Goal: Task Accomplishment & Management: Manage account settings

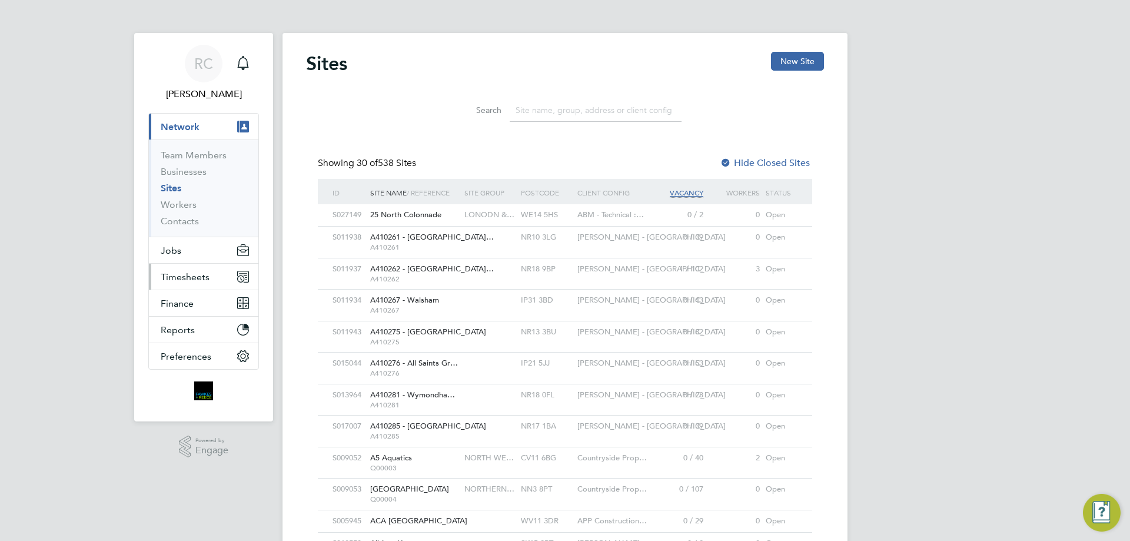
click at [194, 281] on span "Timesheets" at bounding box center [185, 276] width 49 height 11
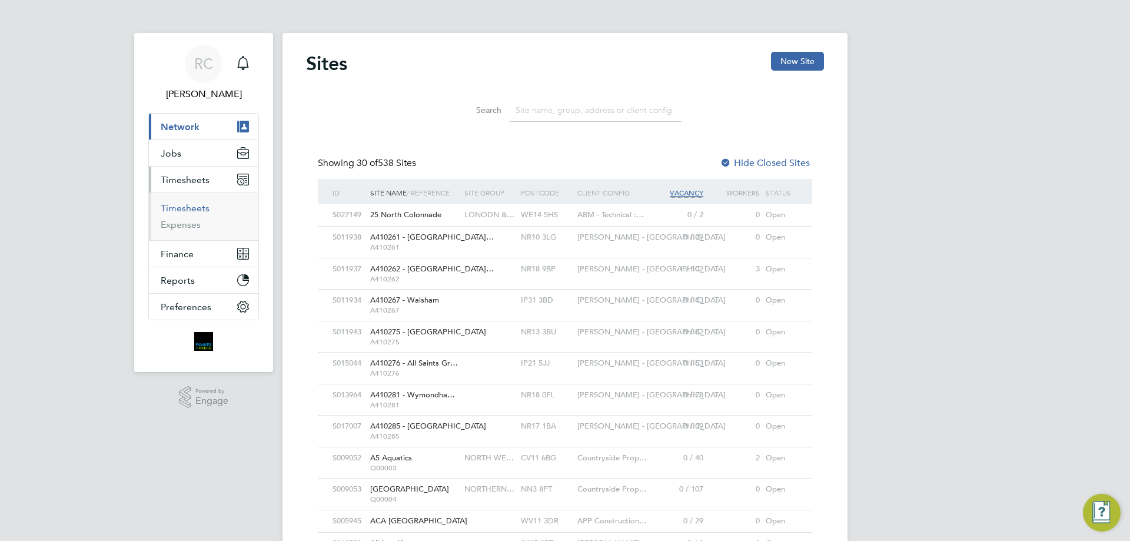
click at [201, 206] on link "Timesheets" at bounding box center [185, 207] width 49 height 11
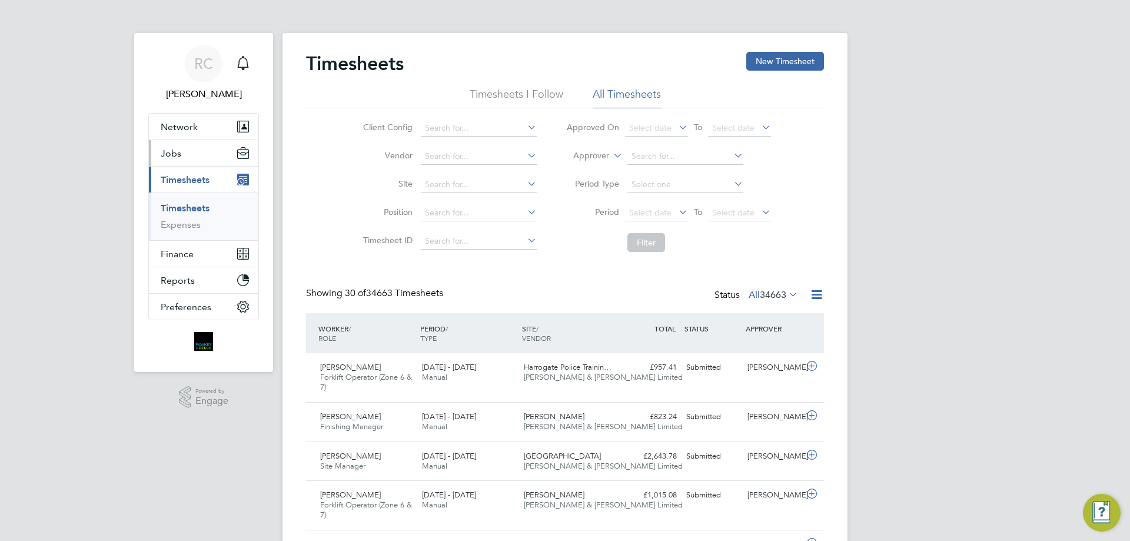
click at [189, 157] on button "Jobs" at bounding box center [203, 153] width 109 height 26
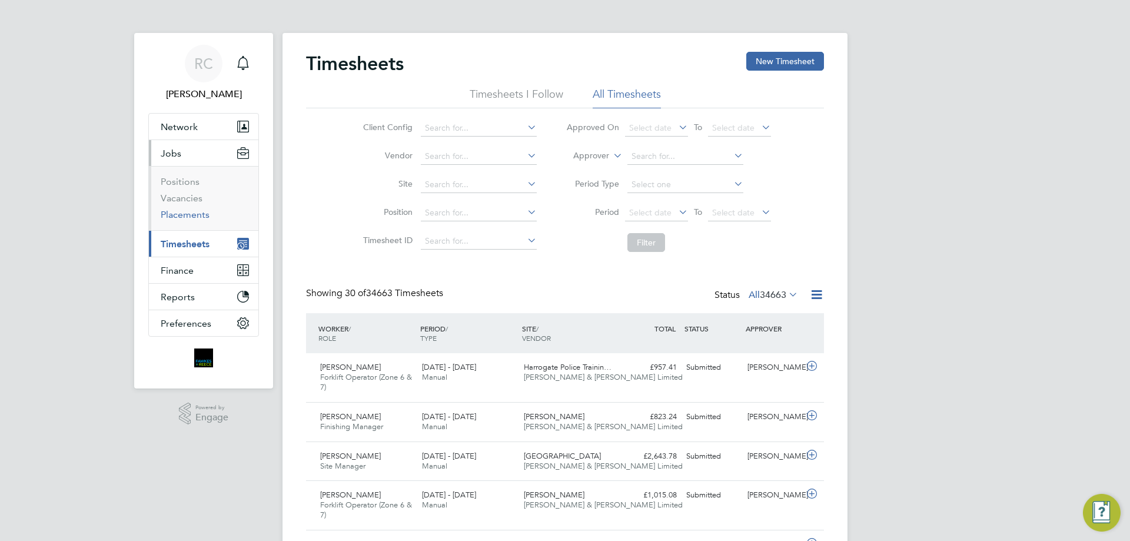
click at [196, 214] on link "Placements" at bounding box center [185, 214] width 49 height 11
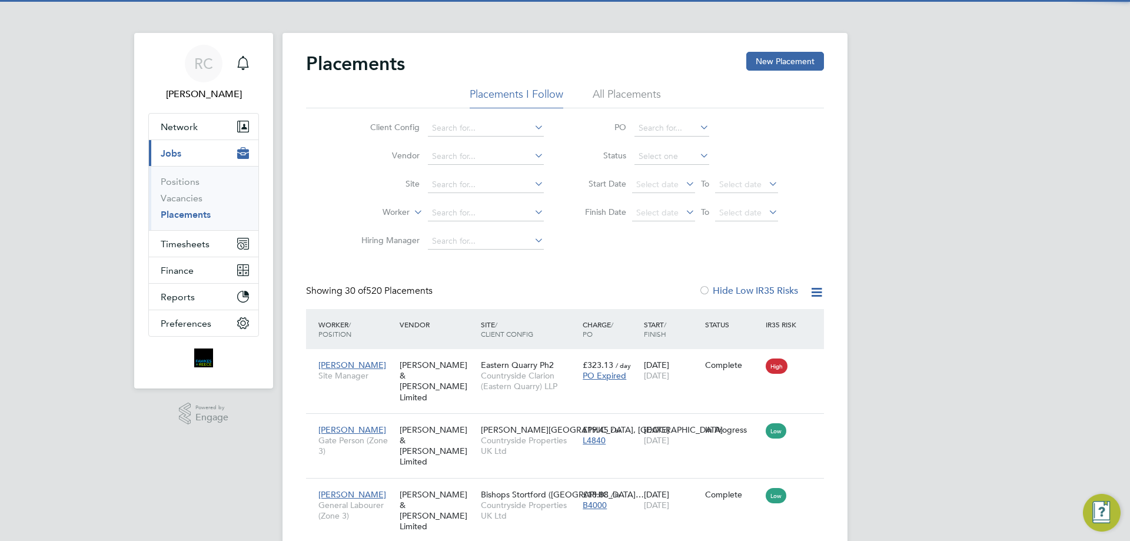
scroll to position [44, 102]
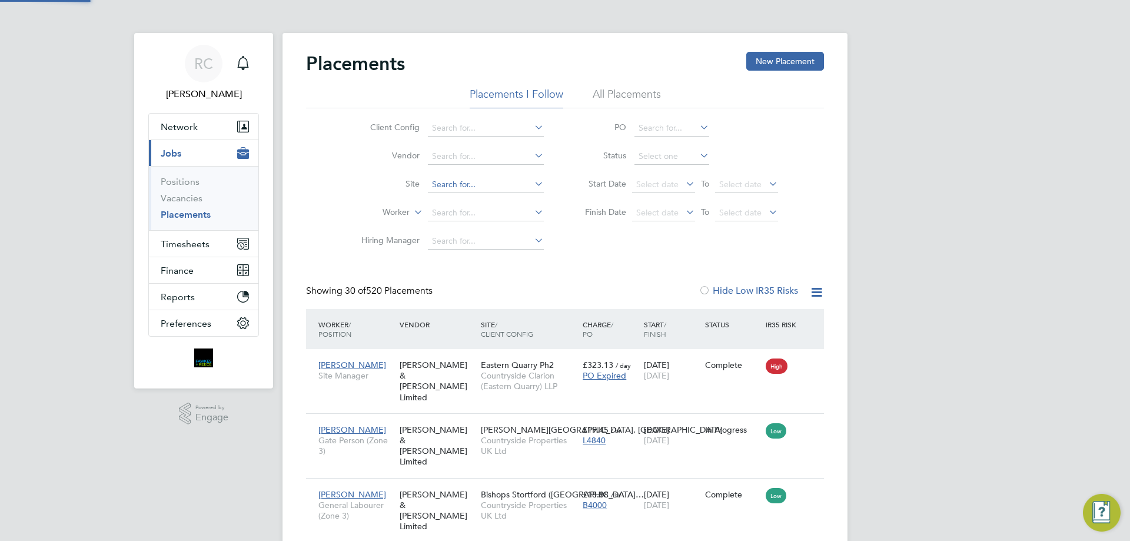
click at [466, 185] on input at bounding box center [486, 184] width 116 height 16
click at [475, 195] on li "[PERSON_NAME]" at bounding box center [485, 201] width 117 height 16
type input "Glynswood"
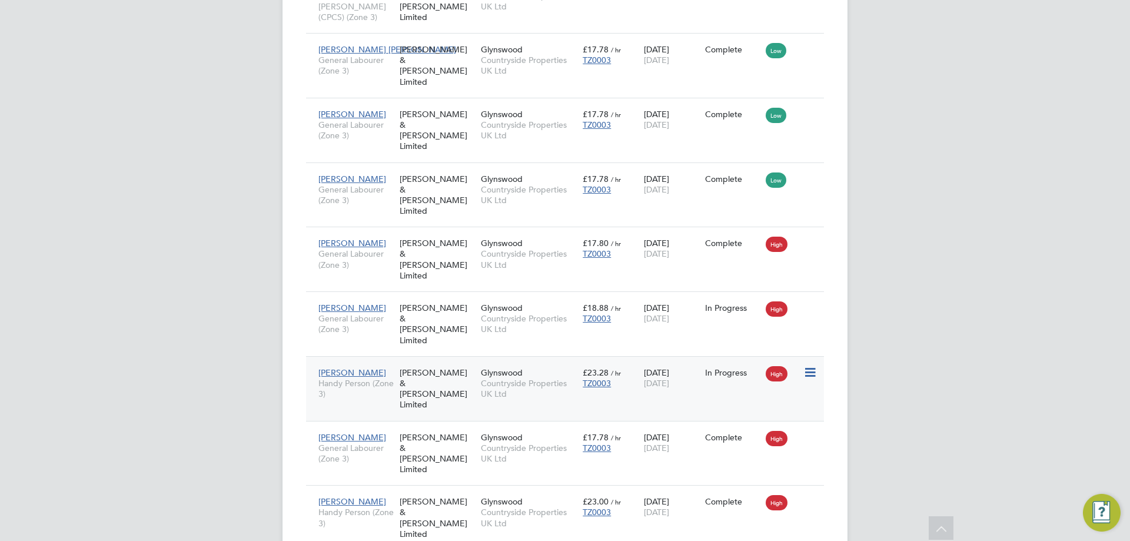
click at [750, 367] on div "In Progress" at bounding box center [732, 372] width 55 height 11
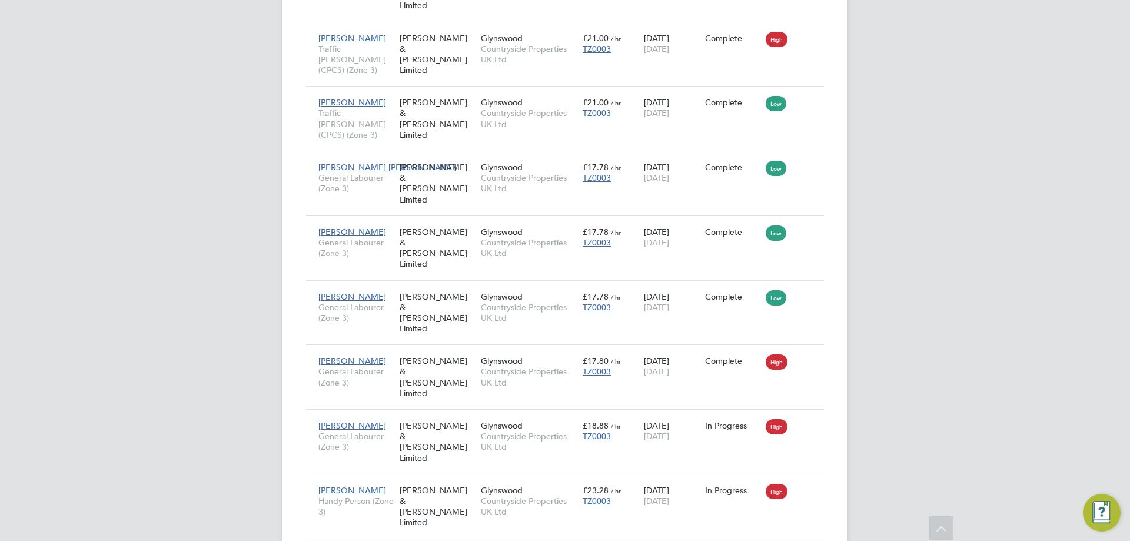
scroll to position [773, 0]
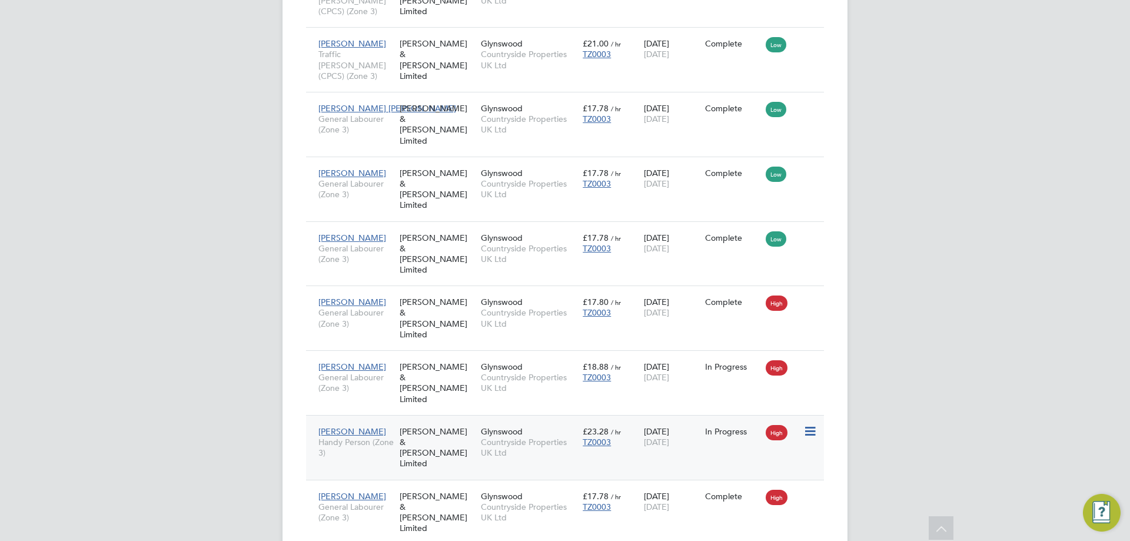
click at [807, 424] on icon at bounding box center [809, 431] width 12 height 14
click at [696, 415] on div "Fazal Khaliq Handy Person (Zone 3) Fawkes & Reece Limited Glynswood Countryside…" at bounding box center [565, 447] width 518 height 65
click at [475, 420] on div "[PERSON_NAME] & [PERSON_NAME] Limited" at bounding box center [437, 447] width 81 height 55
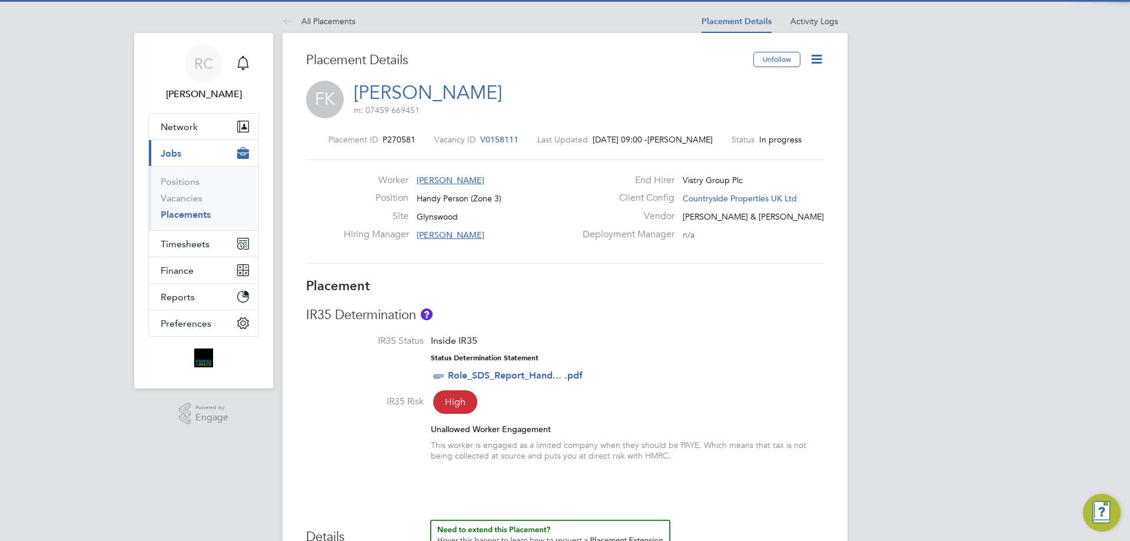
click at [820, 61] on icon at bounding box center [816, 59] width 15 height 15
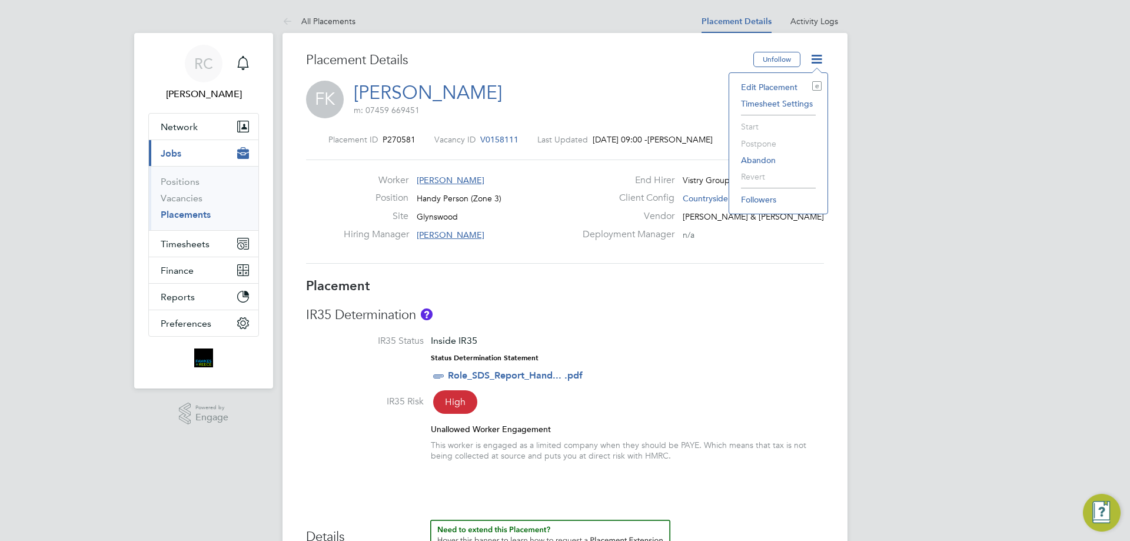
click at [712, 74] on div "Placement Details" at bounding box center [525, 66] width 438 height 29
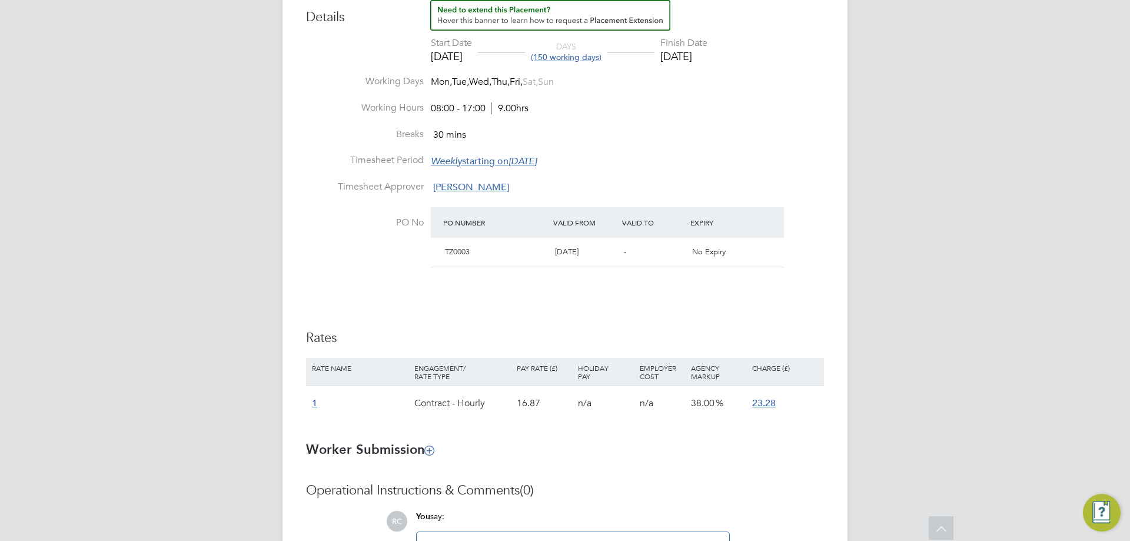
scroll to position [690, 0]
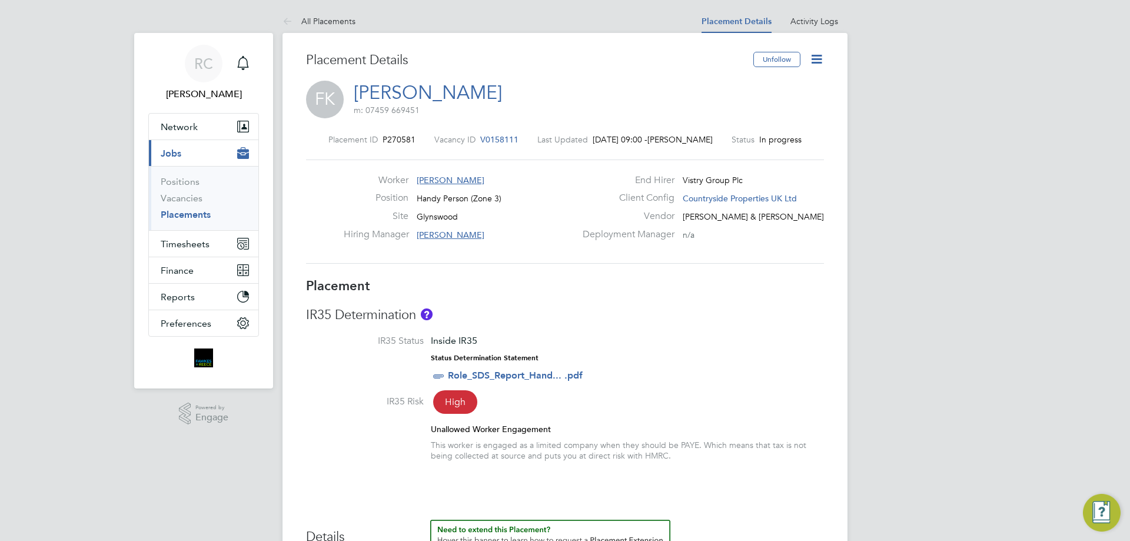
click at [815, 59] on icon at bounding box center [816, 59] width 15 height 15
click at [754, 86] on li "Edit Placement e" at bounding box center [778, 87] width 86 height 16
type input "[PERSON_NAME]"
type input "[DATE]"
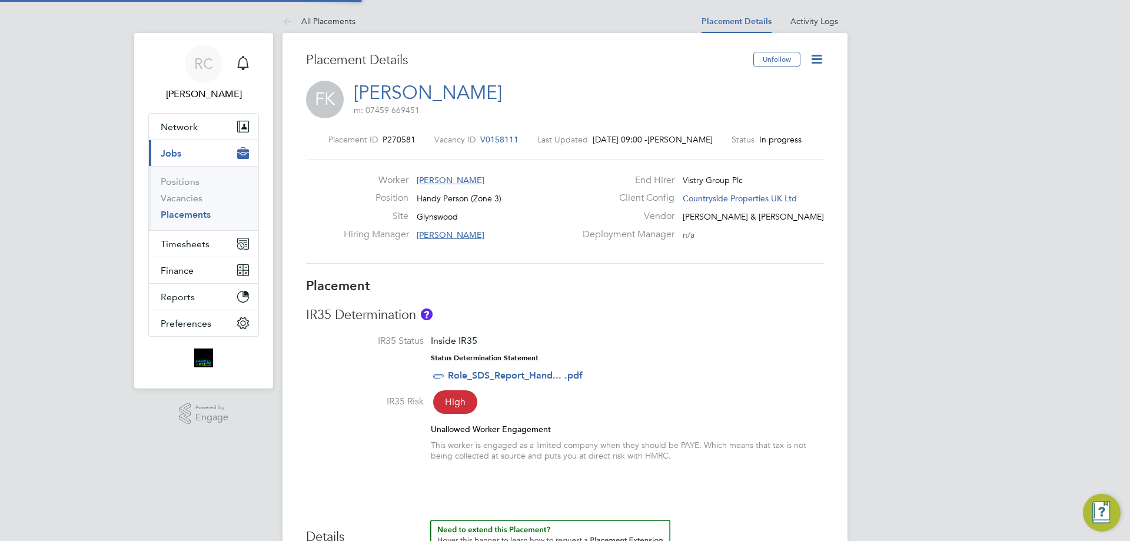
type input "[DATE]"
type input "08:00"
type input "17:00"
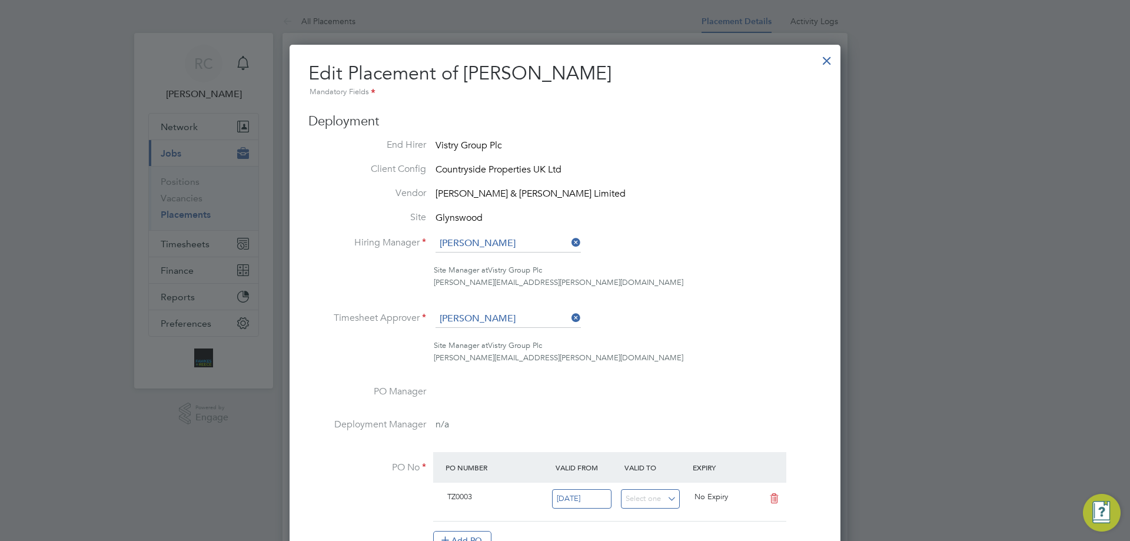
click at [828, 67] on div at bounding box center [826, 57] width 21 height 21
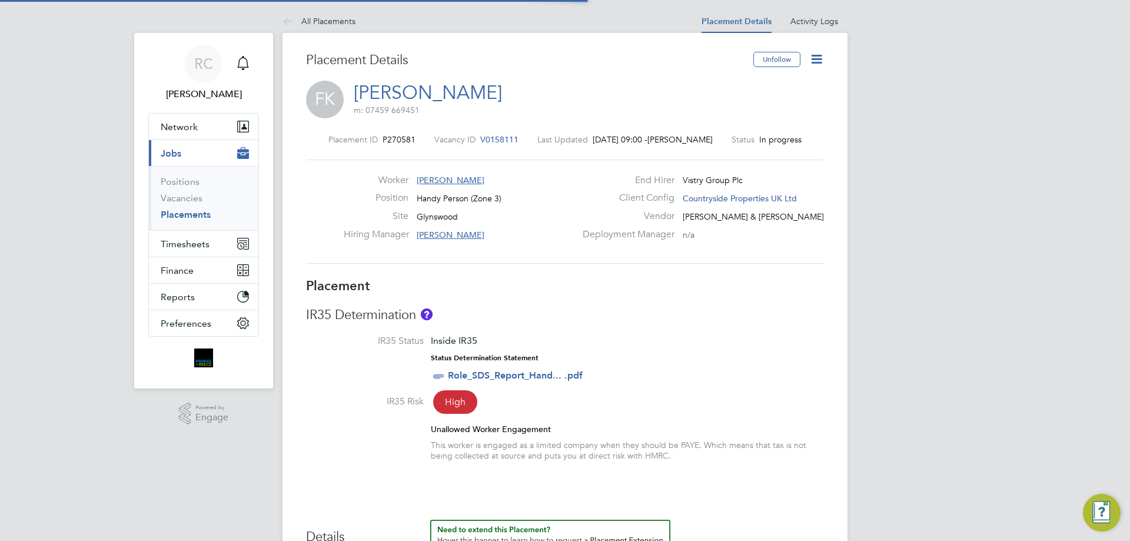
click at [818, 61] on icon at bounding box center [816, 59] width 15 height 15
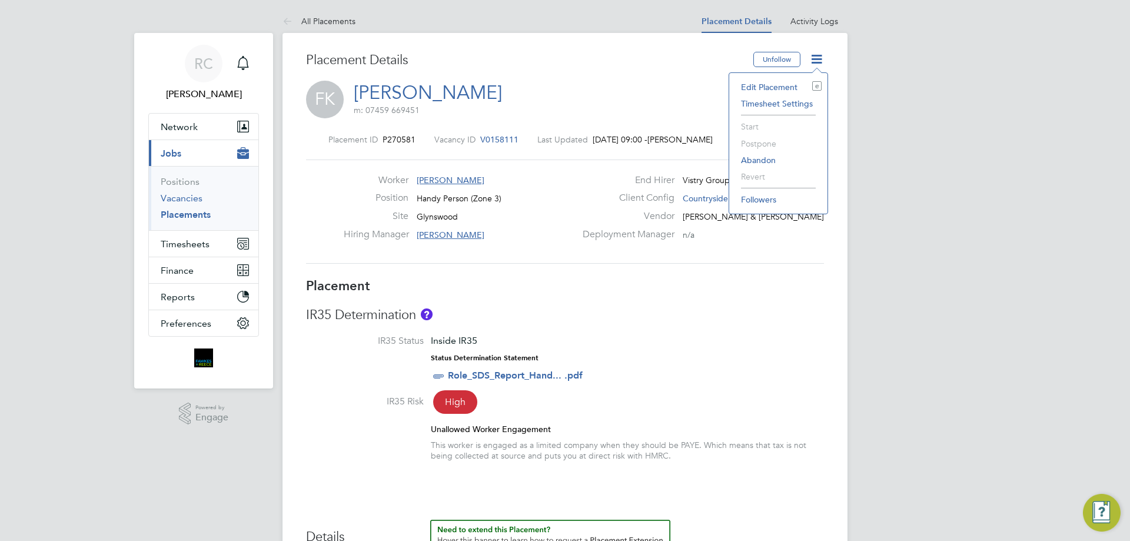
click at [185, 201] on link "Vacancies" at bounding box center [182, 197] width 42 height 11
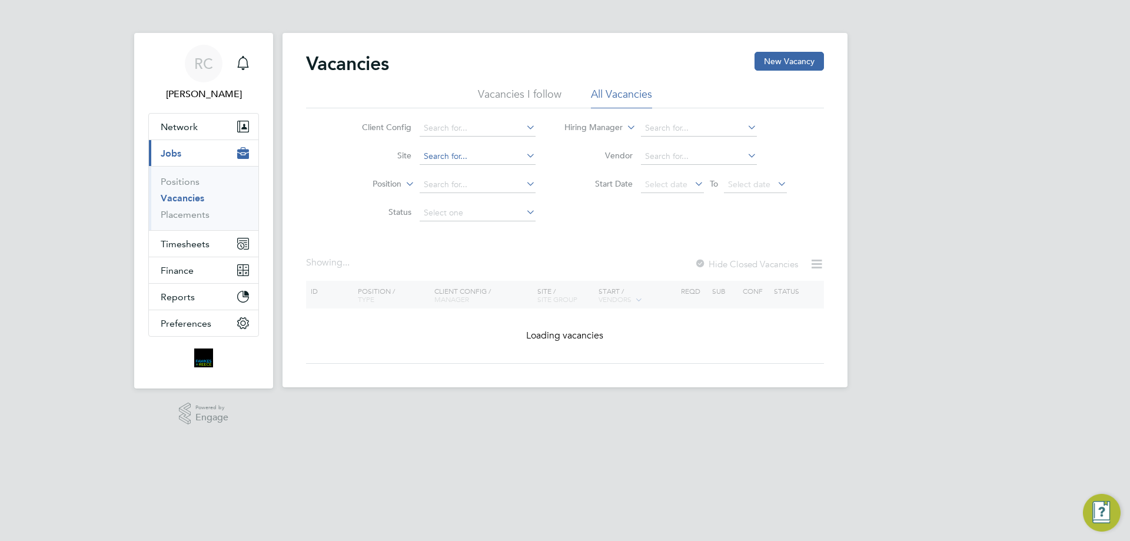
click at [459, 156] on input at bounding box center [477, 156] width 116 height 16
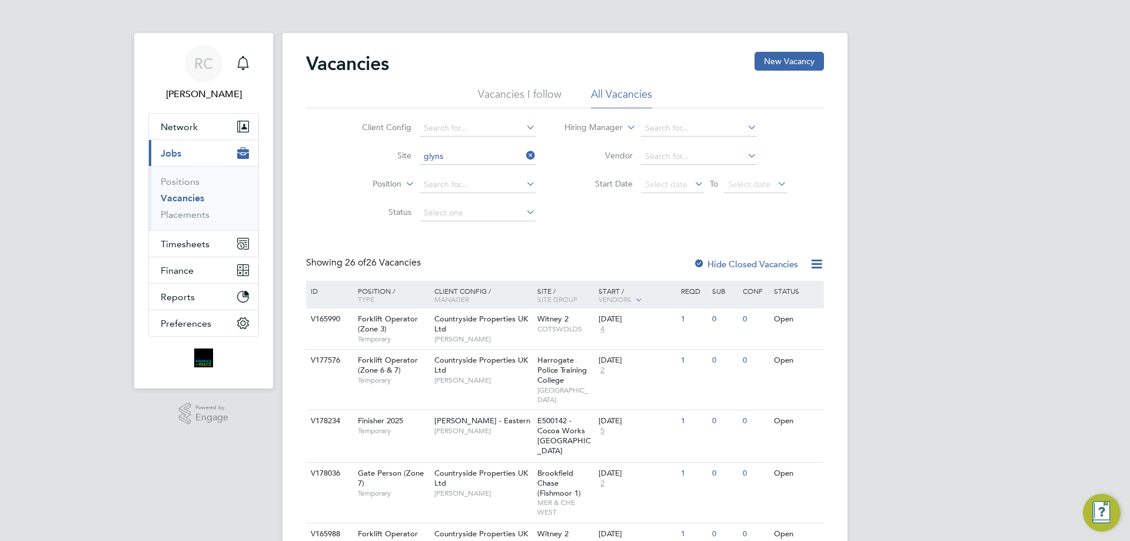
click at [461, 178] on li "Glyns wood" at bounding box center [476, 173] width 117 height 16
type input "Glynswood"
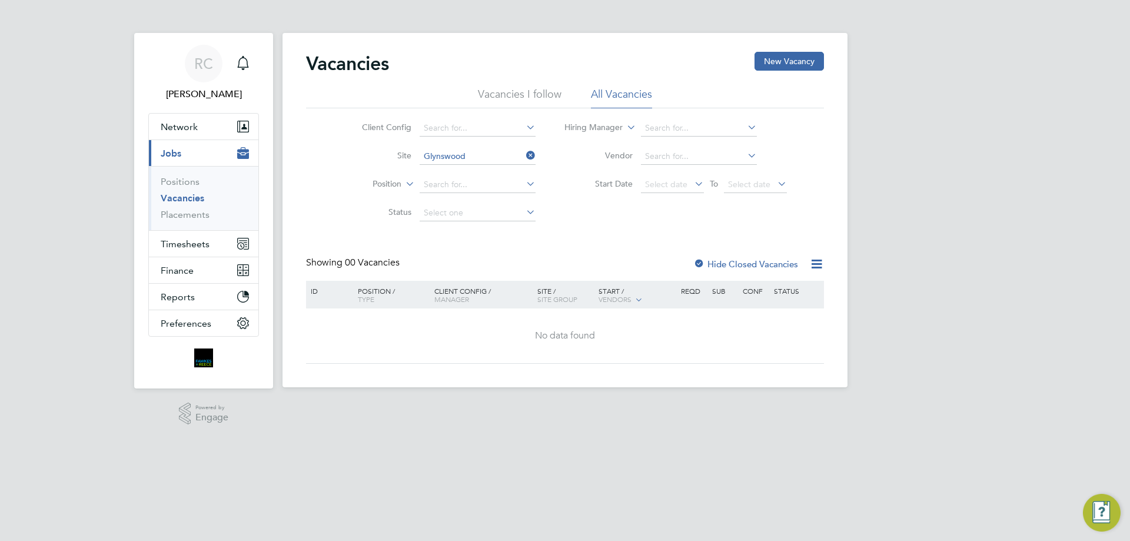
click at [544, 101] on li "Vacancies I follow" at bounding box center [520, 97] width 84 height 21
click at [612, 85] on div "Vacancies New Vacancy" at bounding box center [565, 69] width 518 height 35
click at [610, 88] on li "All Vacancies" at bounding box center [621, 97] width 61 height 21
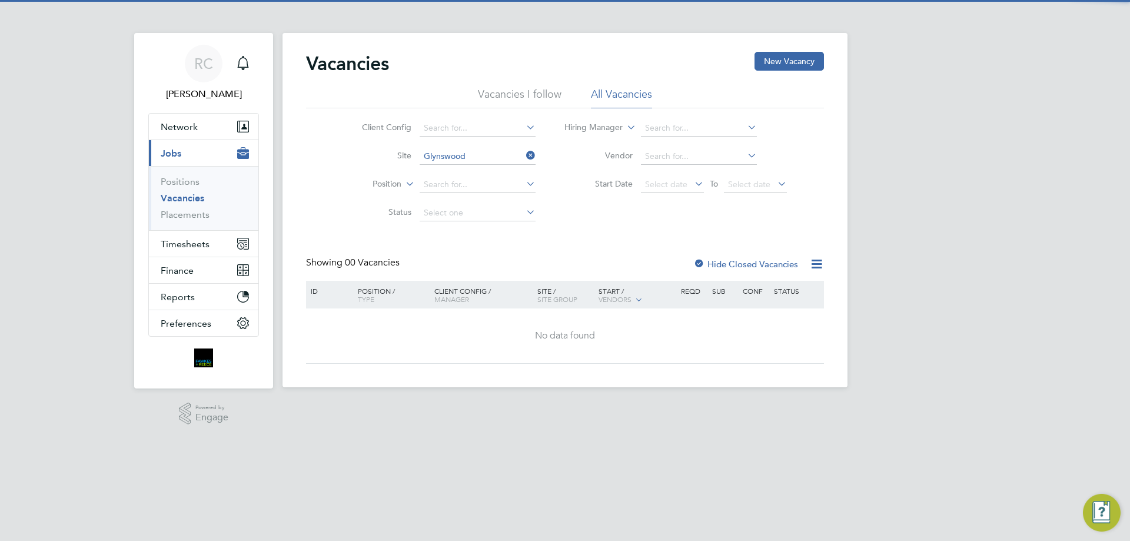
click at [708, 268] on label "Hide Closed Vacancies" at bounding box center [745, 263] width 105 height 11
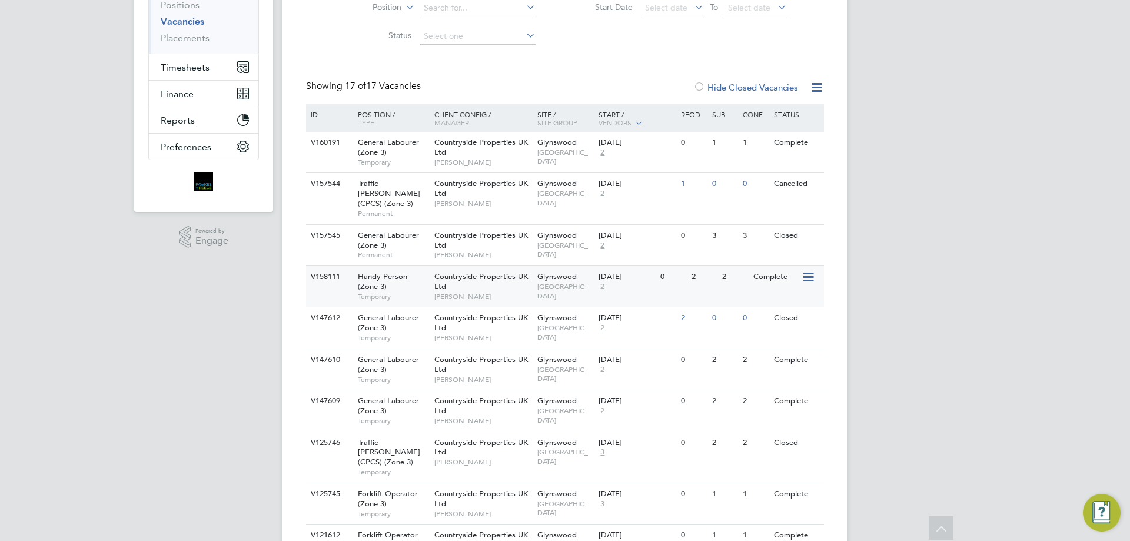
click at [558, 282] on span "THAMES VALLEY" at bounding box center [565, 291] width 56 height 18
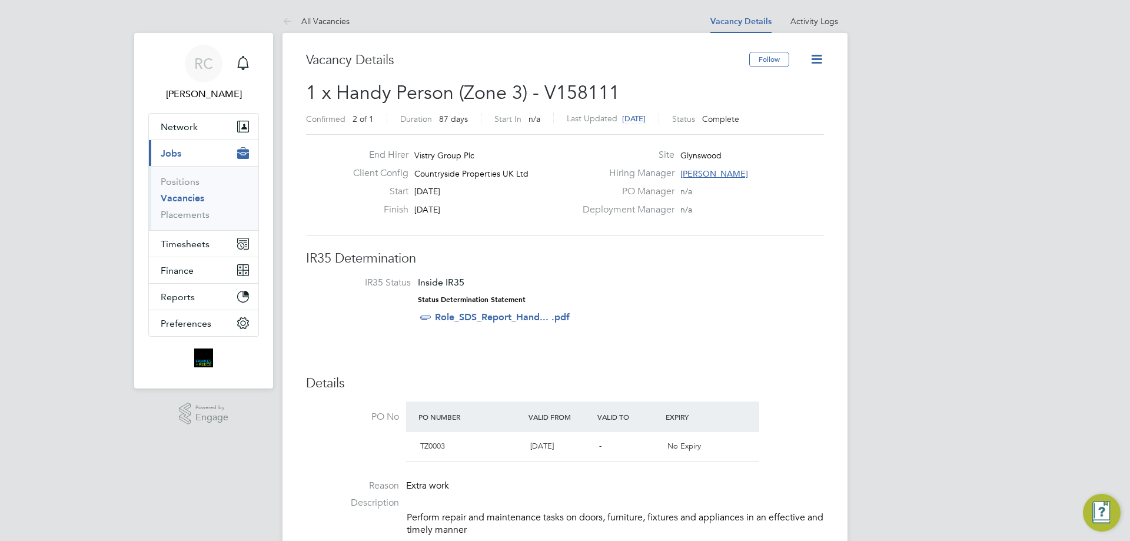
click at [805, 56] on div "Follow" at bounding box center [786, 65] width 75 height 27
click at [815, 65] on icon at bounding box center [816, 59] width 15 height 15
click at [779, 84] on li "Edit Vacancy" at bounding box center [788, 87] width 68 height 16
click at [769, 101] on li "Update Status" at bounding box center [788, 103] width 68 height 16
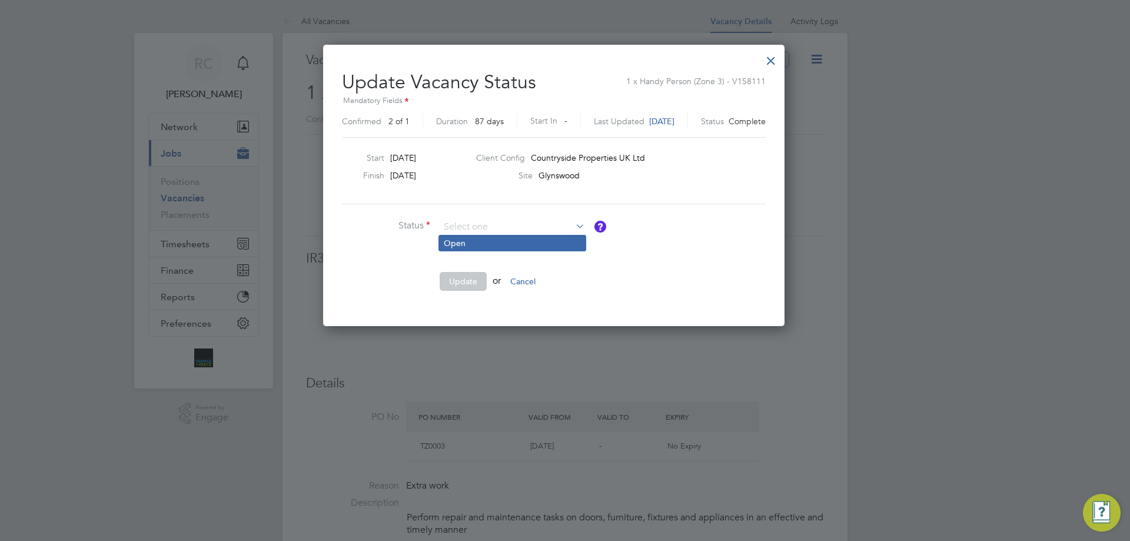
click at [521, 237] on li "Open" at bounding box center [512, 242] width 146 height 15
type input "Open"
click at [451, 289] on button "Update" at bounding box center [462, 281] width 47 height 19
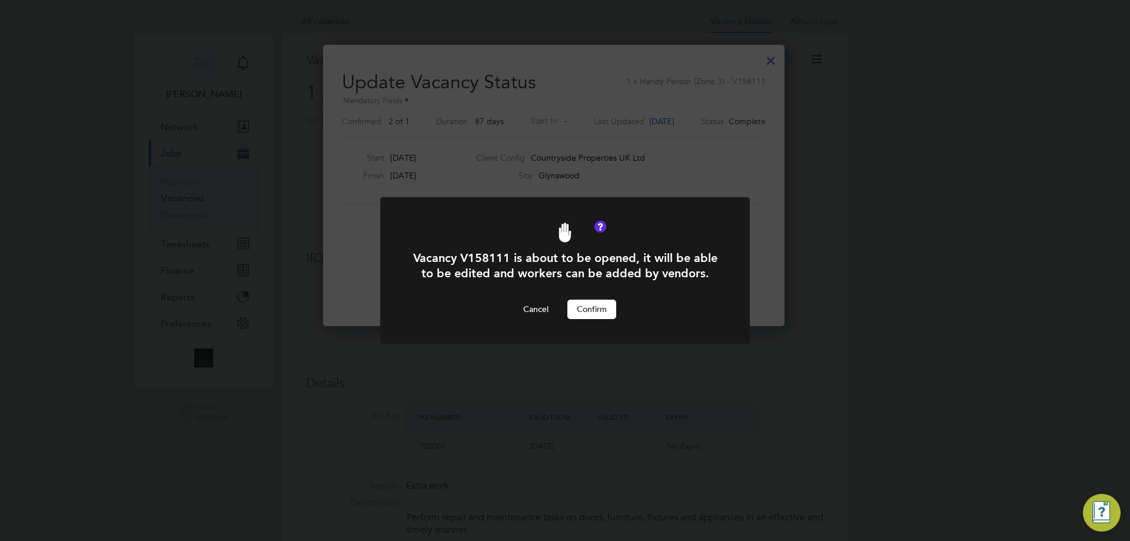
click at [594, 302] on button "Confirm" at bounding box center [591, 308] width 49 height 19
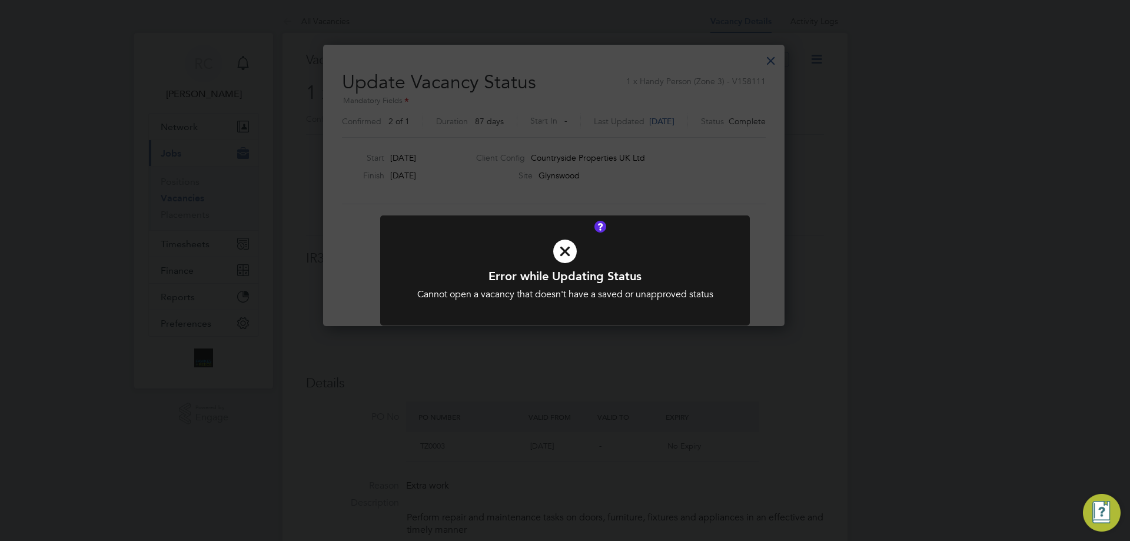
click at [657, 210] on div "Error while Updating Status Cannot open a vacancy that doesn't have a saved or …" at bounding box center [565, 270] width 1130 height 541
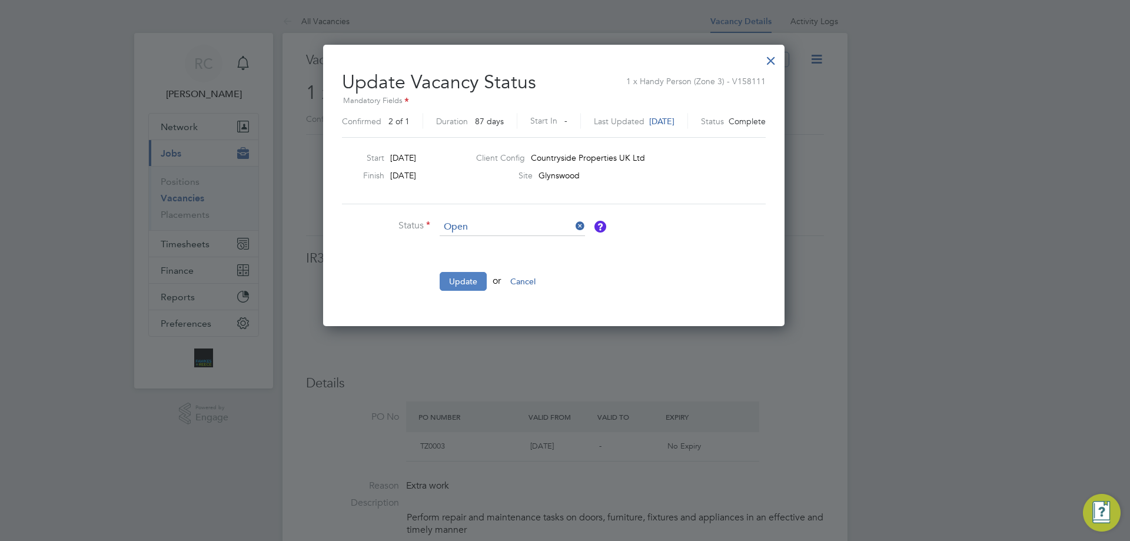
click at [448, 287] on button "Update" at bounding box center [462, 281] width 47 height 19
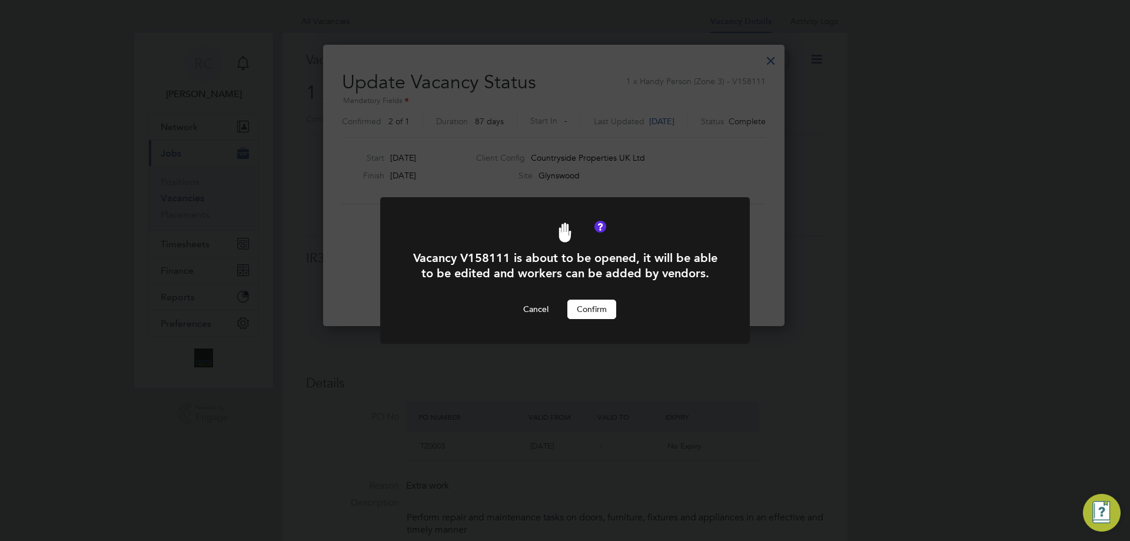
click at [589, 309] on button "Confirm" at bounding box center [591, 308] width 49 height 19
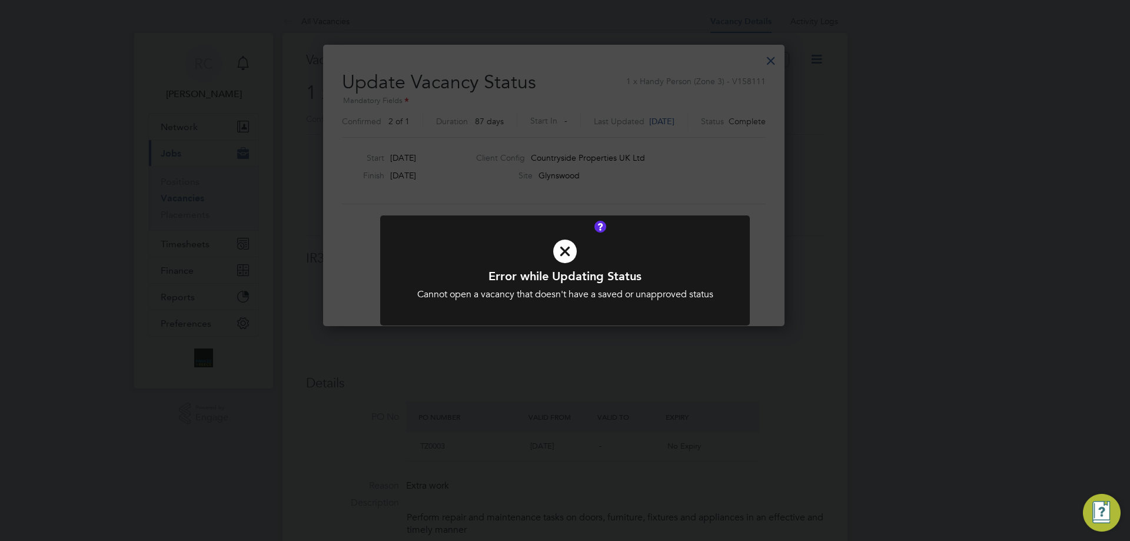
click at [680, 225] on div at bounding box center [564, 270] width 369 height 110
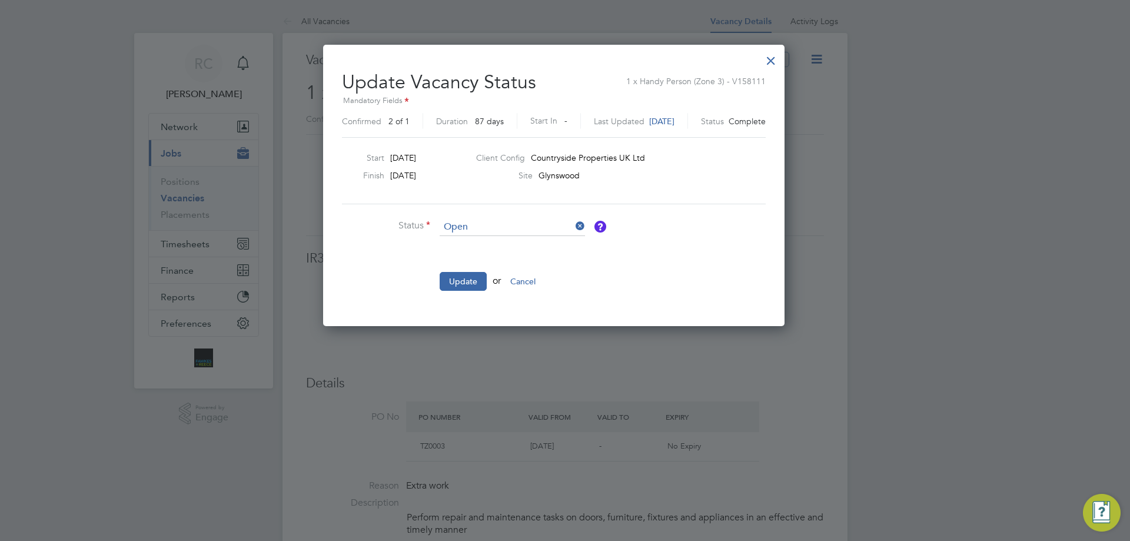
click at [781, 58] on div at bounding box center [770, 57] width 21 height 21
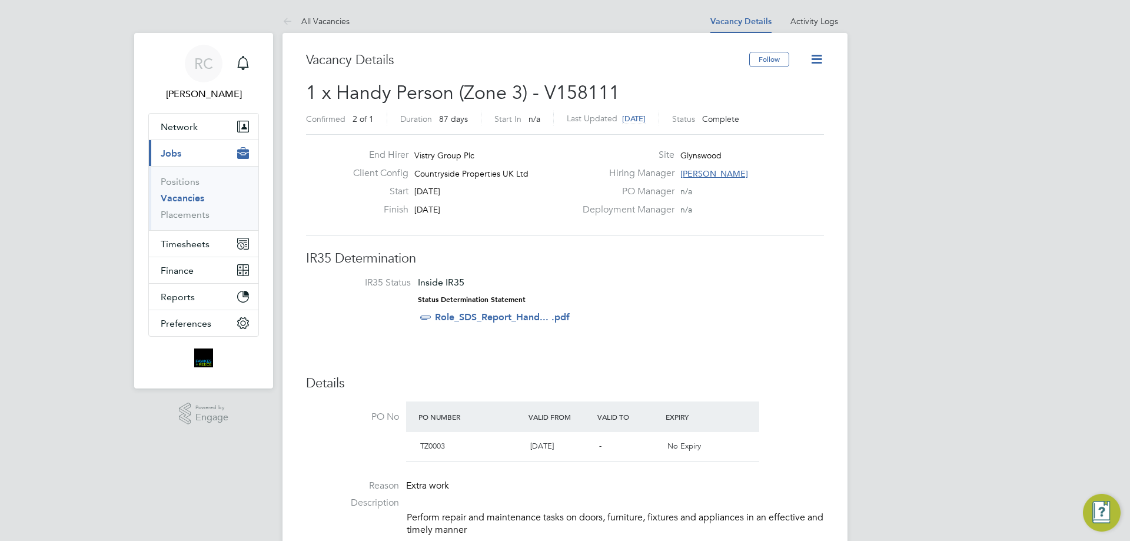
click at [824, 59] on icon at bounding box center [816, 59] width 15 height 15
click at [769, 88] on li "Edit Vacancy" at bounding box center [788, 87] width 68 height 16
click at [680, 97] on h2 "1 x Handy Person (Zone 3) - V158111 Confirmed 2 of 1 Duration 87 days Start In …" at bounding box center [565, 105] width 518 height 49
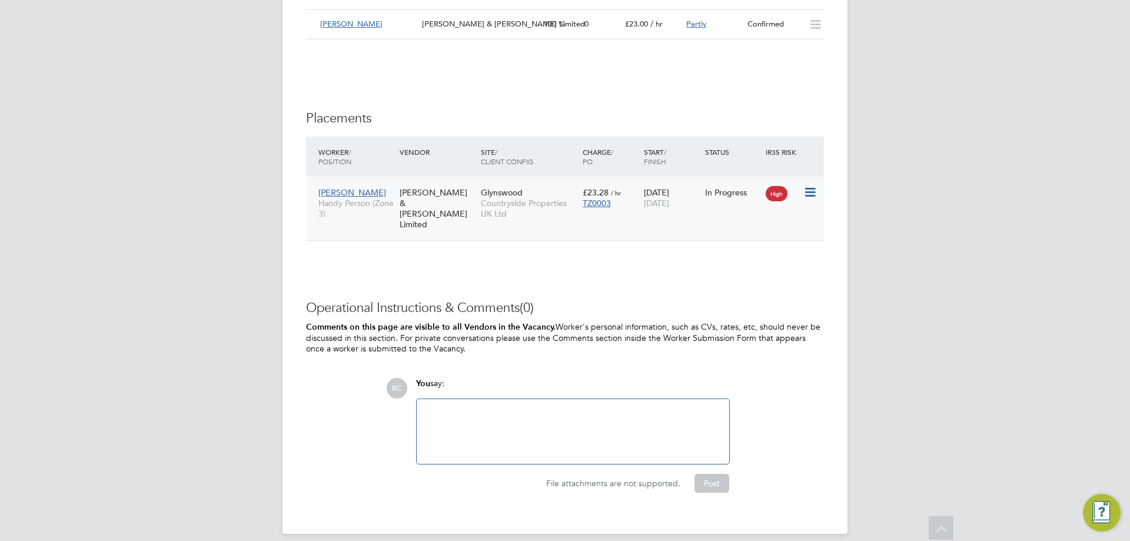
click at [806, 192] on icon at bounding box center [809, 192] width 12 height 14
click at [668, 195] on div "03 Feb 2025 29 Aug 2025" at bounding box center [671, 197] width 61 height 33
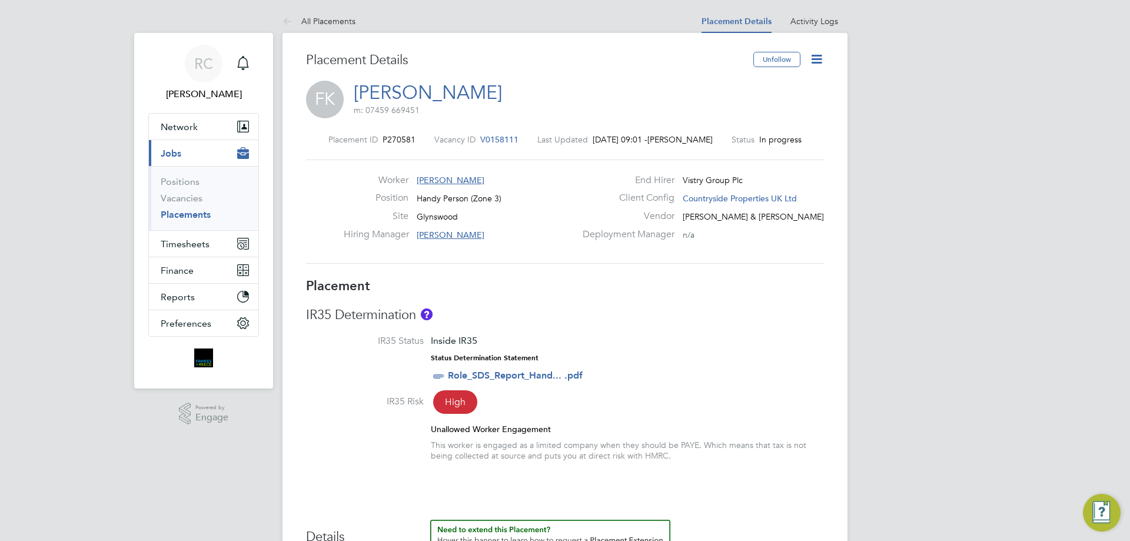
click at [817, 62] on icon at bounding box center [816, 59] width 15 height 15
click at [772, 85] on li "Edit Placement e" at bounding box center [778, 87] width 86 height 16
type input "[PERSON_NAME]"
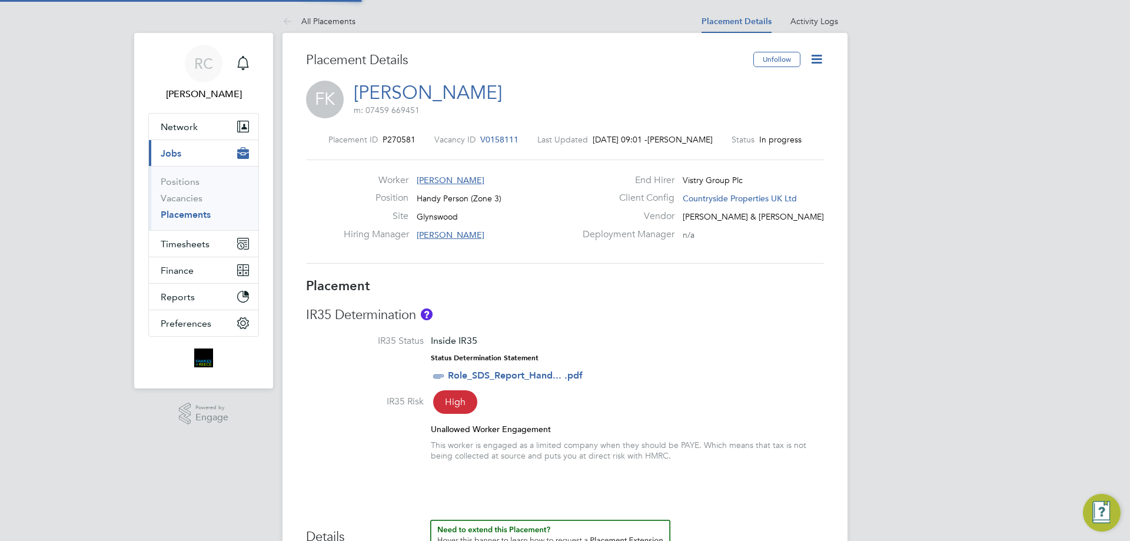
type input "[DATE]"
type input "08:00"
type input "17:00"
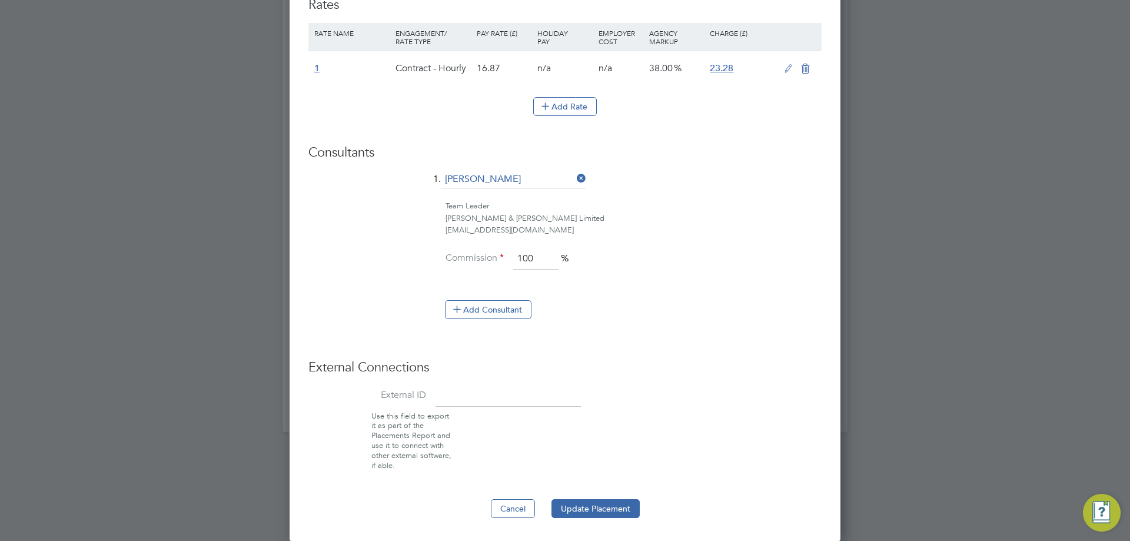
click at [891, 238] on div at bounding box center [565, 270] width 1130 height 541
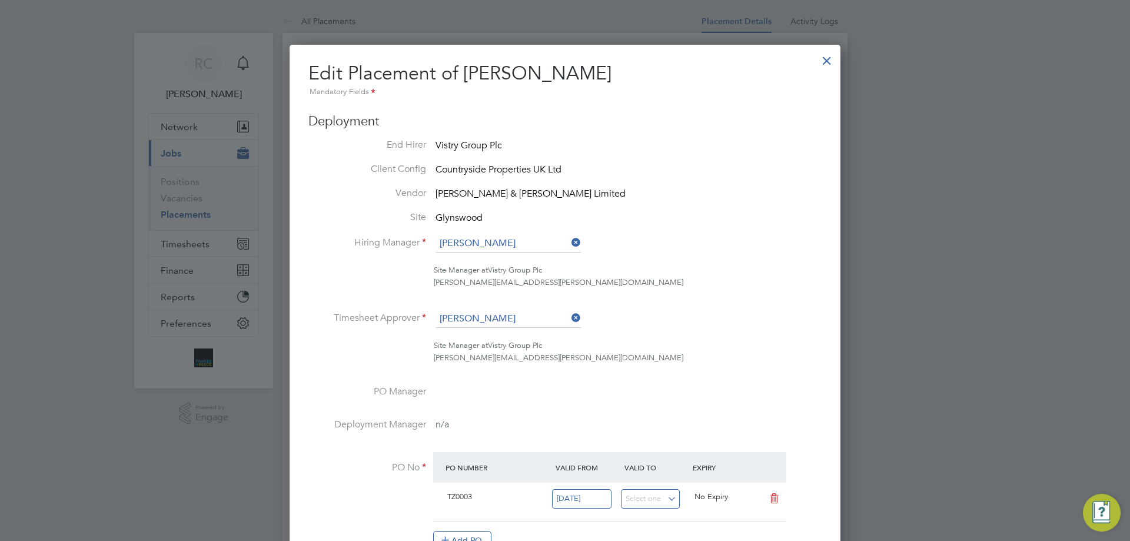
click at [827, 63] on div at bounding box center [826, 57] width 21 height 21
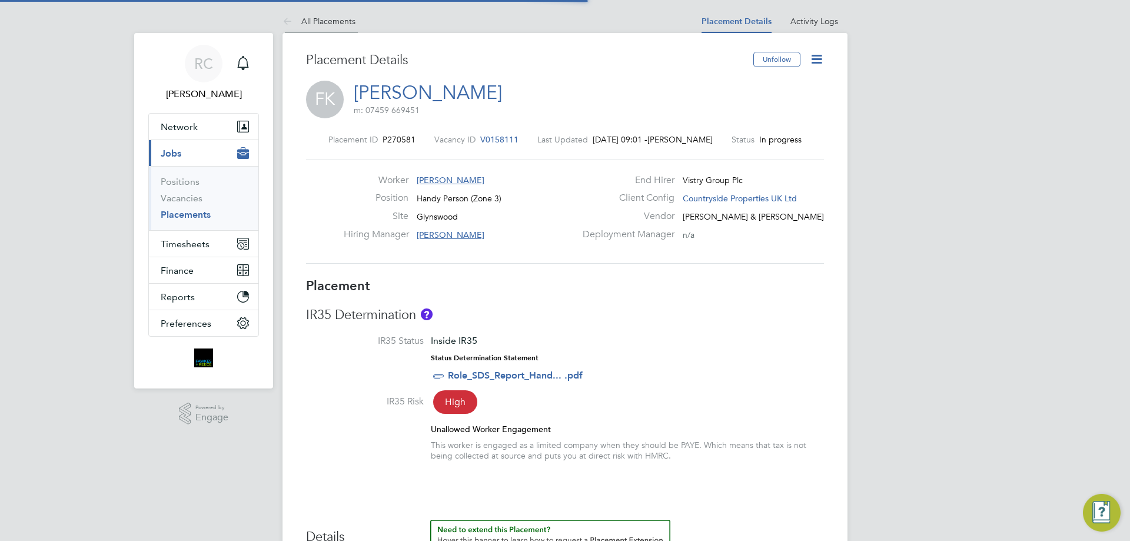
click at [308, 19] on link "All Placements" at bounding box center [318, 21] width 73 height 11
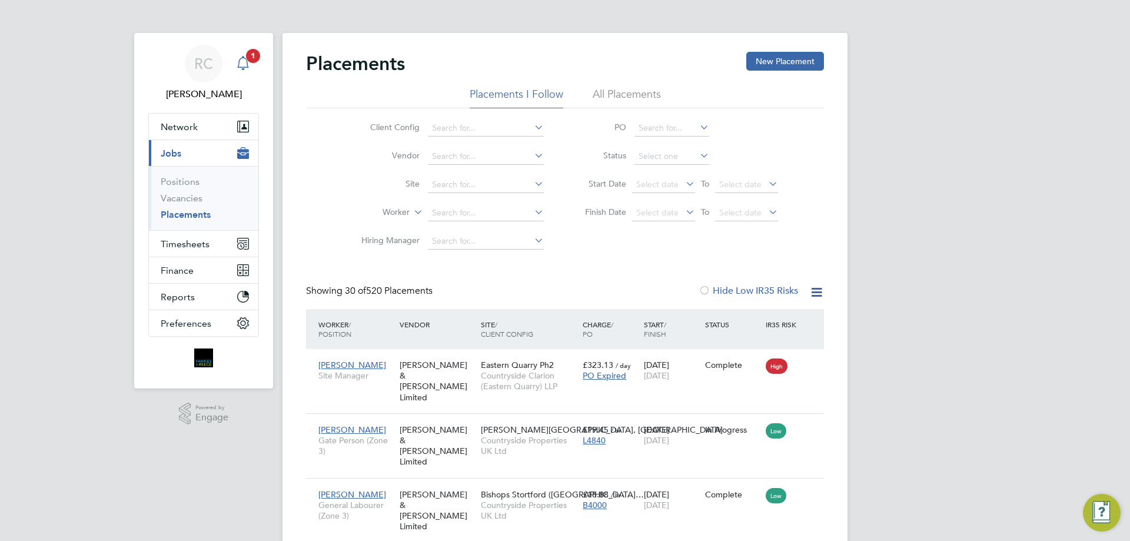
click at [243, 65] on icon "Main navigation" at bounding box center [243, 63] width 14 height 14
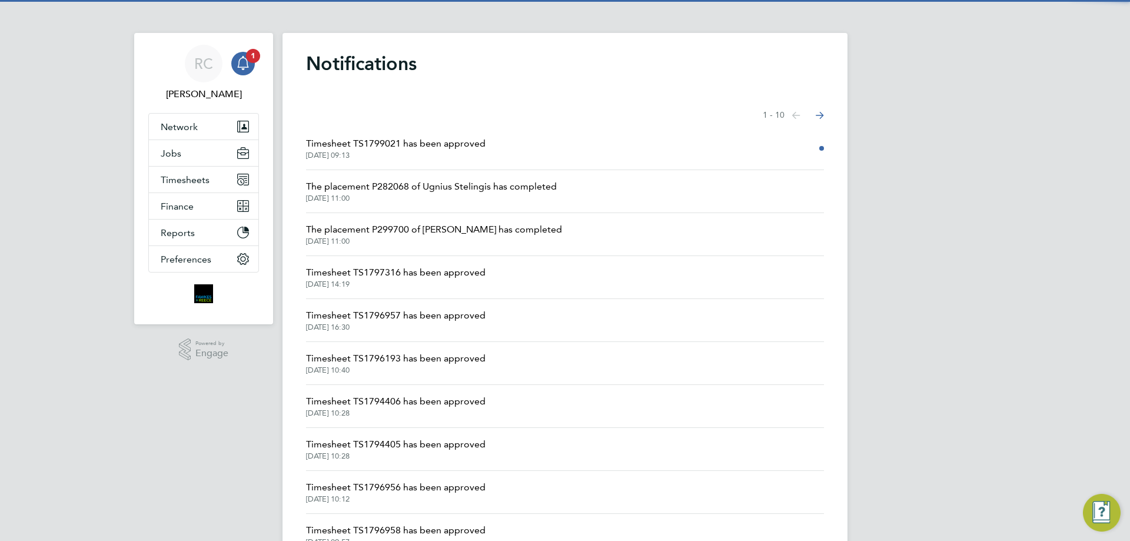
click at [419, 148] on span "Timesheet TS1799021 has been approved" at bounding box center [395, 143] width 179 height 14
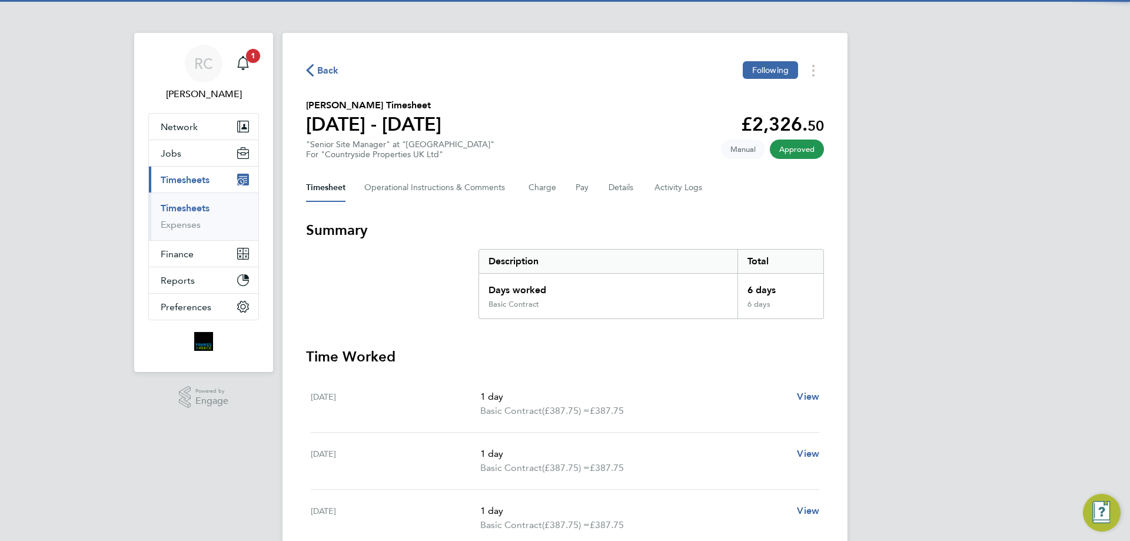
click at [195, 182] on span "Timesheets" at bounding box center [185, 179] width 49 height 11
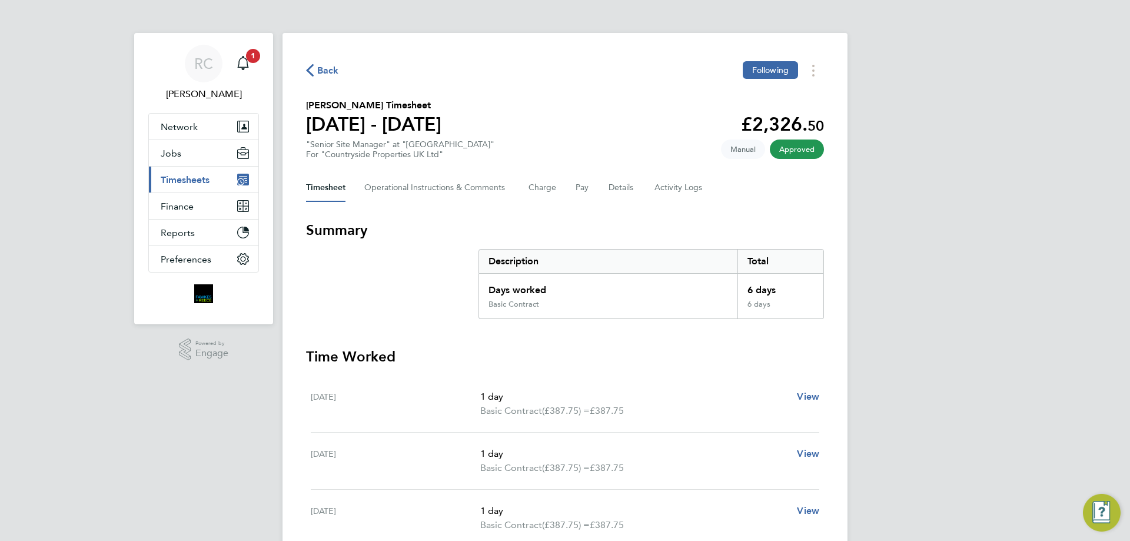
click at [198, 178] on span "Timesheets" at bounding box center [185, 179] width 49 height 11
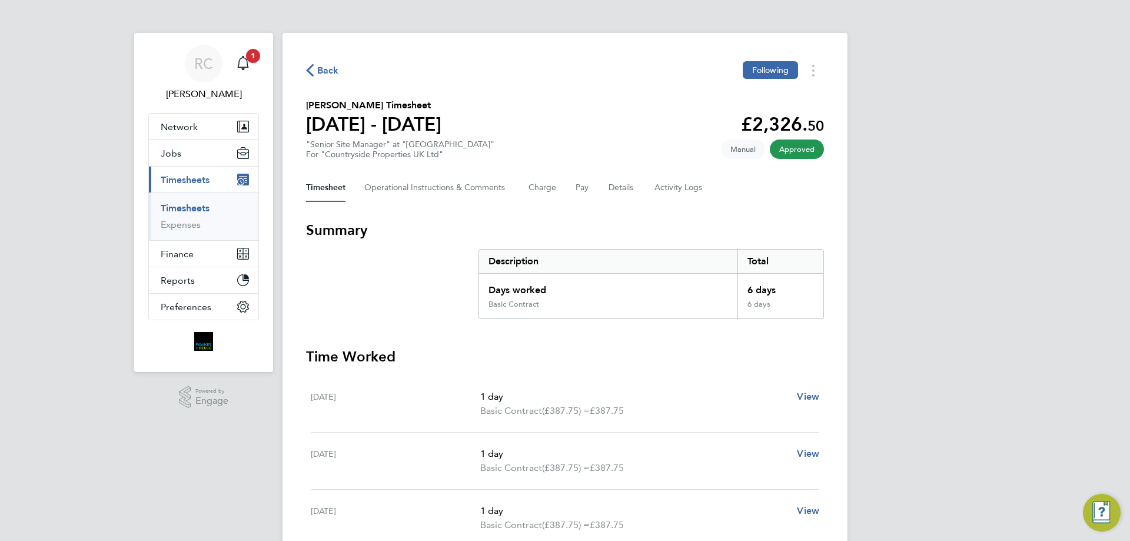
drag, startPoint x: 196, startPoint y: 204, endPoint x: 251, endPoint y: 141, distance: 83.0
click at [196, 204] on link "Timesheets" at bounding box center [185, 207] width 49 height 11
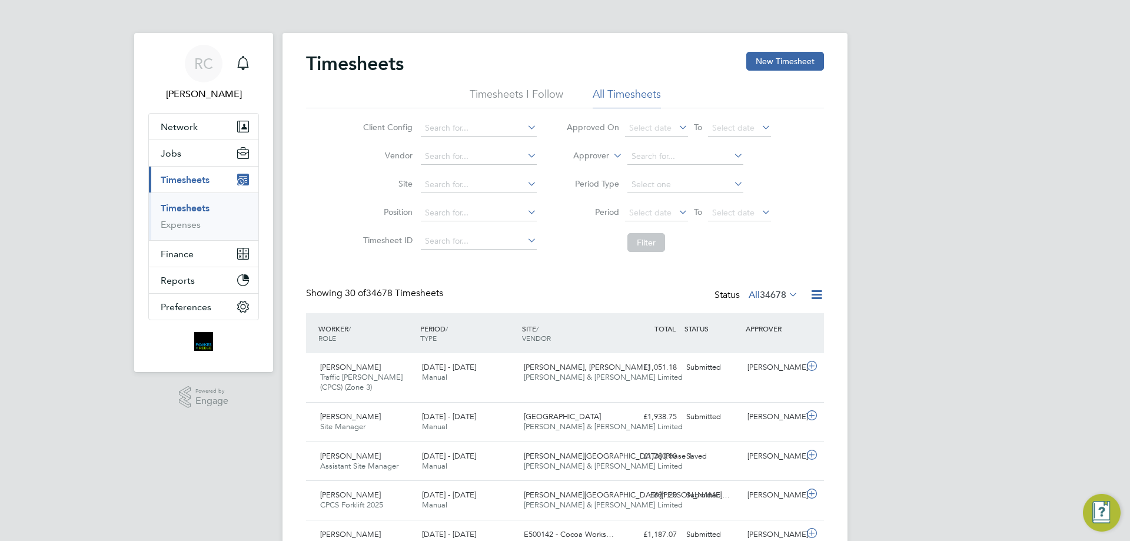
scroll to position [30, 102]
click at [197, 154] on button "Jobs" at bounding box center [203, 153] width 109 height 26
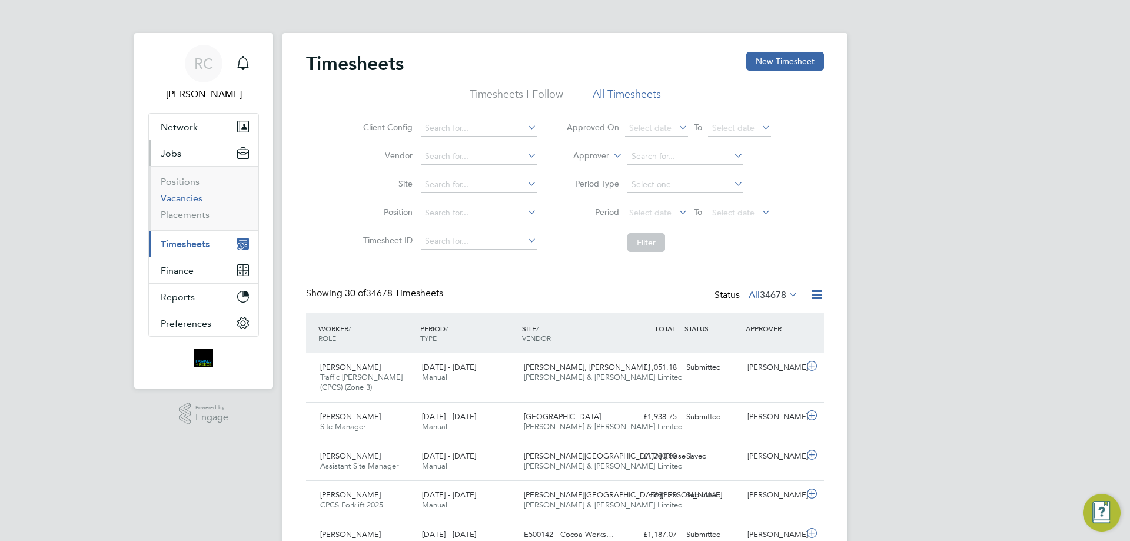
click at [191, 199] on link "Vacancies" at bounding box center [182, 197] width 42 height 11
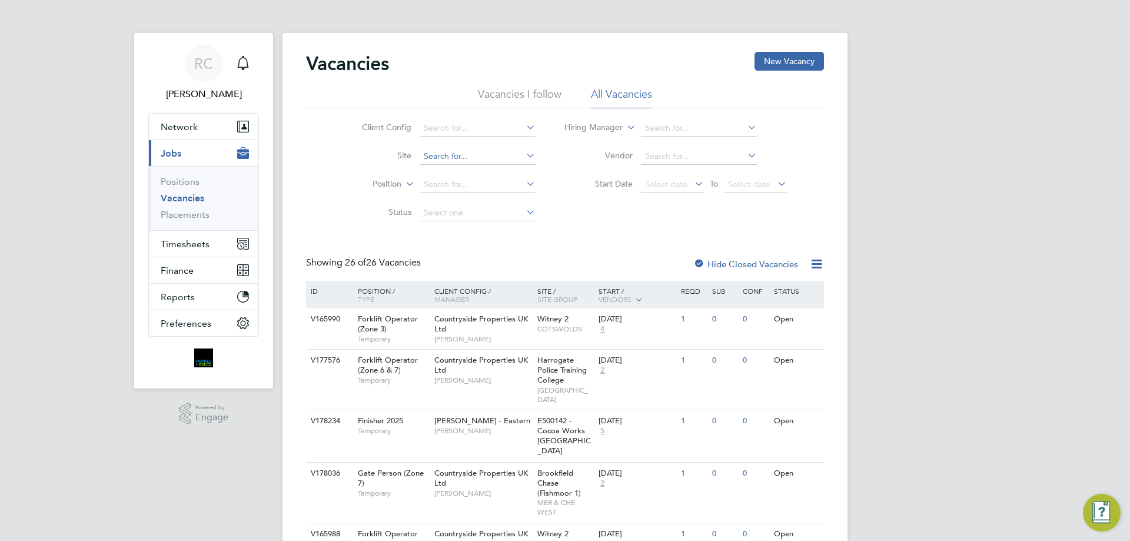
click at [445, 162] on input at bounding box center [477, 156] width 116 height 16
click at [467, 171] on li "[PERSON_NAME]" at bounding box center [476, 172] width 117 height 16
type input "Glynswood"
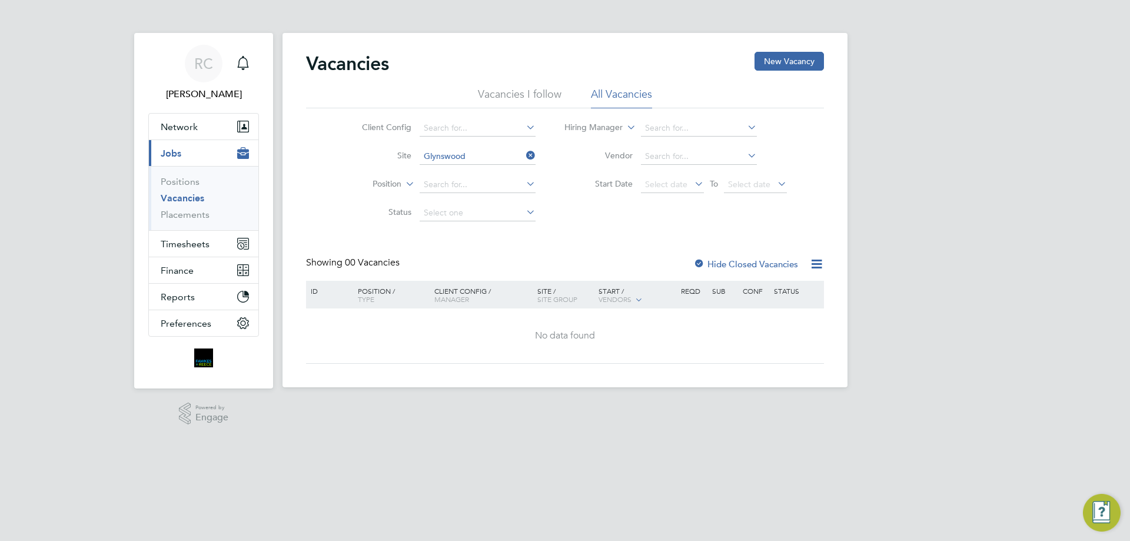
click at [747, 264] on label "Hide Closed Vacancies" at bounding box center [745, 263] width 105 height 11
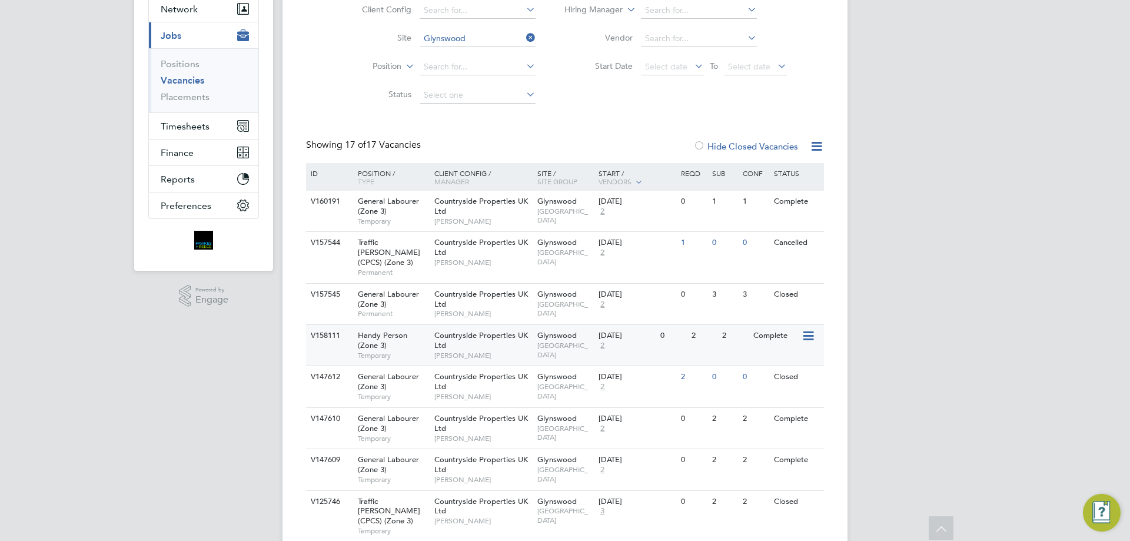
click at [634, 331] on div "[DATE]" at bounding box center [626, 336] width 56 height 10
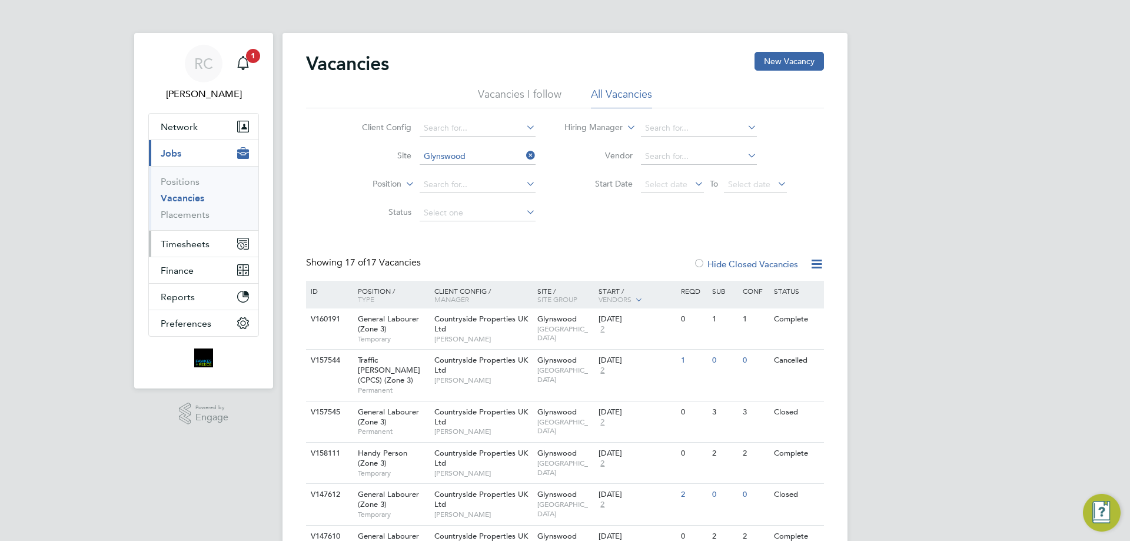
click at [199, 242] on span "Timesheets" at bounding box center [185, 243] width 49 height 11
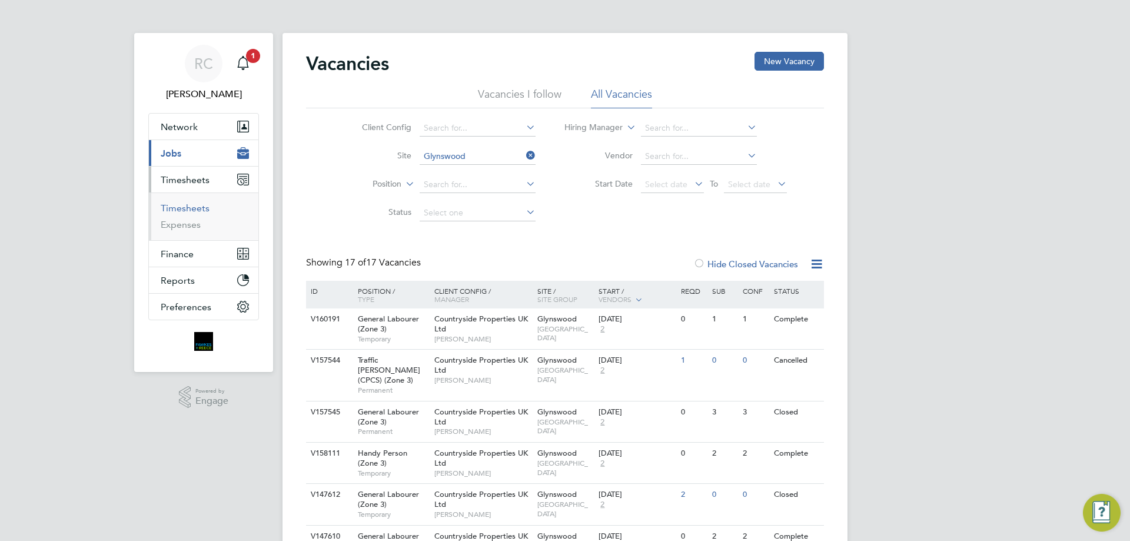
click at [194, 206] on link "Timesheets" at bounding box center [185, 207] width 49 height 11
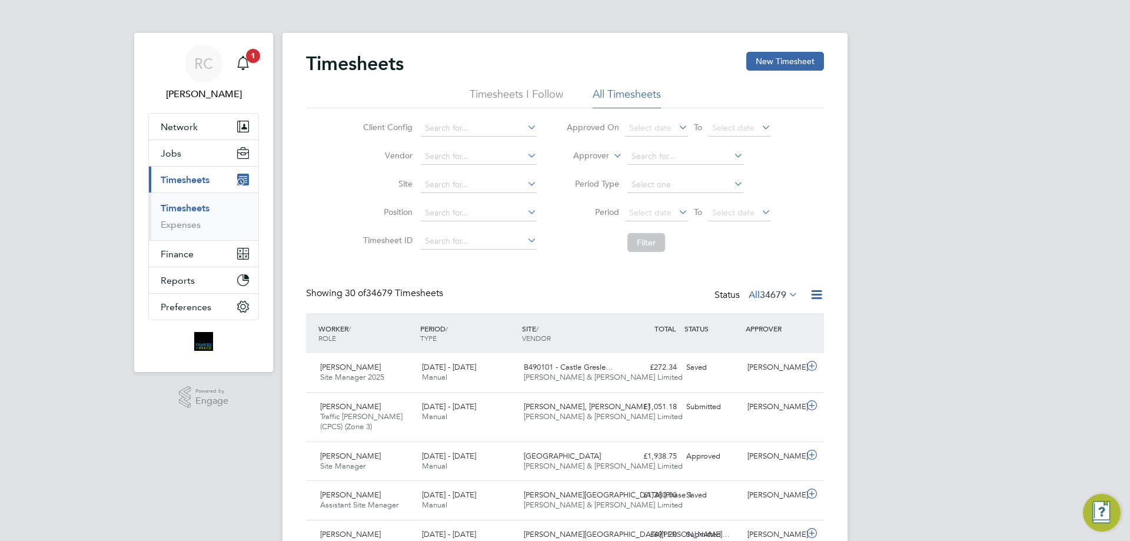
scroll to position [30, 102]
click at [250, 56] on span "1" at bounding box center [253, 56] width 14 height 14
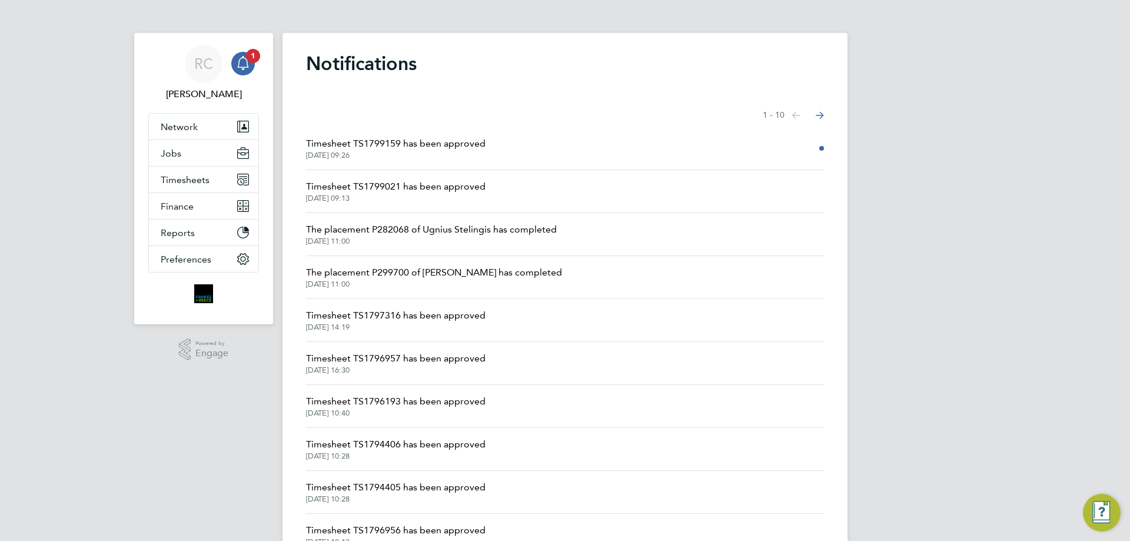
click at [442, 145] on span "Timesheet TS1799159 has been approved" at bounding box center [395, 143] width 179 height 14
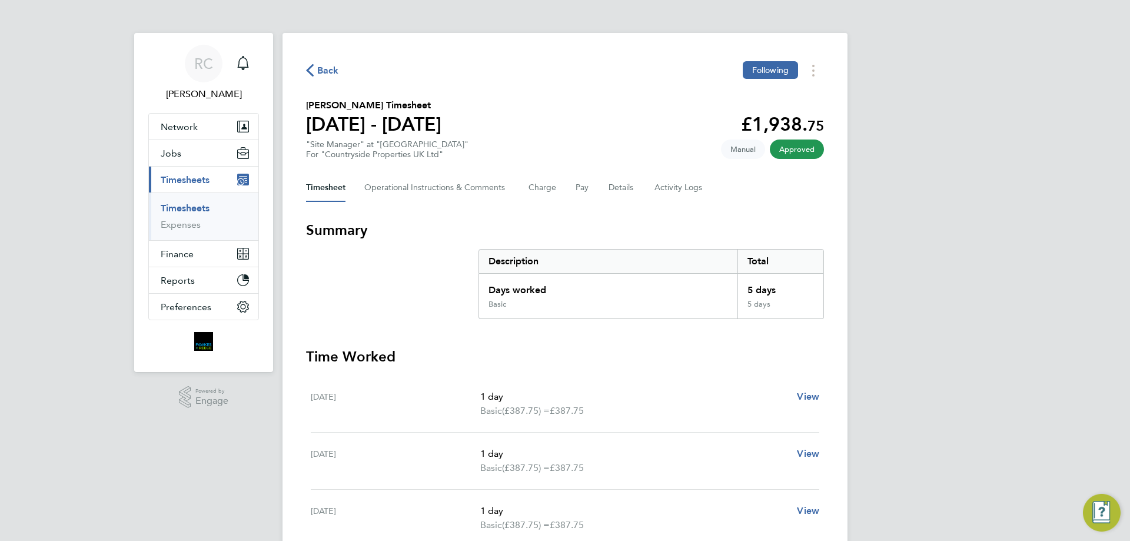
drag, startPoint x: 342, startPoint y: 74, endPoint x: 350, endPoint y: 73, distance: 7.7
click at [344, 76] on div "Back Following" at bounding box center [565, 70] width 518 height 18
click at [313, 69] on icon "button" at bounding box center [310, 70] width 8 height 12
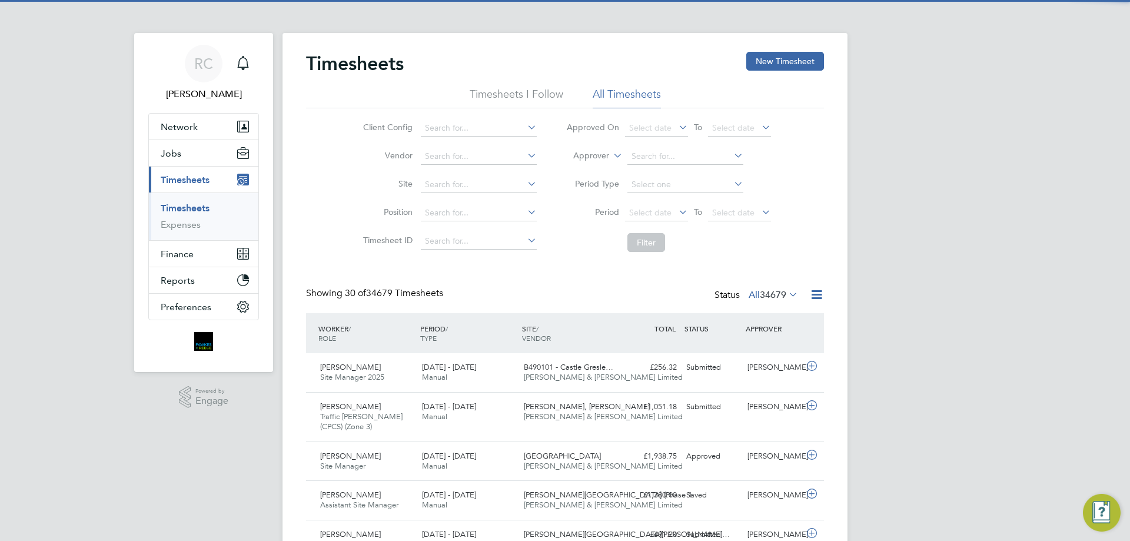
scroll to position [30, 102]
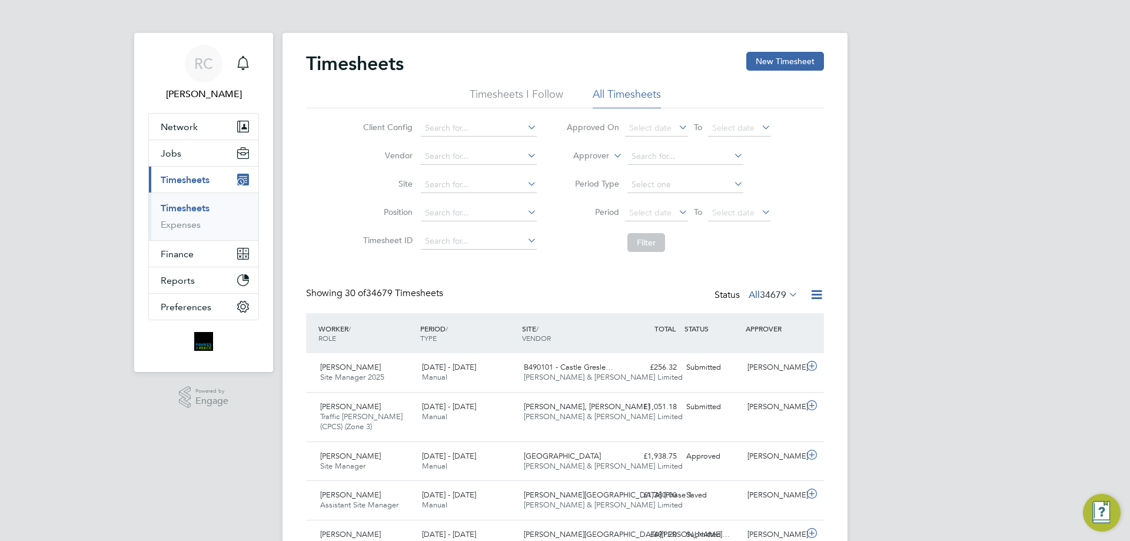
click at [797, 71] on div "Timesheets New Timesheet" at bounding box center [565, 69] width 518 height 35
click at [796, 61] on button "New Timesheet" at bounding box center [785, 61] width 78 height 19
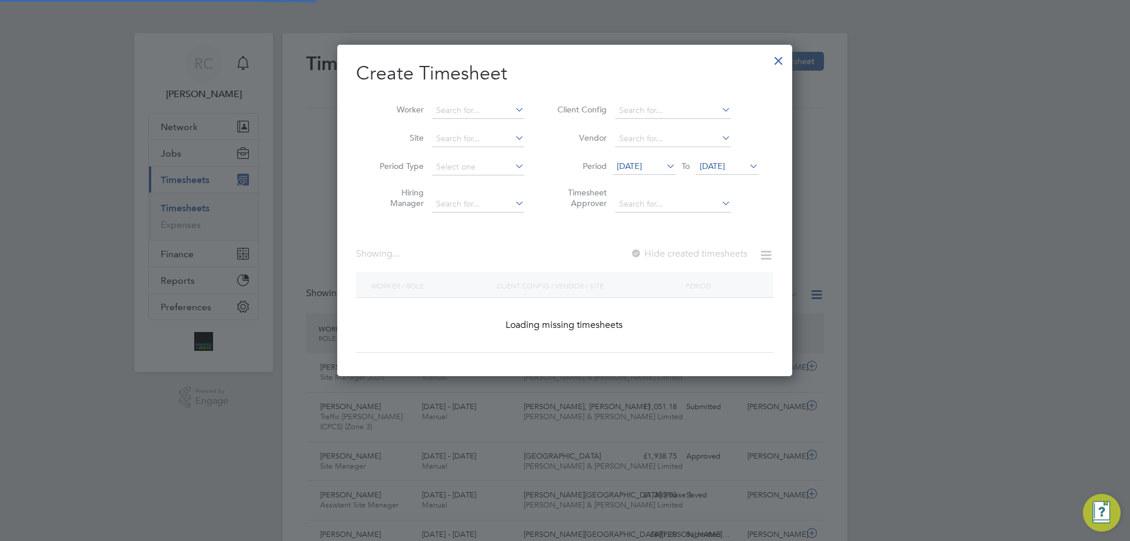
scroll to position [1653, 455]
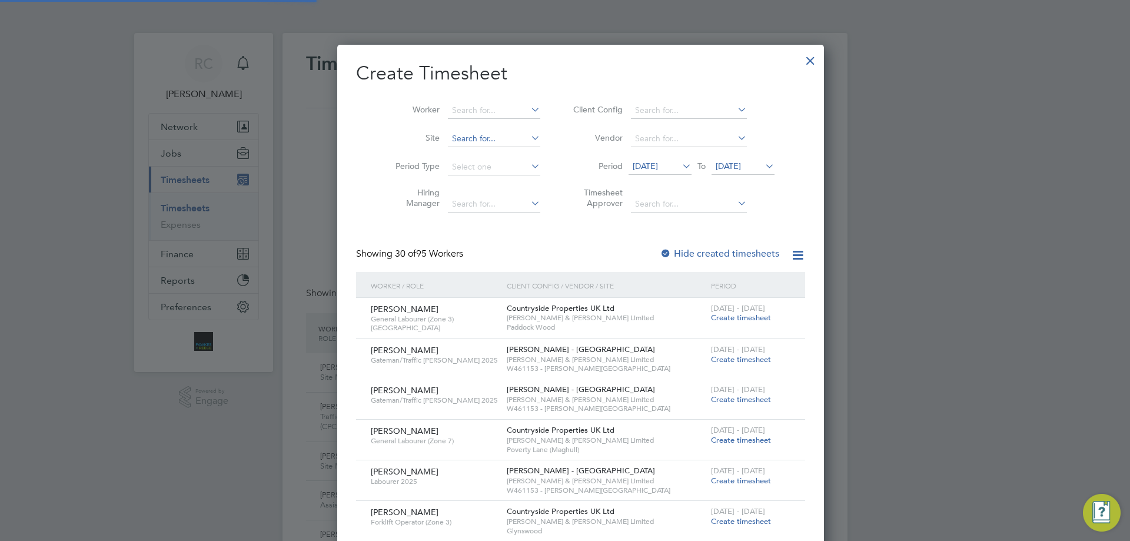
click at [448, 142] on input at bounding box center [494, 139] width 92 height 16
click at [471, 168] on li "Witn ey 3" at bounding box center [478, 170] width 94 height 16
type input "Witney 3"
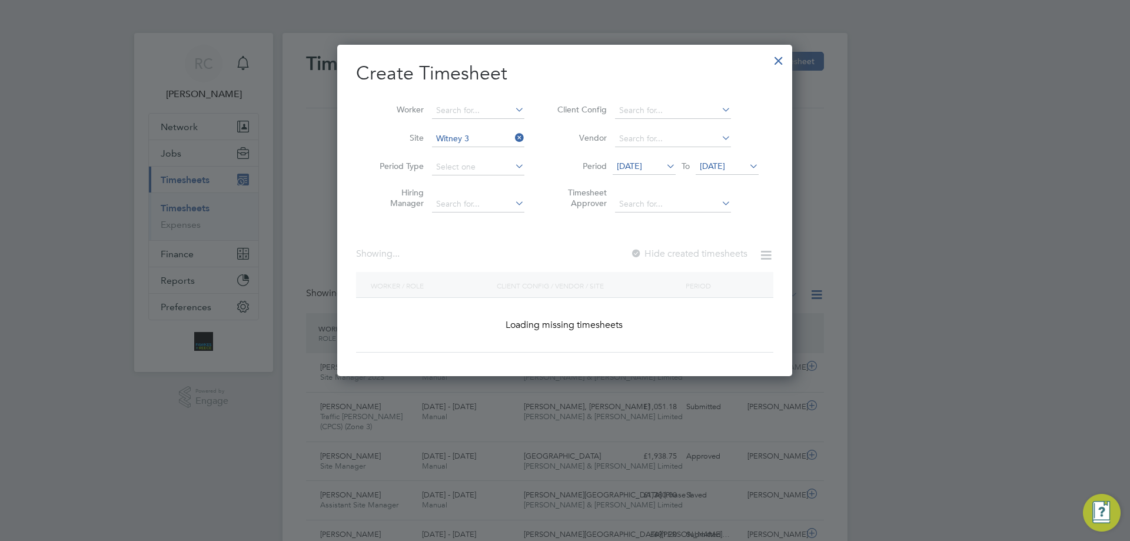
scroll to position [317, 455]
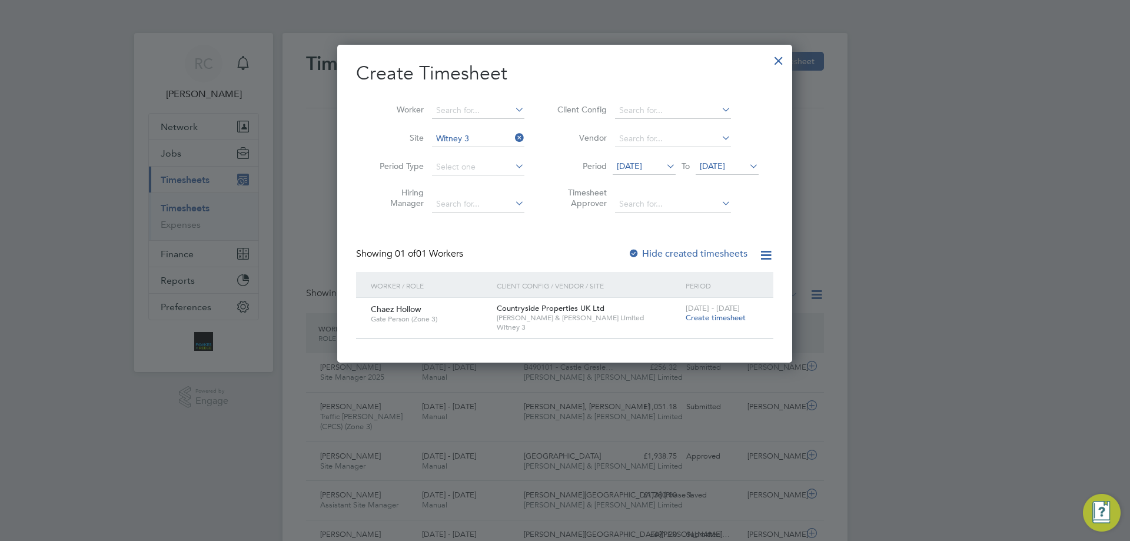
click at [740, 320] on span "Create timesheet" at bounding box center [715, 317] width 60 height 10
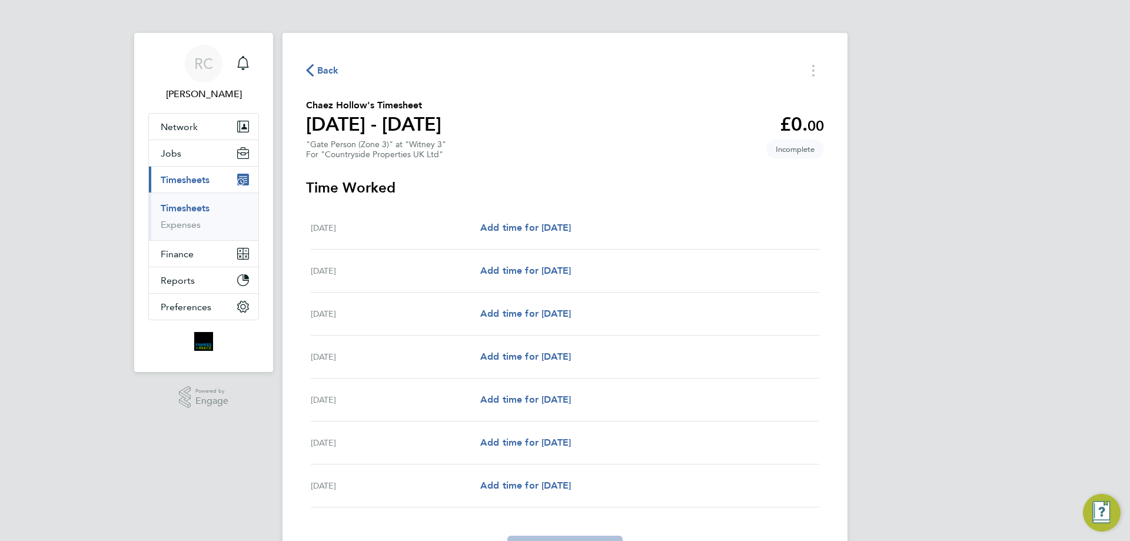
click at [561, 236] on div "Mon 04 Aug Add time for Mon 04 Aug Add time for Mon 04 Aug" at bounding box center [565, 227] width 508 height 43
click at [571, 227] on span "Add time for [DATE]" at bounding box center [525, 227] width 91 height 11
select select "30"
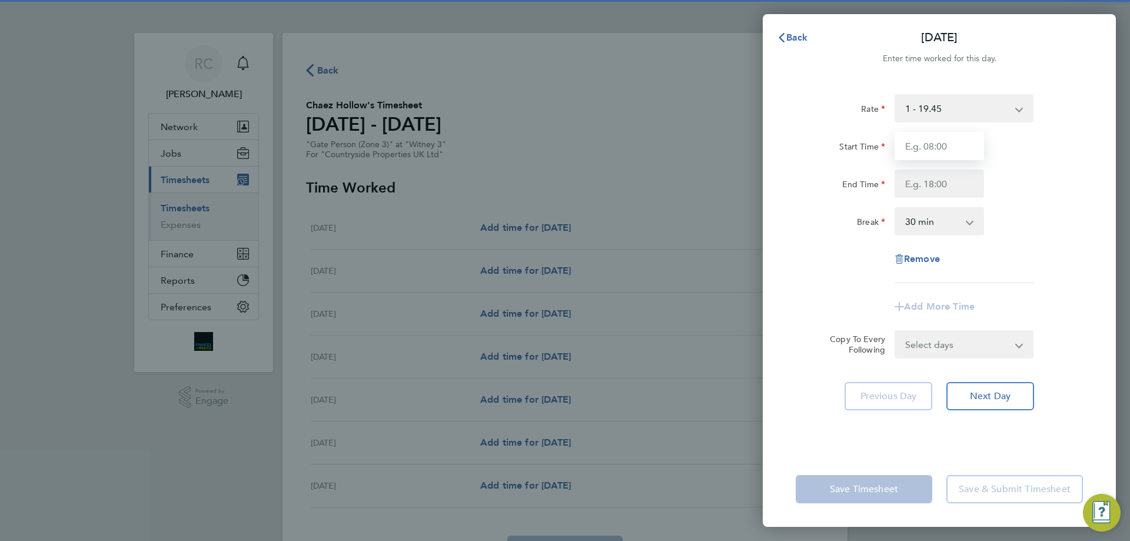
click at [971, 144] on input "Start Time" at bounding box center [938, 146] width 89 height 28
type input "07:30"
type input "16:30"
click at [955, 221] on select "0 min 15 min 30 min 45 min 60 min 75 min 90 min" at bounding box center [931, 221] width 73 height 26
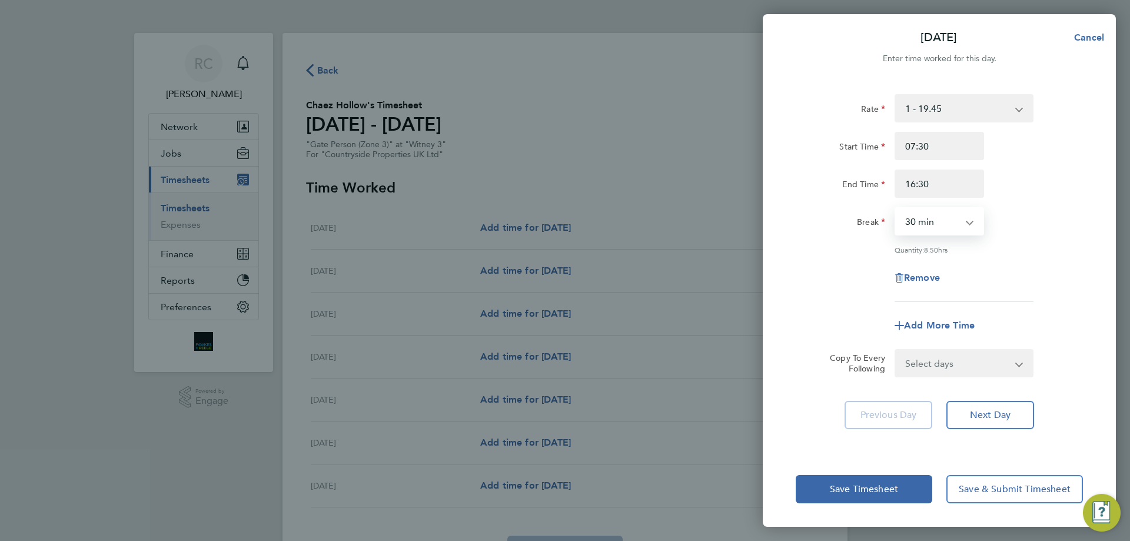
select select "0"
click at [895, 208] on select "0 min 15 min 30 min 45 min 60 min 75 min 90 min" at bounding box center [931, 221] width 73 height 26
click at [985, 372] on select "Select days Day Weekday (Mon-Fri) Weekend (Sat-Sun) [DATE] [DATE] [DATE] [DATE]…" at bounding box center [957, 363] width 124 height 26
select select "WEEKDAY"
click at [895, 350] on select "Select days Day Weekday (Mon-Fri) Weekend (Sat-Sun) [DATE] [DATE] [DATE] [DATE]…" at bounding box center [957, 363] width 124 height 26
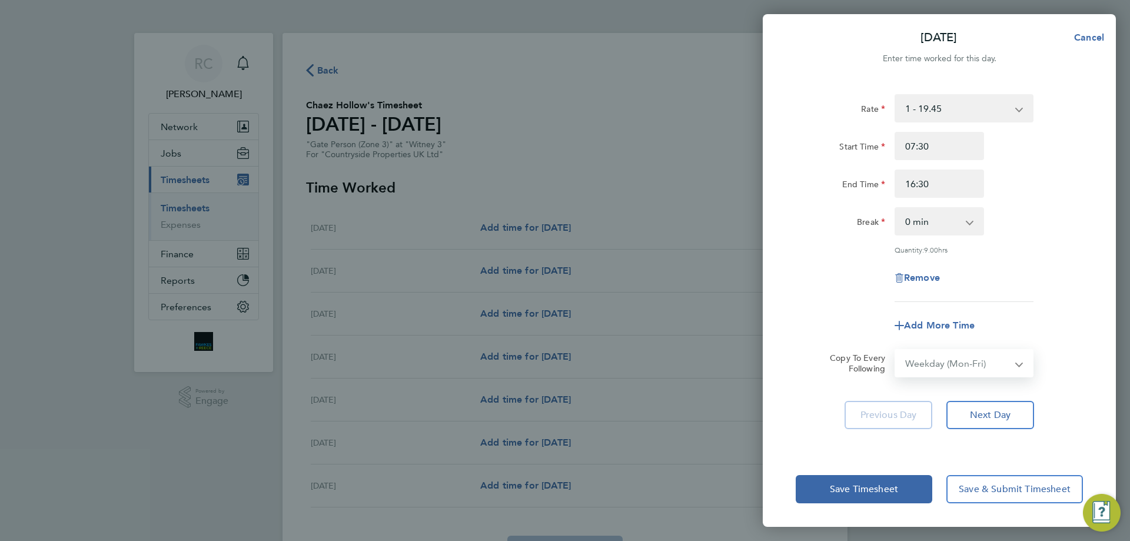
select select "[DATE]"
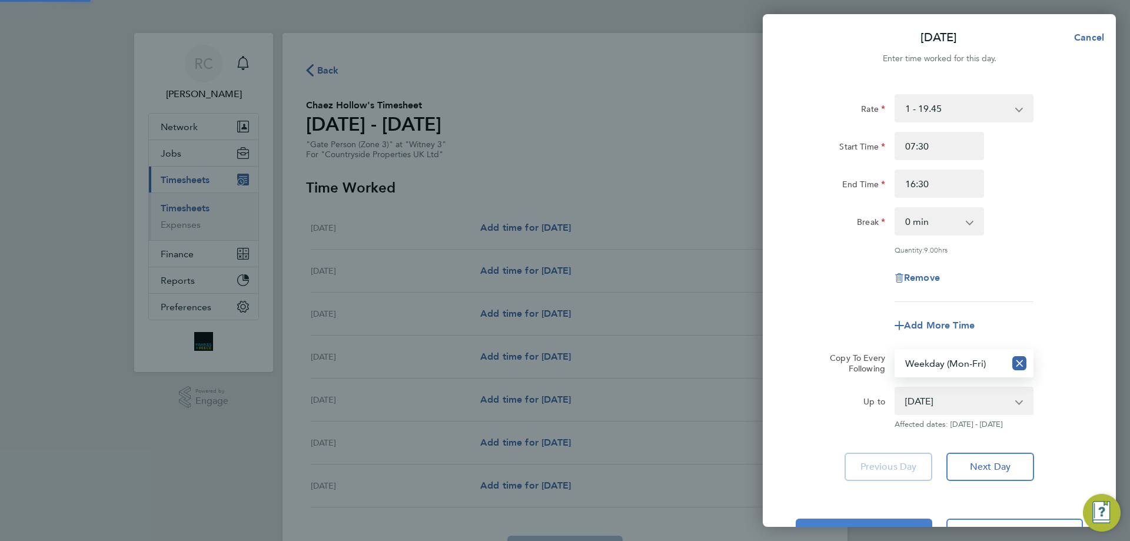
scroll to position [42, 0]
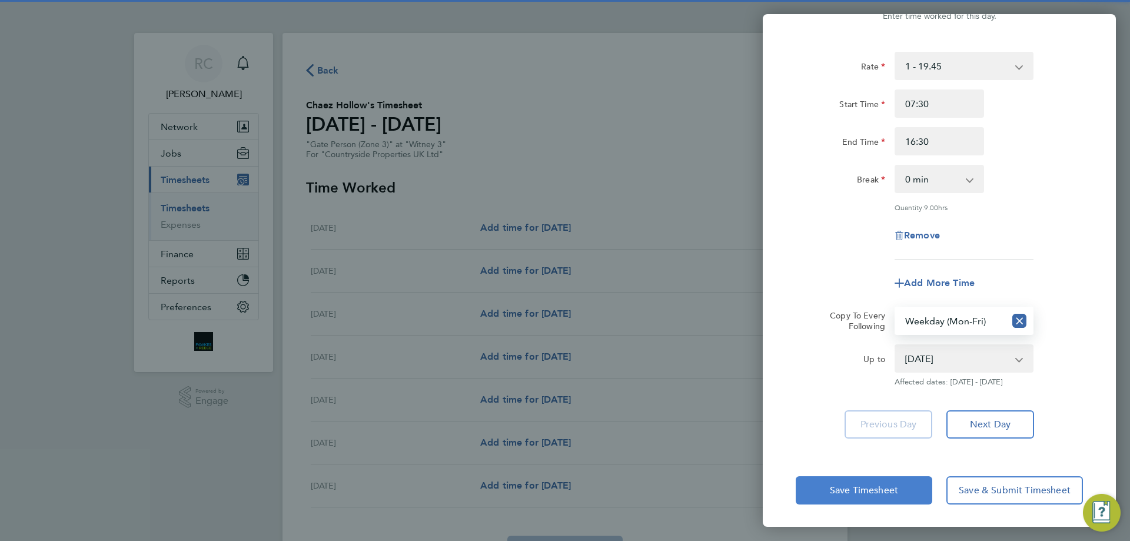
click at [898, 492] on span "Save Timesheet" at bounding box center [864, 490] width 68 height 12
click at [861, 488] on span "Save Timesheet" at bounding box center [864, 490] width 68 height 12
click at [903, 494] on button "Save Timesheet" at bounding box center [863, 490] width 136 height 28
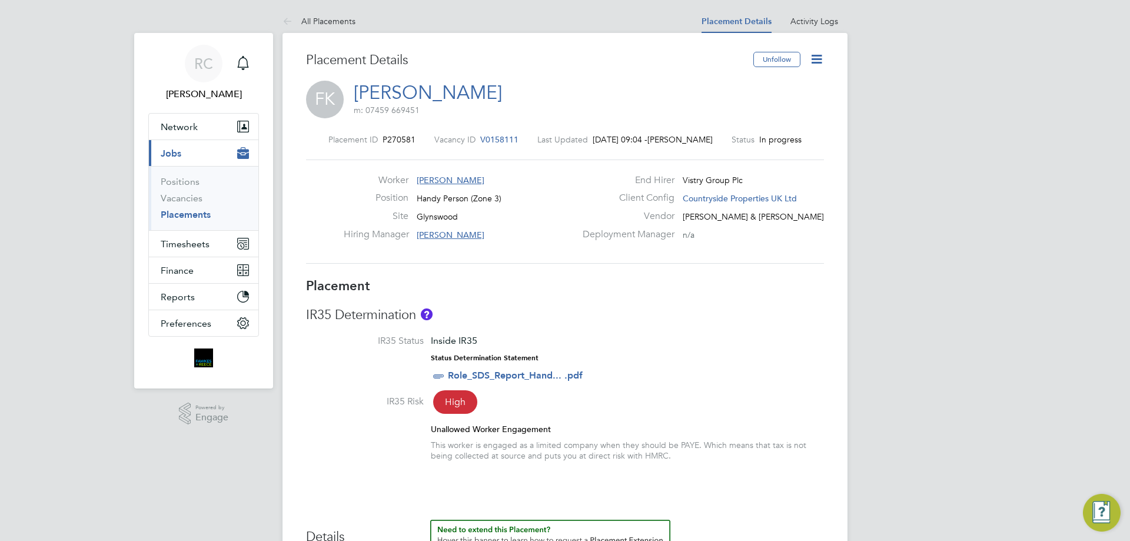
click at [814, 61] on icon at bounding box center [816, 59] width 15 height 15
click at [821, 26] on li "Activity Logs" at bounding box center [814, 21] width 48 height 24
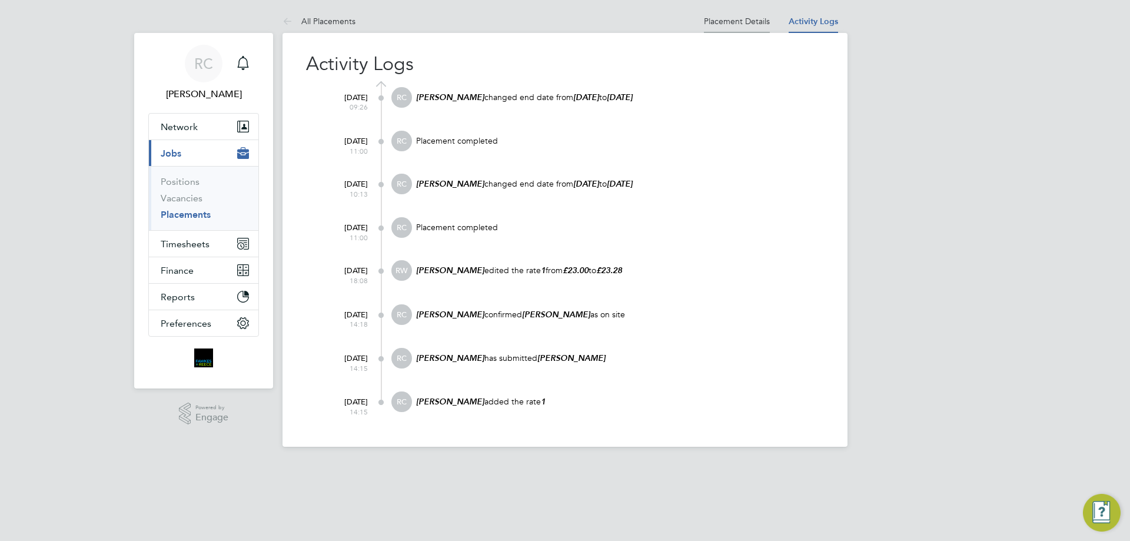
click at [752, 29] on li "Placement Details" at bounding box center [737, 21] width 66 height 24
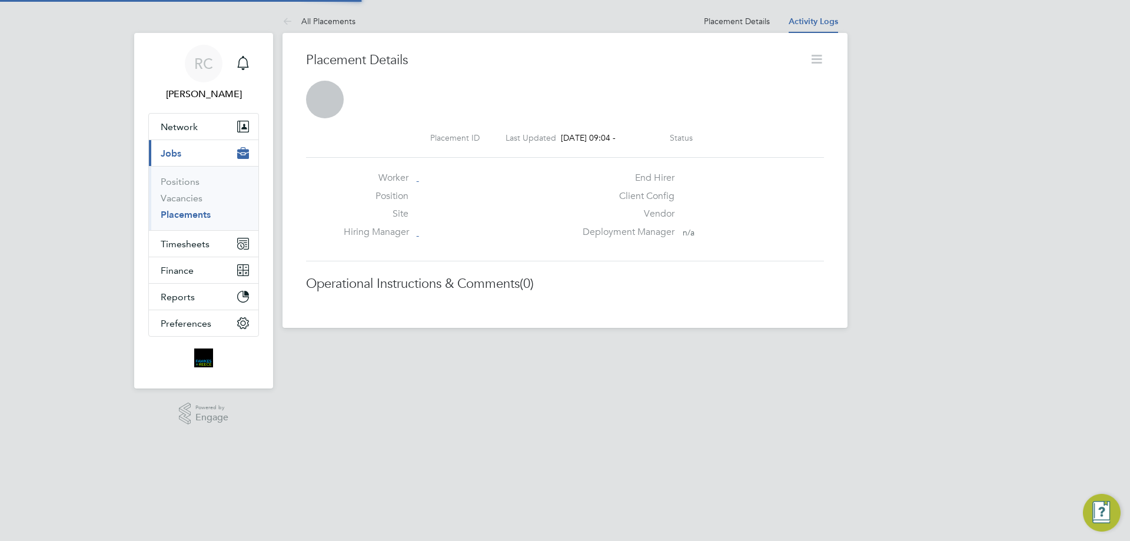
scroll to position [6, 6]
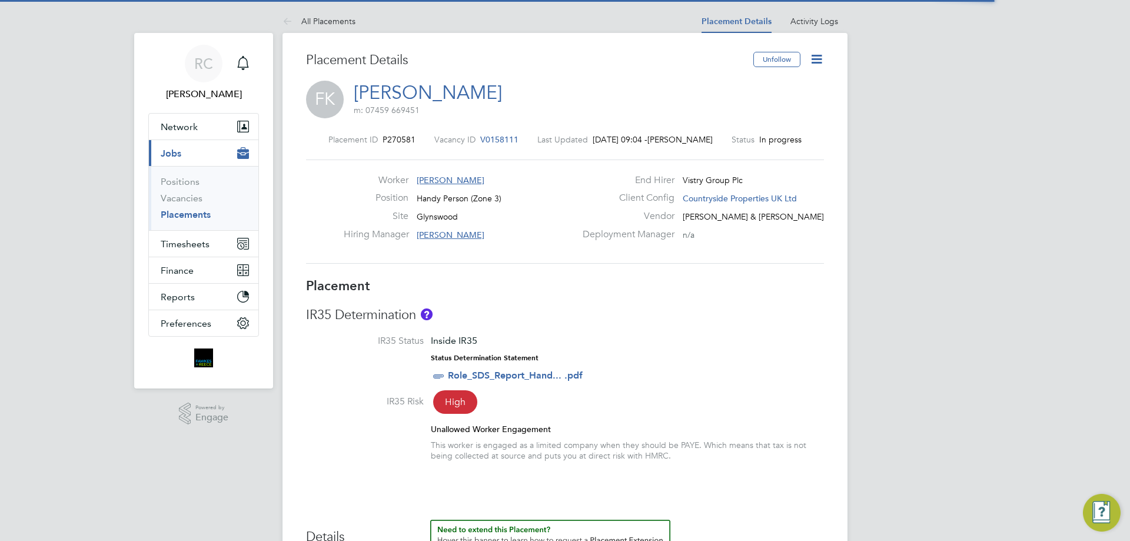
click at [818, 59] on icon at bounding box center [816, 59] width 15 height 15
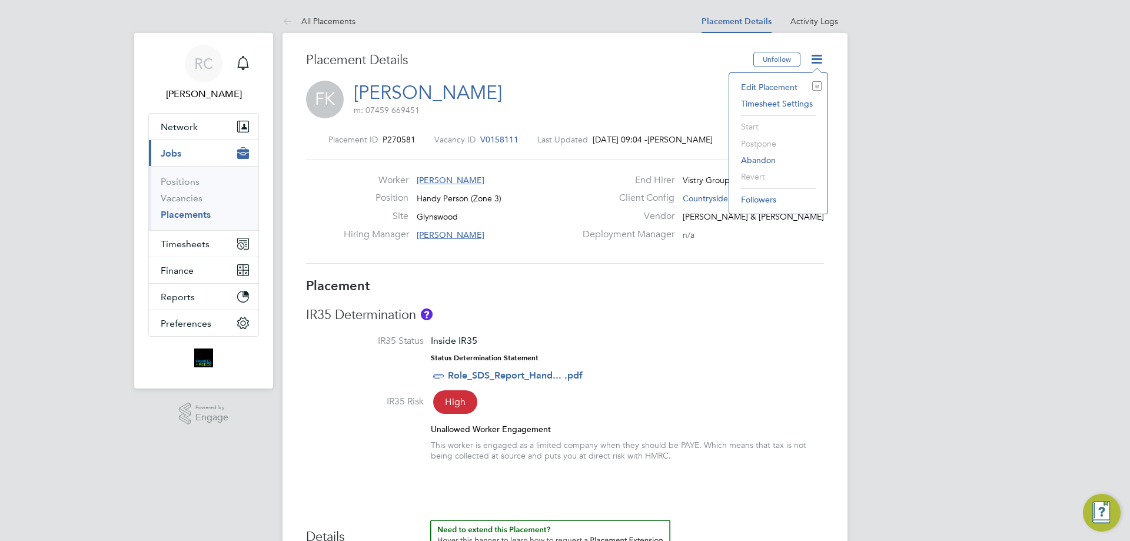
click at [756, 87] on li "Edit Placement e" at bounding box center [778, 87] width 86 height 16
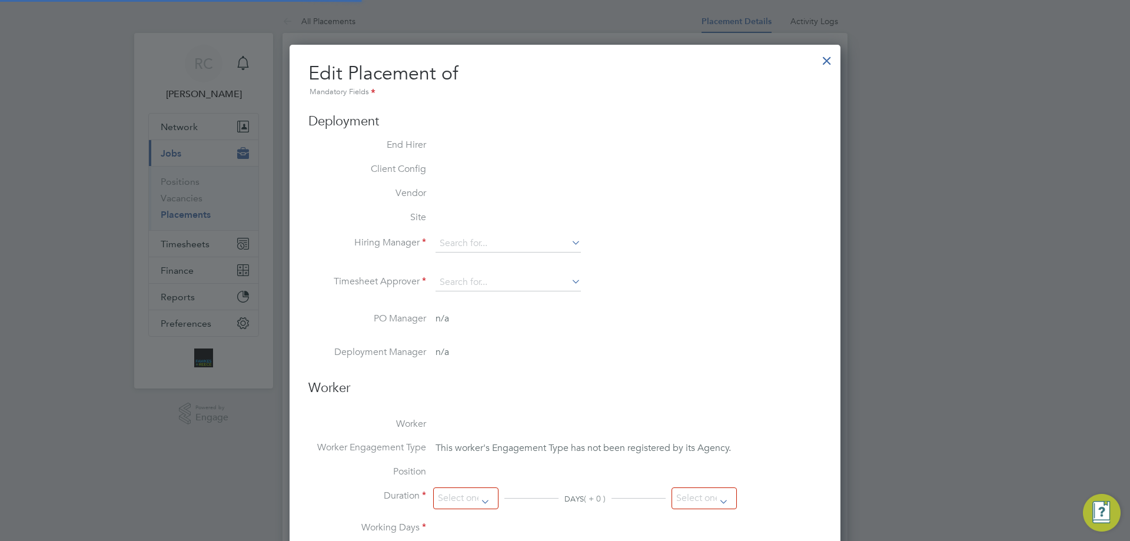
type input "[PERSON_NAME]"
type input "[DATE]"
type input "08:00"
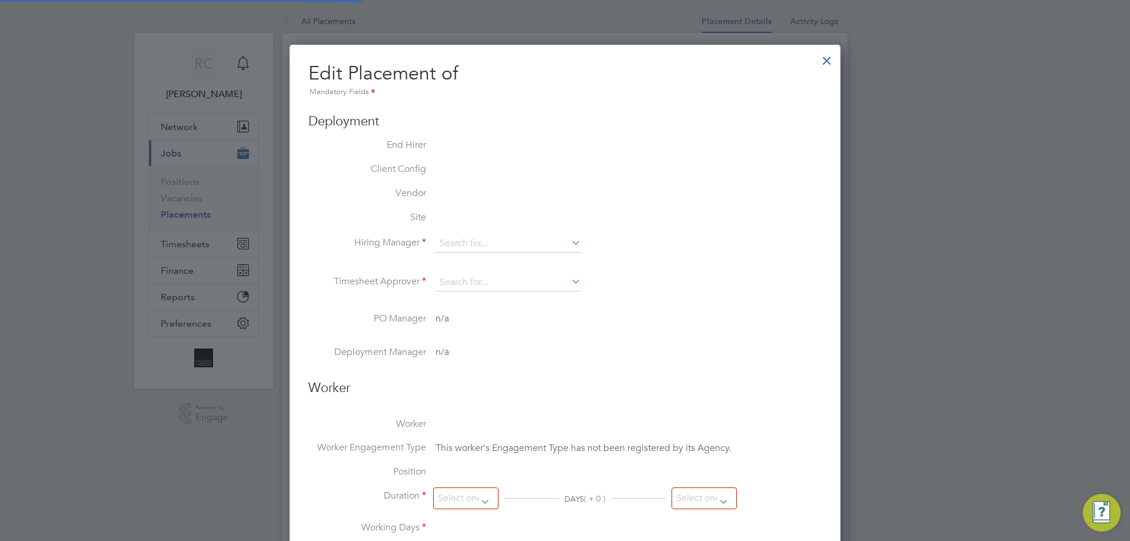
type input "17:00"
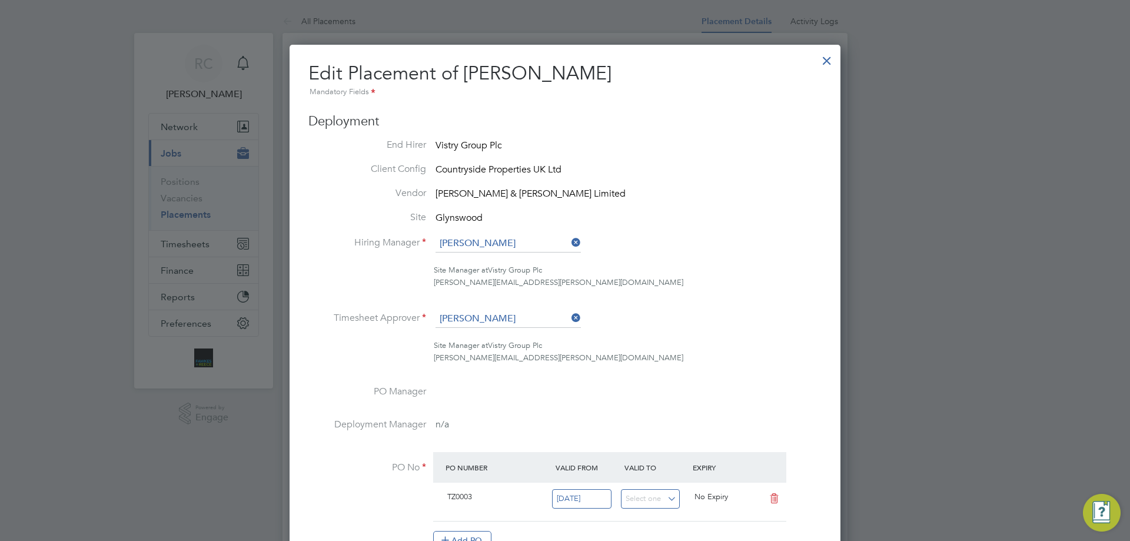
click at [825, 65] on div at bounding box center [826, 57] width 21 height 21
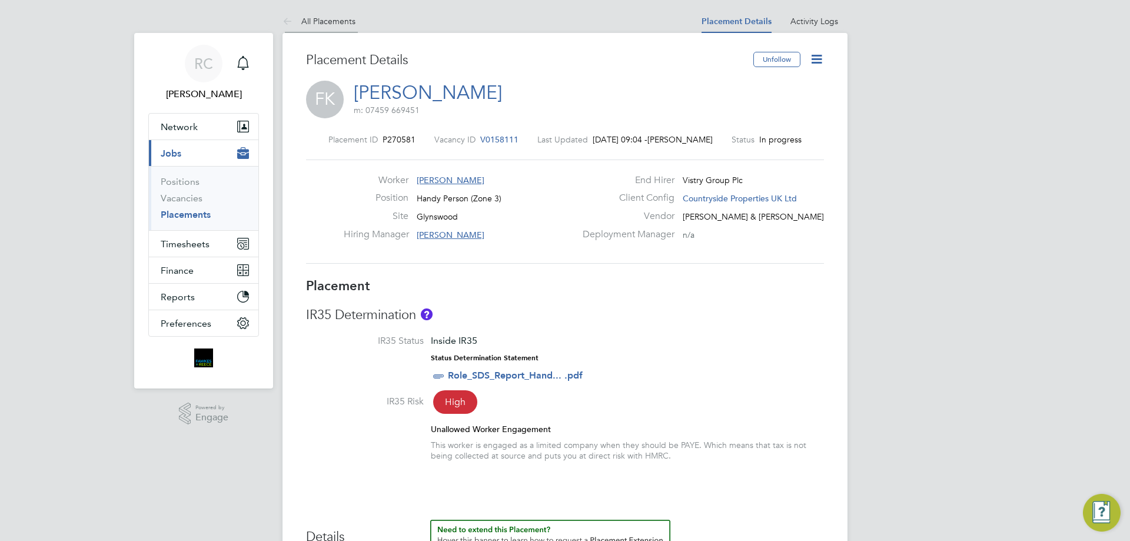
click at [332, 21] on link "All Placements" at bounding box center [318, 21] width 73 height 11
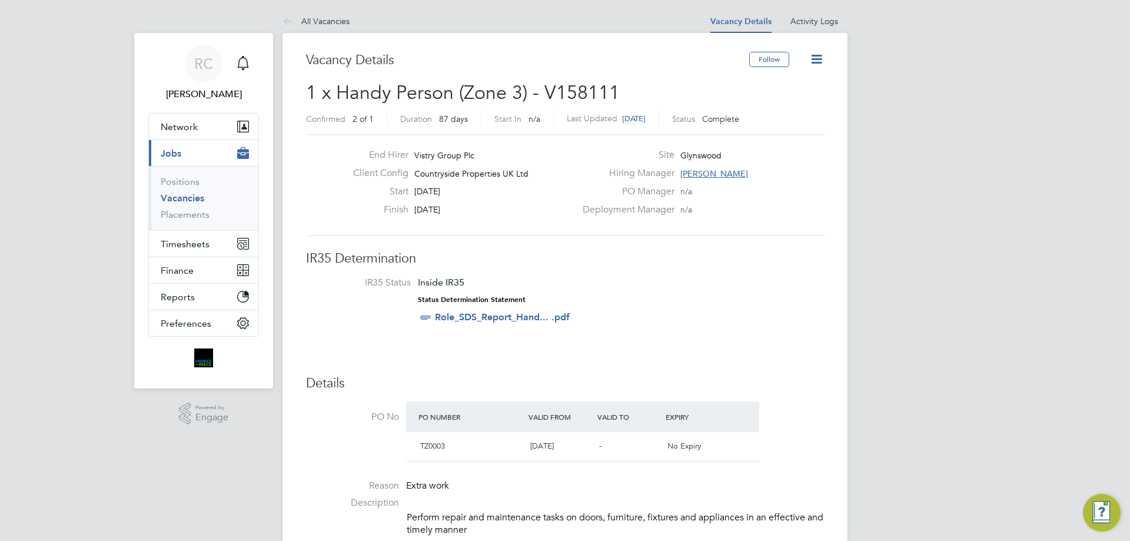
click at [811, 64] on icon at bounding box center [816, 59] width 15 height 15
click at [805, 14] on li "Activity Logs" at bounding box center [814, 21] width 48 height 24
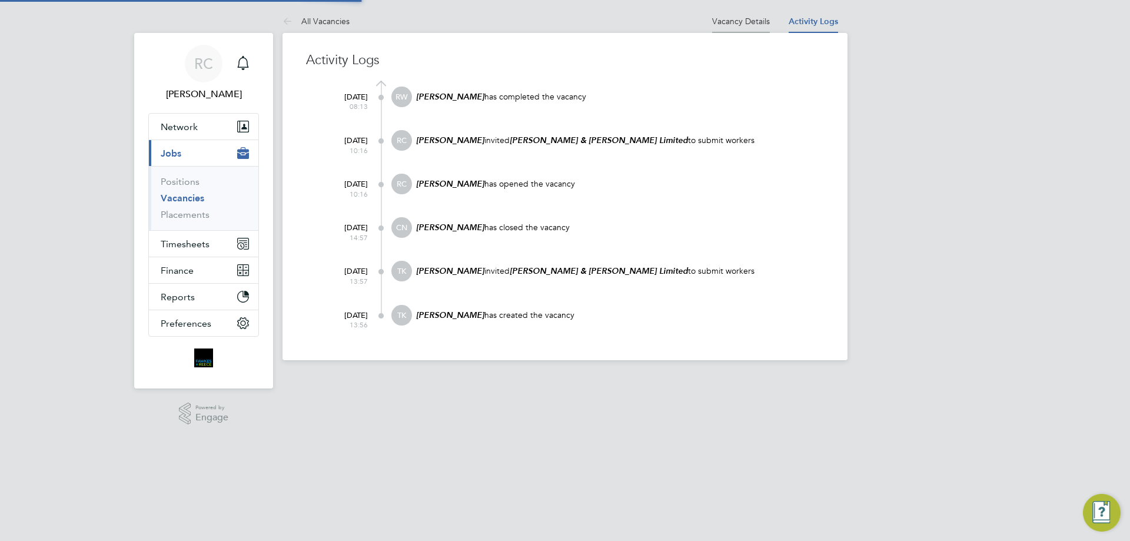
click at [725, 23] on link "Vacancy Details" at bounding box center [741, 21] width 58 height 11
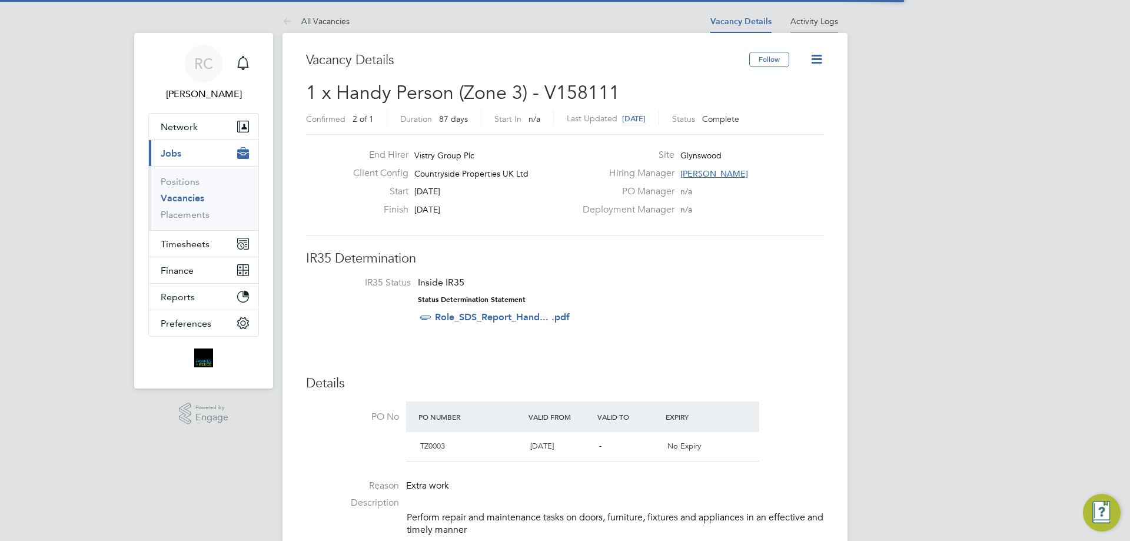
scroll to position [6, 6]
click at [817, 56] on icon at bounding box center [816, 59] width 15 height 15
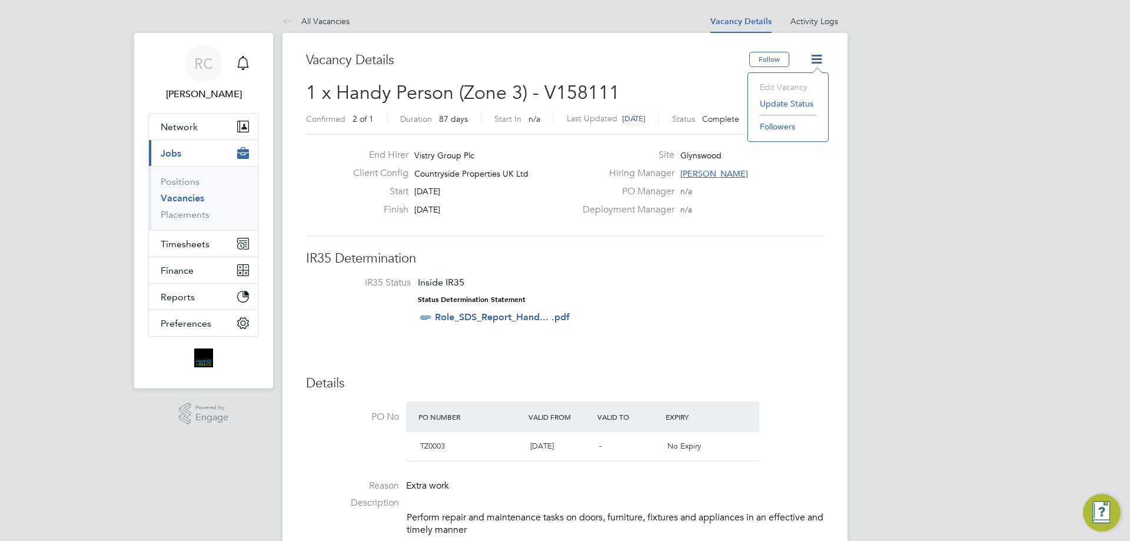
click at [801, 105] on li "Update Status" at bounding box center [788, 103] width 68 height 16
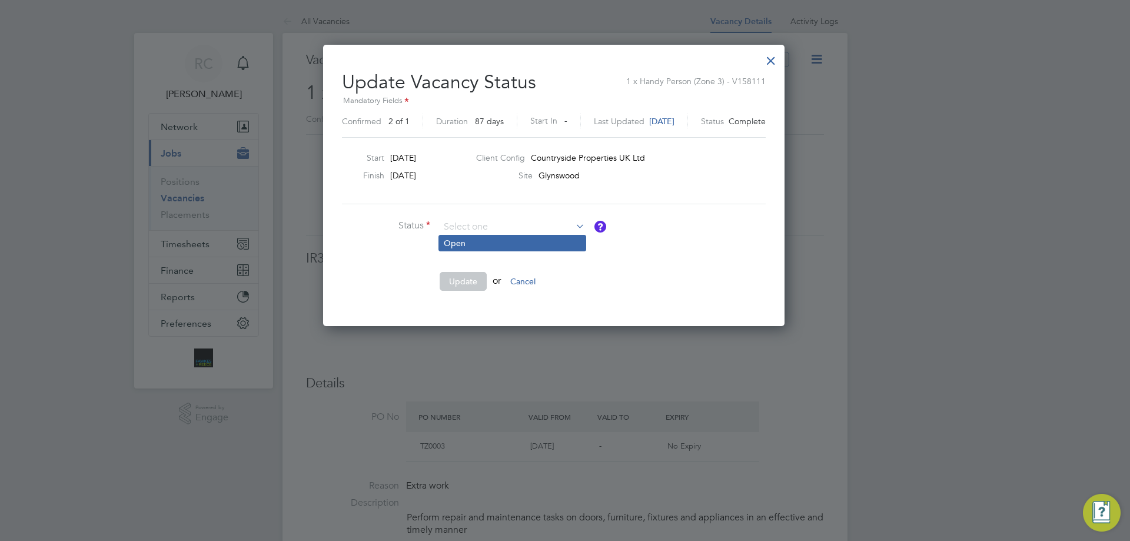
click at [525, 242] on li "Open" at bounding box center [512, 242] width 146 height 15
type input "Open"
click at [526, 226] on input at bounding box center [511, 227] width 145 height 18
click at [491, 242] on li "Open" at bounding box center [512, 242] width 146 height 15
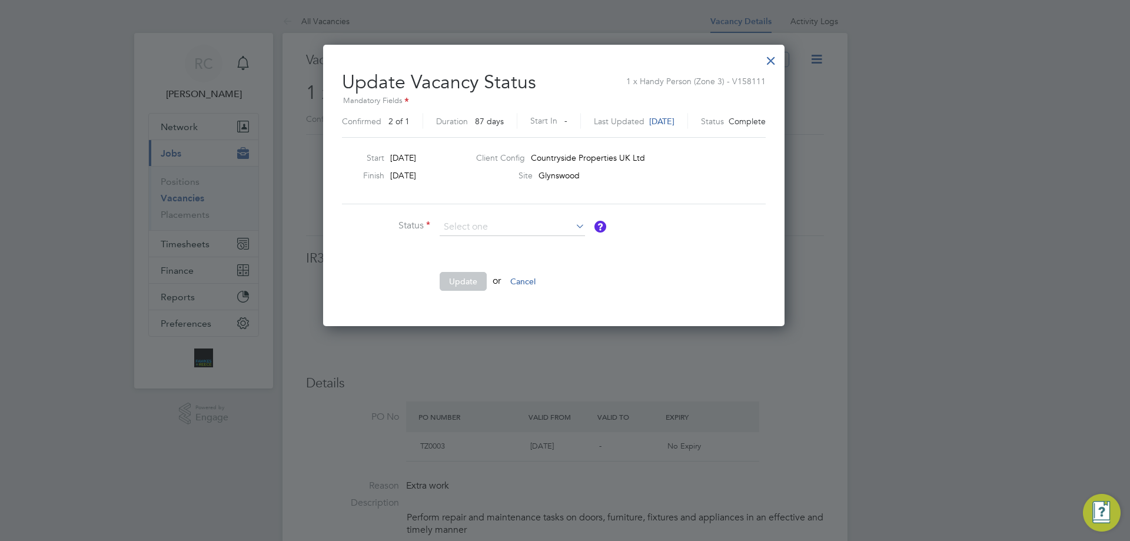
type input "Open"
click at [459, 288] on button "Update" at bounding box center [462, 281] width 47 height 19
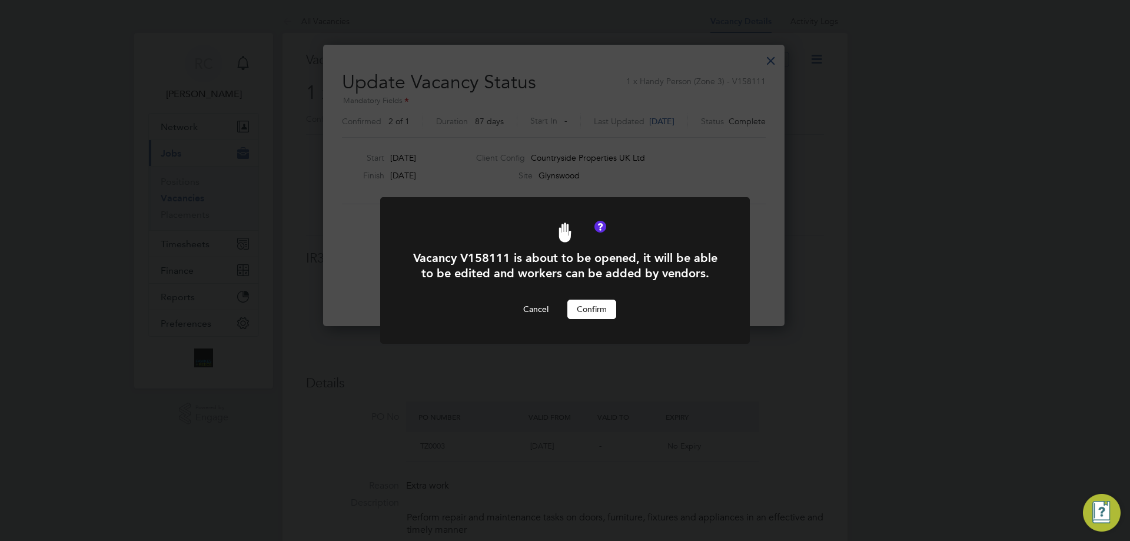
click at [584, 308] on button "Confirm" at bounding box center [591, 308] width 49 height 19
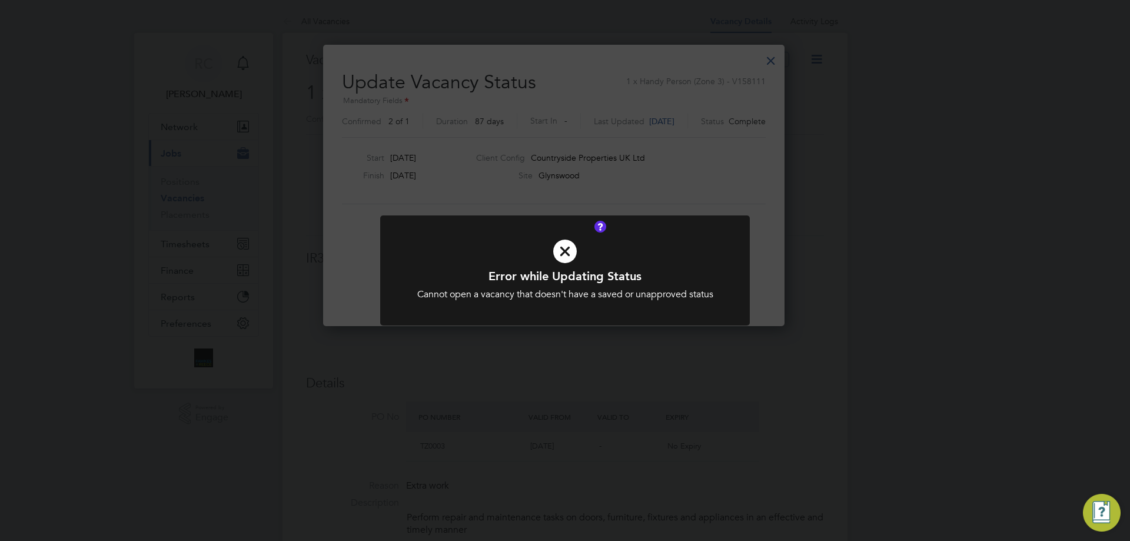
click at [598, 234] on icon at bounding box center [565, 251] width 306 height 46
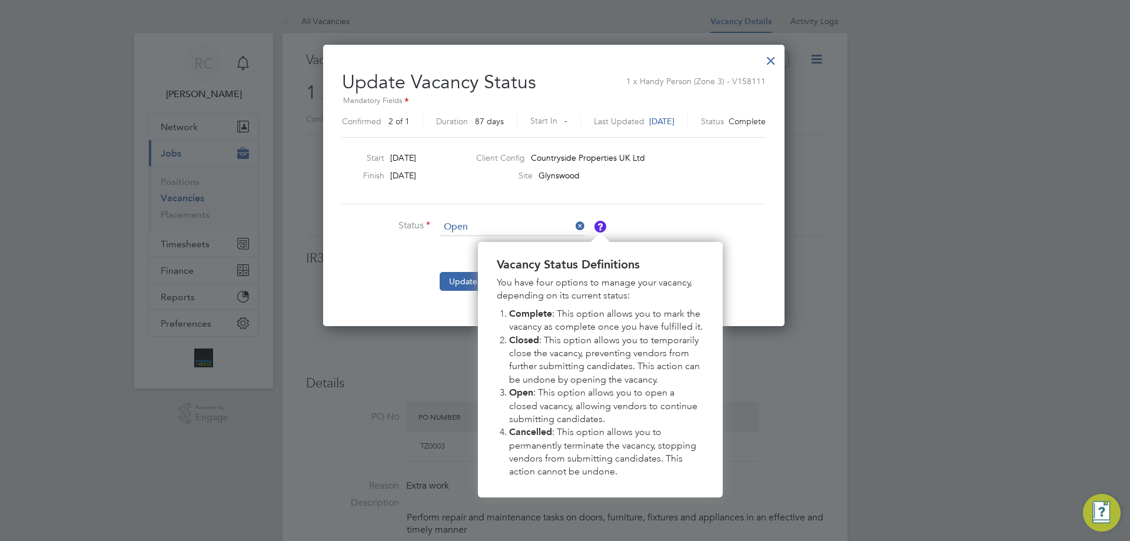
click at [603, 224] on img "Vacancy Status Definitions" at bounding box center [600, 227] width 12 height 12
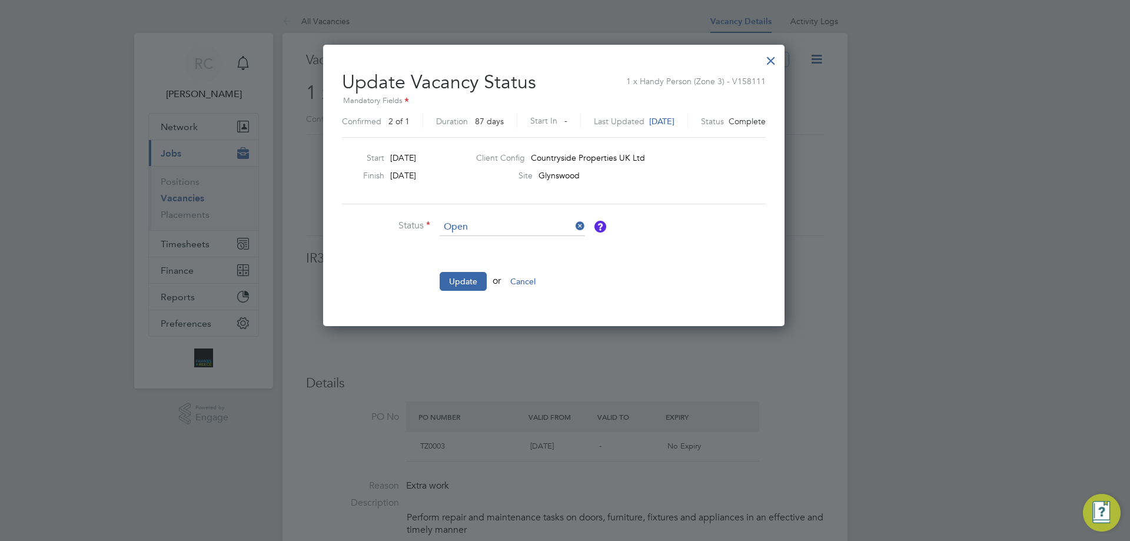
click at [604, 224] on img "Vacancy Status Definitions" at bounding box center [600, 227] width 12 height 12
click at [462, 284] on button "Update" at bounding box center [462, 281] width 47 height 19
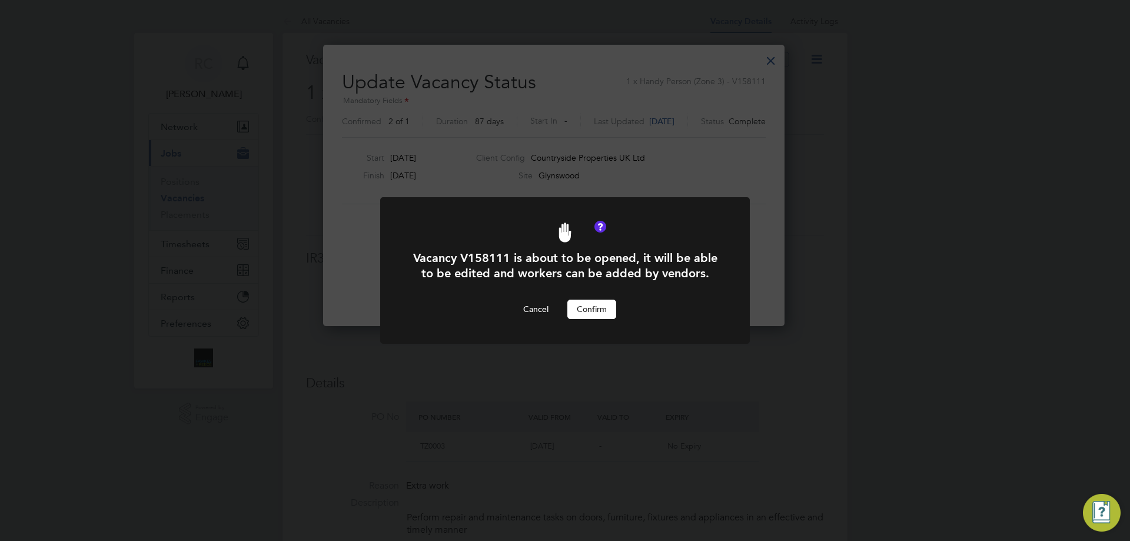
click at [597, 308] on button "Confirm" at bounding box center [591, 308] width 49 height 19
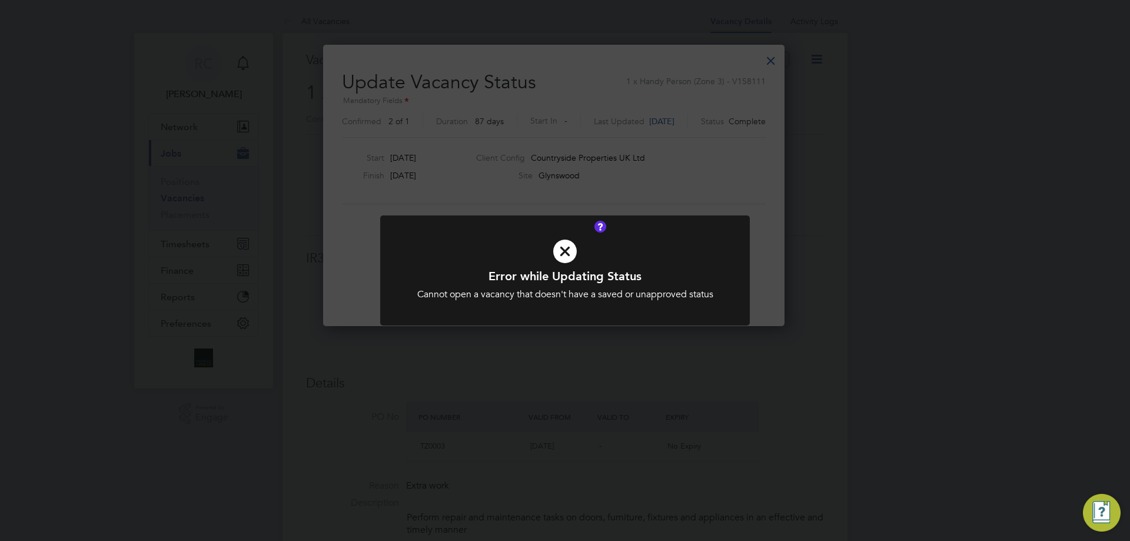
click at [445, 262] on icon at bounding box center [565, 251] width 306 height 46
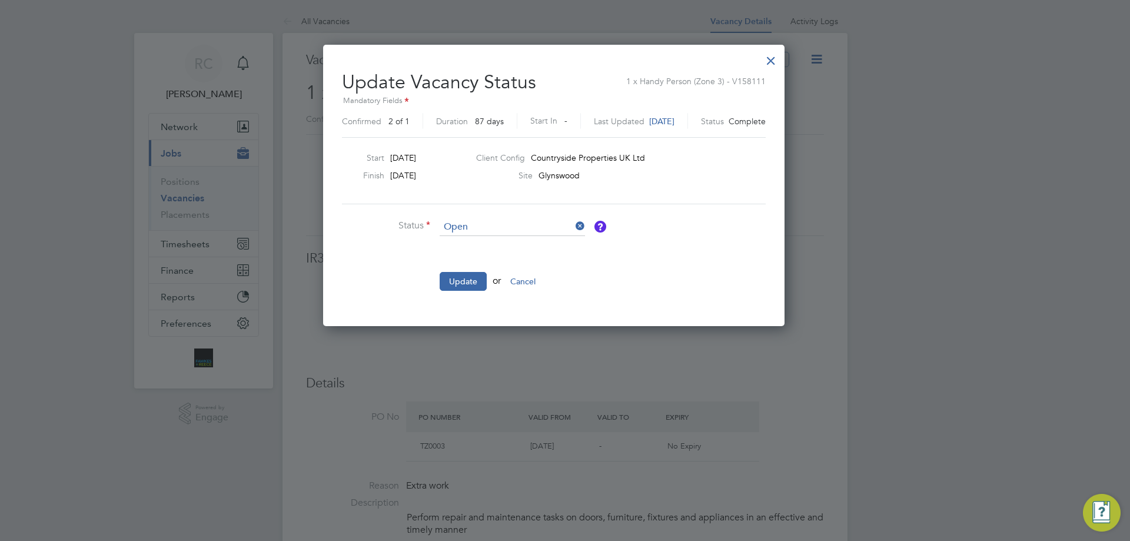
click at [781, 64] on div at bounding box center [770, 57] width 21 height 21
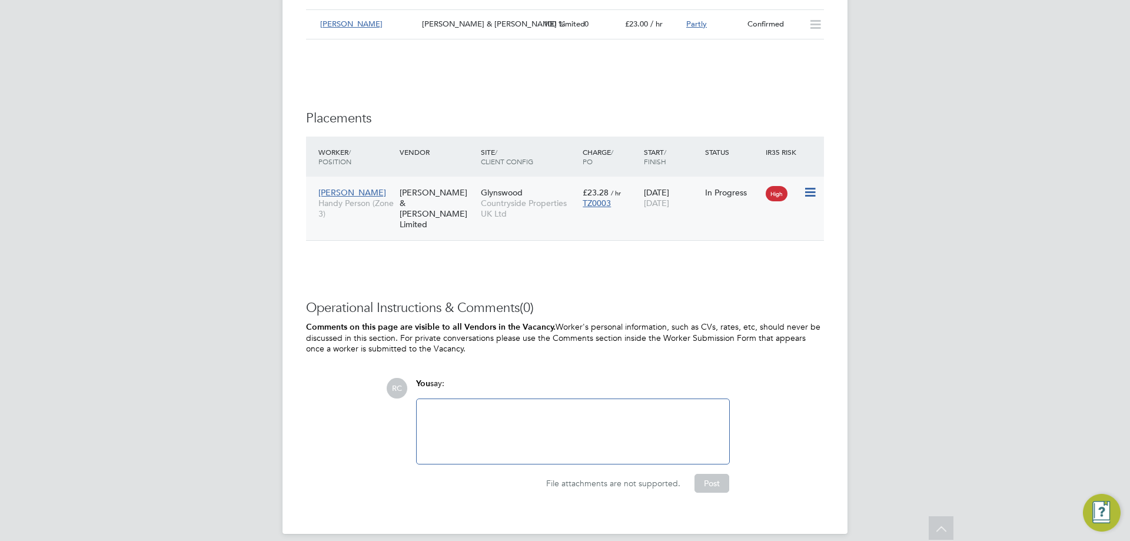
click at [812, 192] on icon at bounding box center [809, 192] width 12 height 14
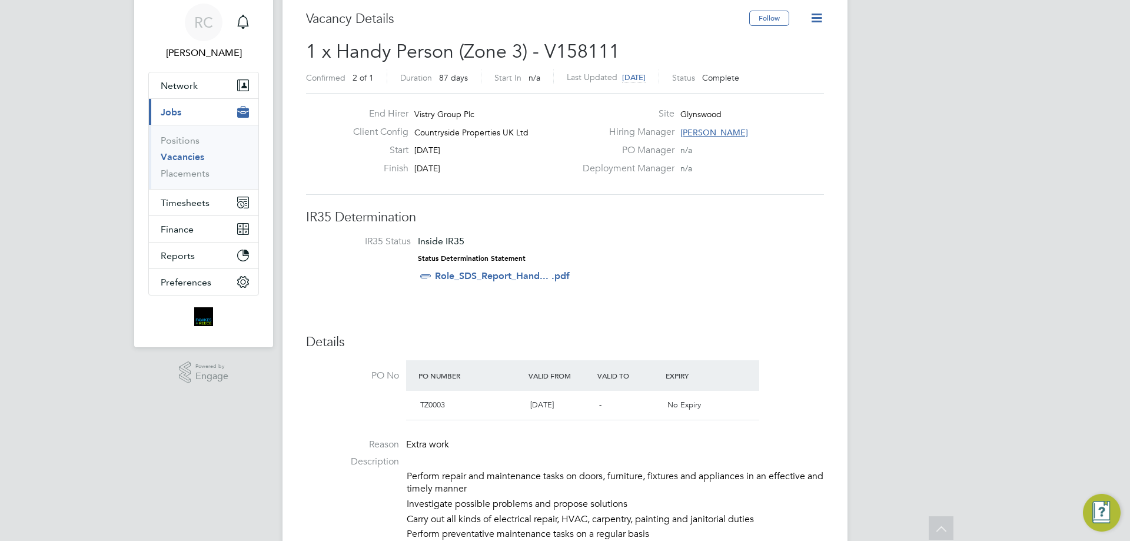
click at [818, 13] on icon at bounding box center [816, 18] width 15 height 15
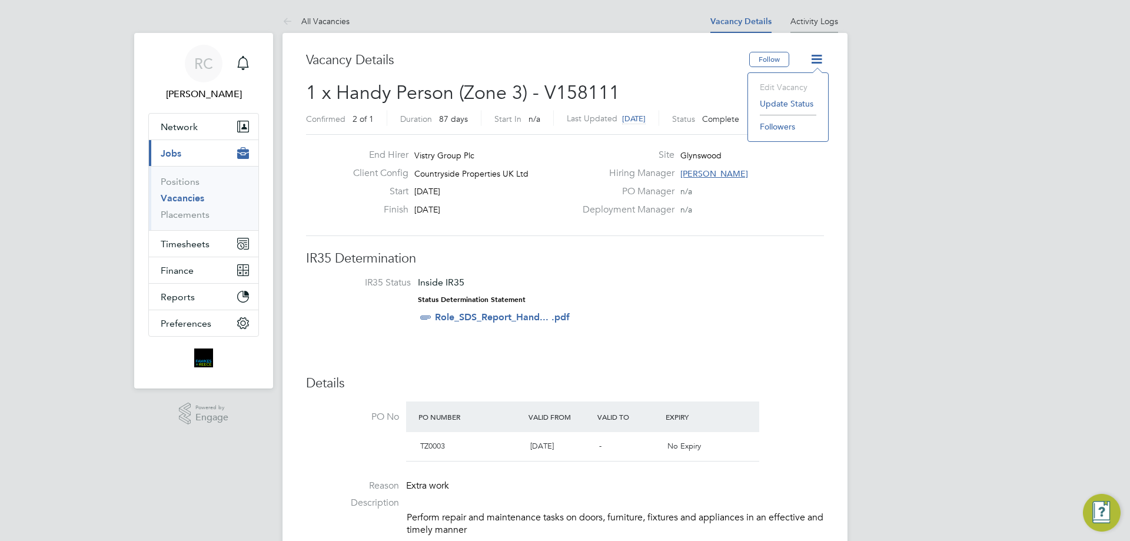
click at [811, 26] on li "Activity Logs" at bounding box center [814, 21] width 48 height 24
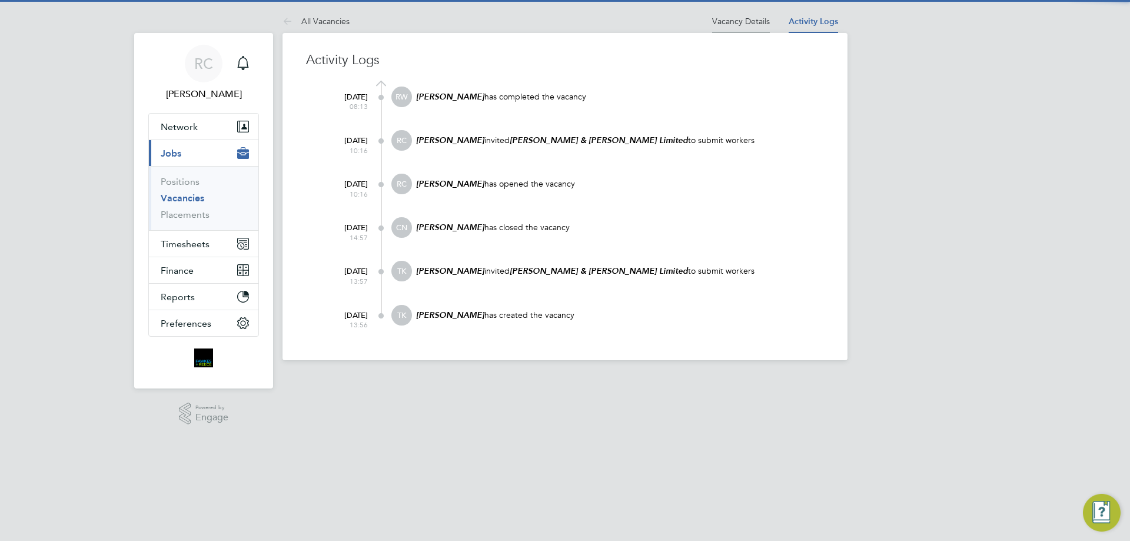
click at [740, 26] on li "Vacancy Details" at bounding box center [741, 21] width 58 height 24
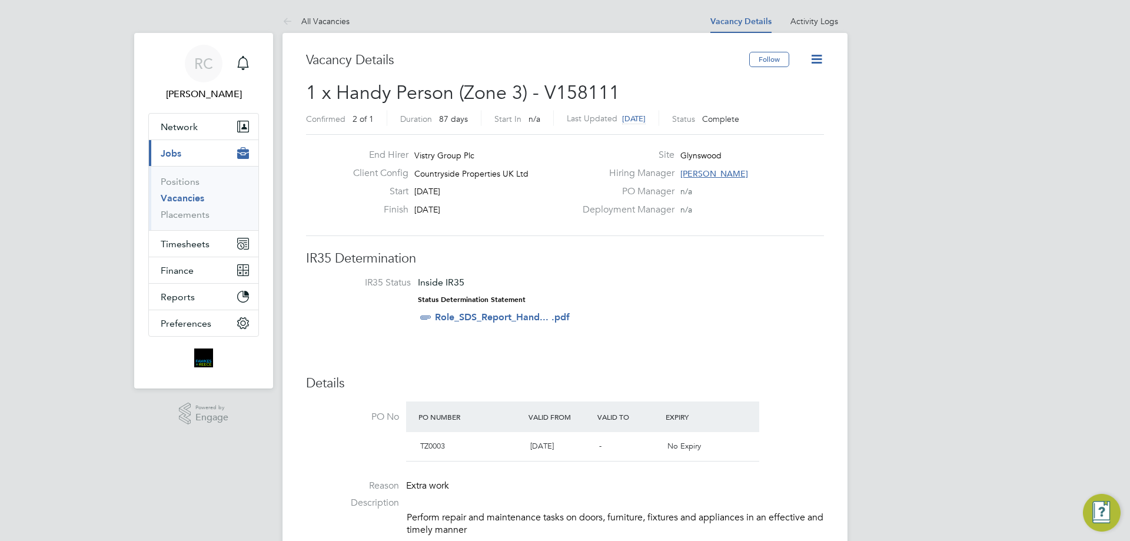
scroll to position [20, 111]
drag, startPoint x: 716, startPoint y: 116, endPoint x: 761, endPoint y: 121, distance: 44.9
click at [761, 121] on div "Confirmed 2 of 1 Duration 87 days Start In n/a Last Updated 4 months ago Status…" at bounding box center [565, 120] width 518 height 19
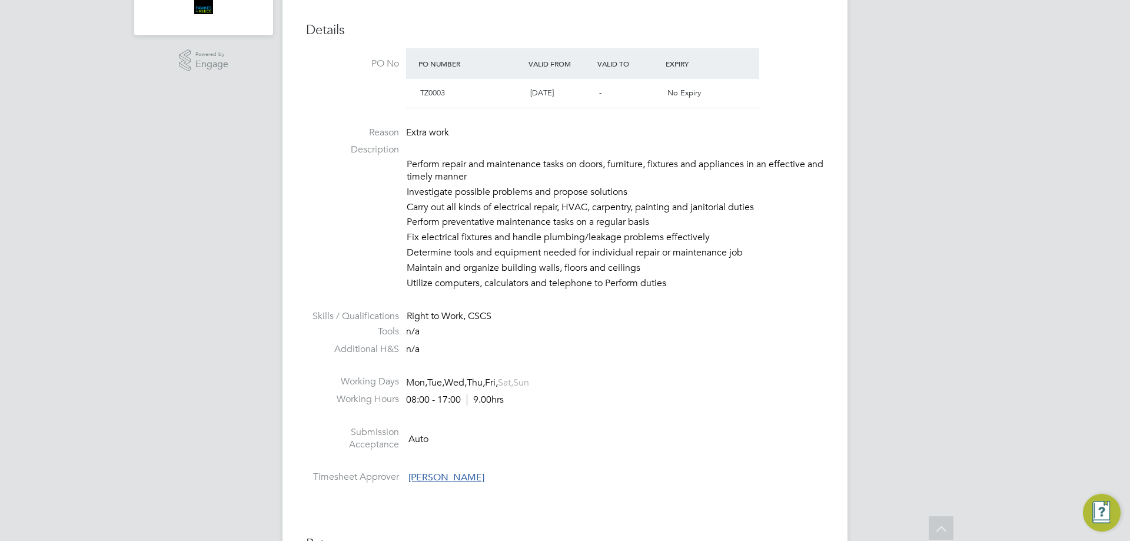
scroll to position [0, 0]
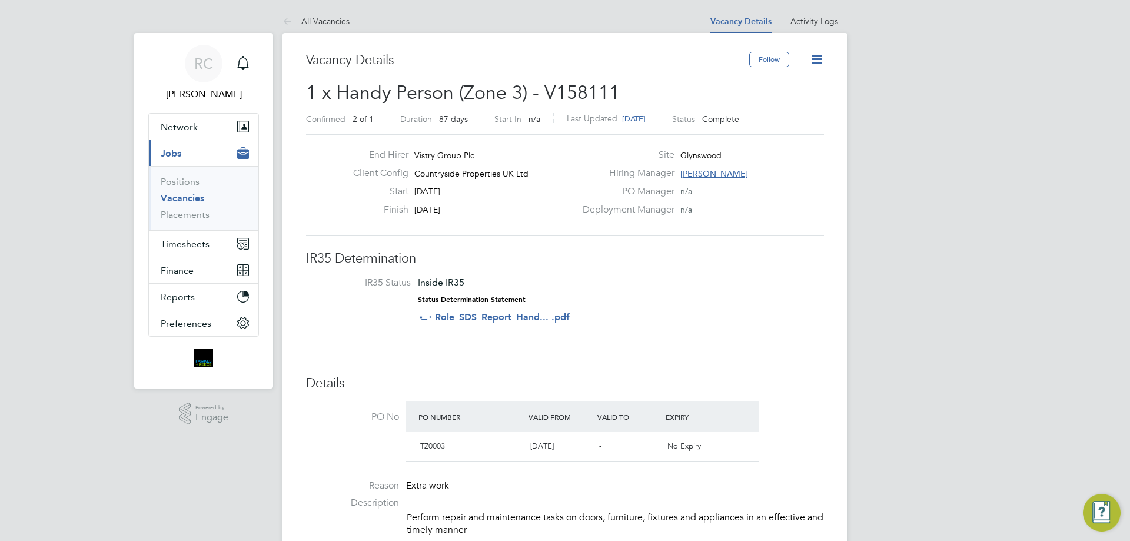
click at [816, 61] on icon at bounding box center [816, 59] width 15 height 15
click at [788, 181] on div "Hiring Manager Daryl Keiderling" at bounding box center [701, 176] width 253 height 18
click at [822, 64] on icon at bounding box center [816, 59] width 15 height 15
click at [771, 98] on li "Update Status" at bounding box center [788, 103] width 68 height 16
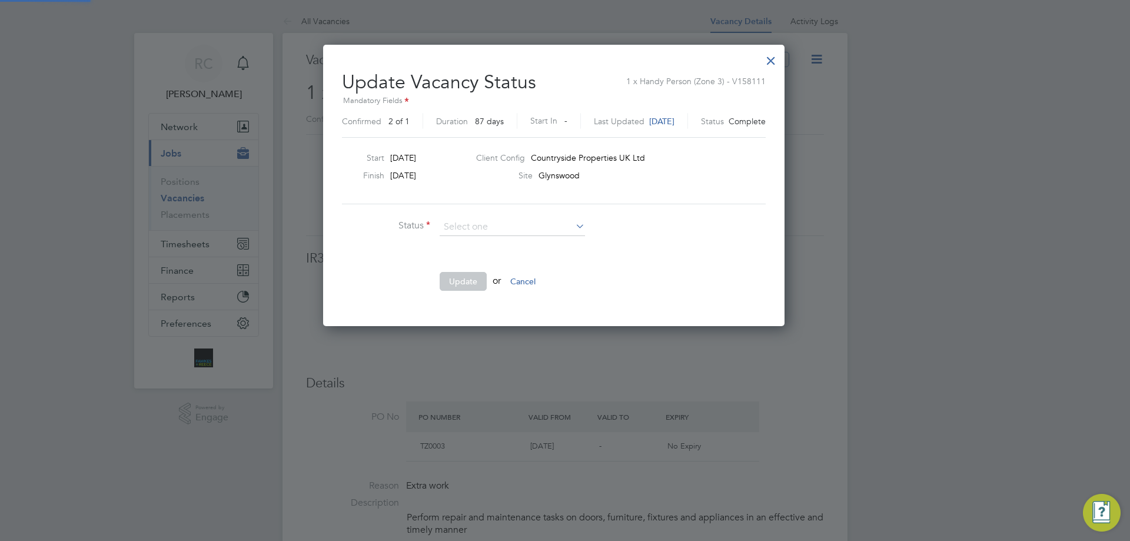
scroll to position [6, 6]
click at [475, 238] on li "Open" at bounding box center [512, 242] width 146 height 15
type input "Open"
click at [461, 282] on button "Update" at bounding box center [462, 281] width 47 height 19
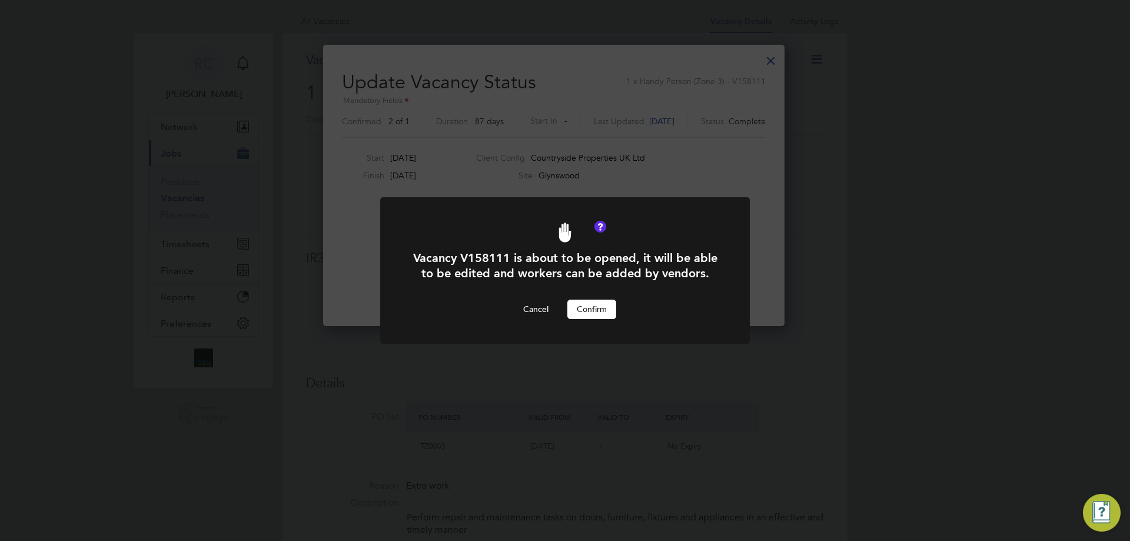
click at [589, 303] on button "Confirm" at bounding box center [591, 308] width 49 height 19
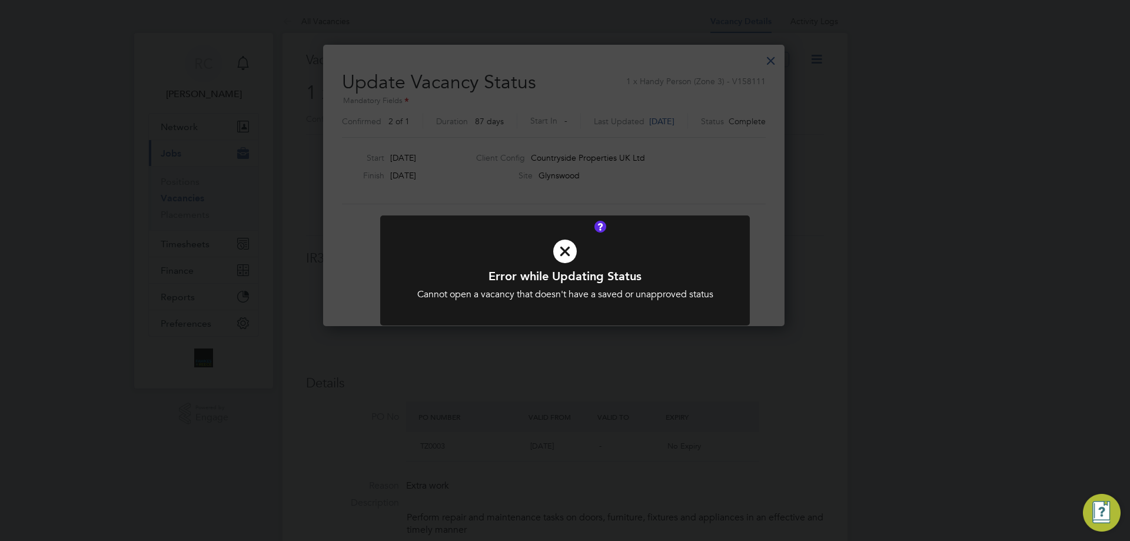
click at [817, 208] on div "Error while Updating Status Cannot open a vacancy that doesn't have a saved or …" at bounding box center [565, 270] width 1130 height 541
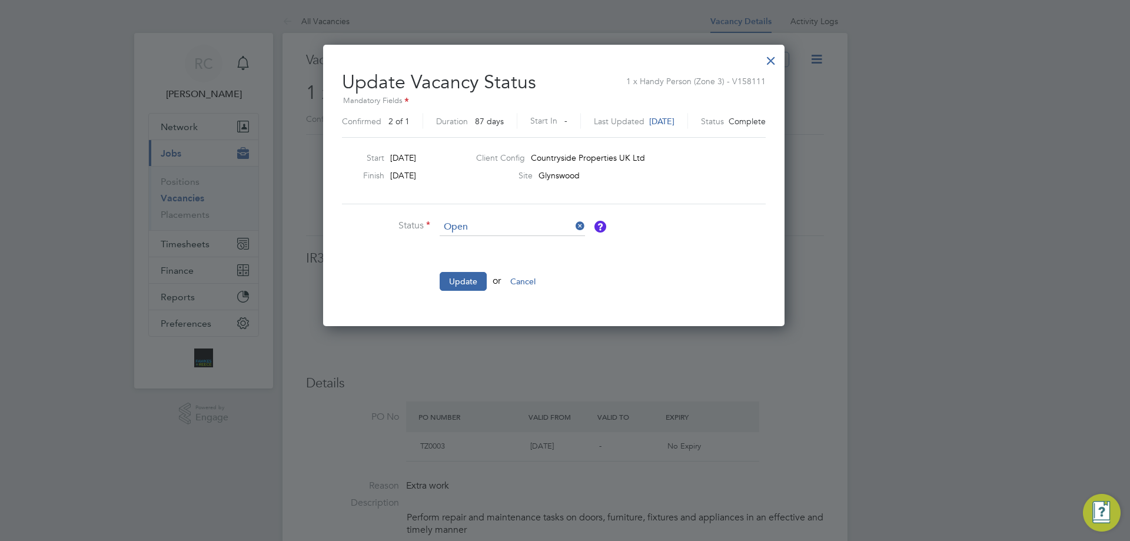
click at [781, 57] on div at bounding box center [770, 57] width 21 height 21
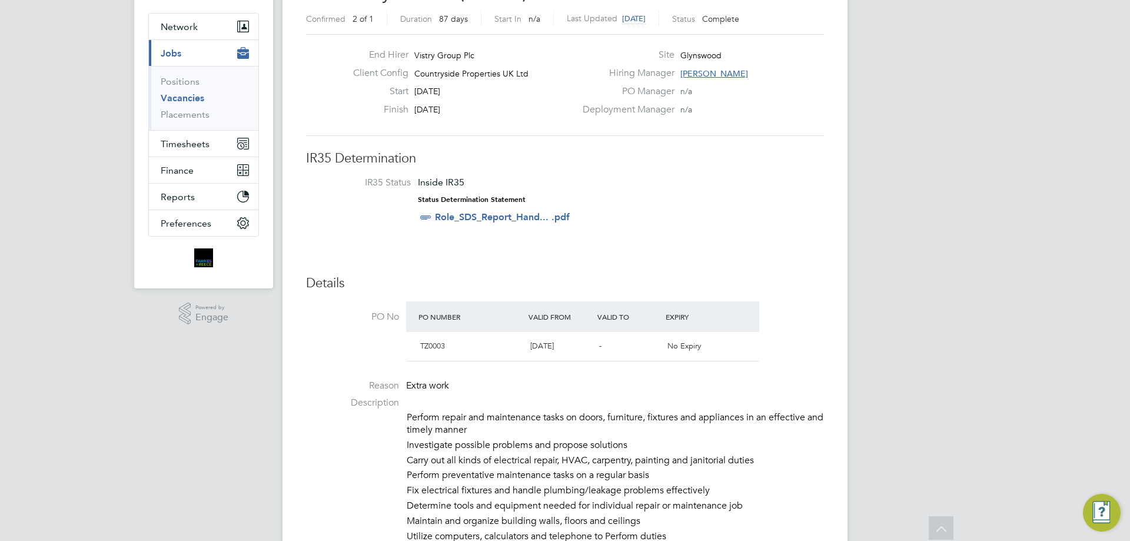
scroll to position [0, 0]
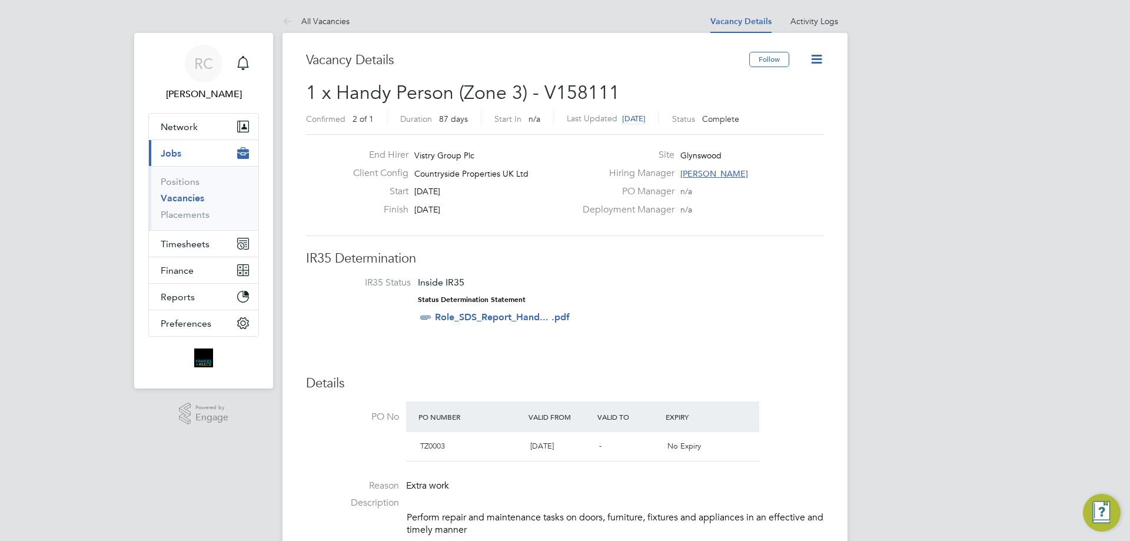
click at [814, 66] on icon at bounding box center [816, 59] width 15 height 15
click at [676, 54] on h3 "Vacancy Details" at bounding box center [527, 60] width 443 height 17
click at [564, 84] on span "1 x Handy Person (Zone 3) - V158111" at bounding box center [463, 92] width 314 height 23
copy span "V158111"
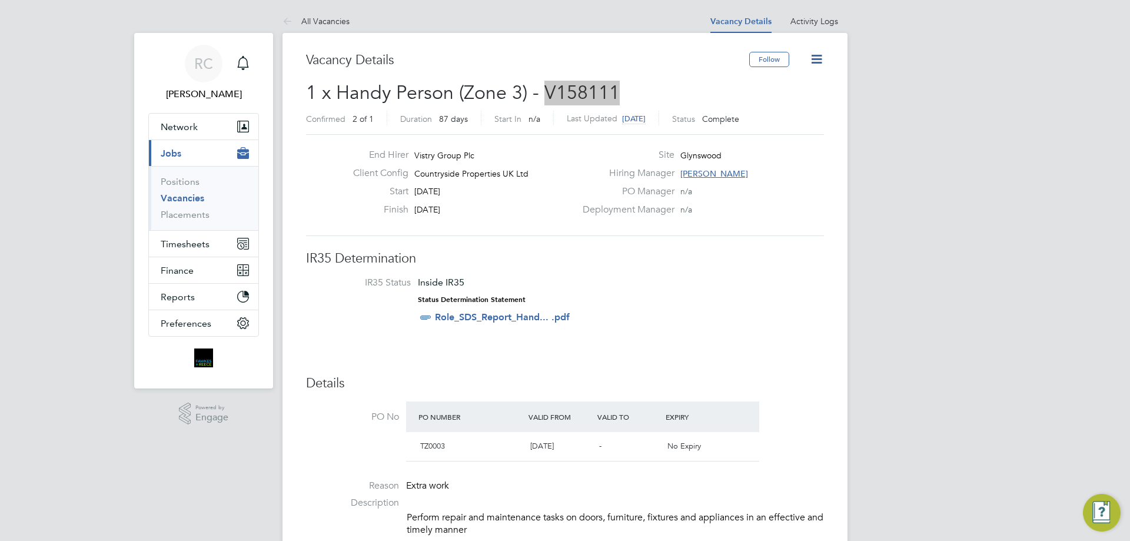
click at [820, 65] on icon at bounding box center [816, 59] width 15 height 15
click at [652, 81] on h2 "1 x Handy Person (Zone 3) - V158111 Confirmed 2 of 1 Duration 87 days Start In …" at bounding box center [565, 105] width 518 height 49
drag, startPoint x: 438, startPoint y: 188, endPoint x: 456, endPoint y: 189, distance: 17.7
click at [440, 189] on span "03 Feb 2025" at bounding box center [427, 191] width 26 height 11
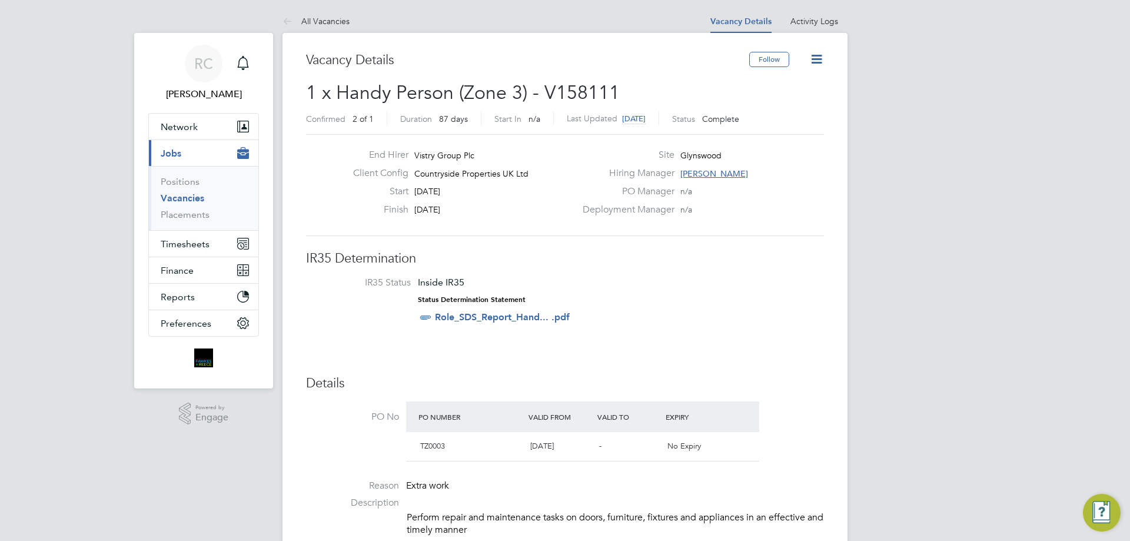
click at [818, 58] on icon at bounding box center [816, 59] width 15 height 15
click at [797, 90] on li "Edit Vacancy" at bounding box center [788, 87] width 68 height 16
click at [794, 85] on li "Edit Vacancy" at bounding box center [788, 87] width 68 height 16
click at [804, 16] on link "Activity Logs" at bounding box center [814, 21] width 48 height 11
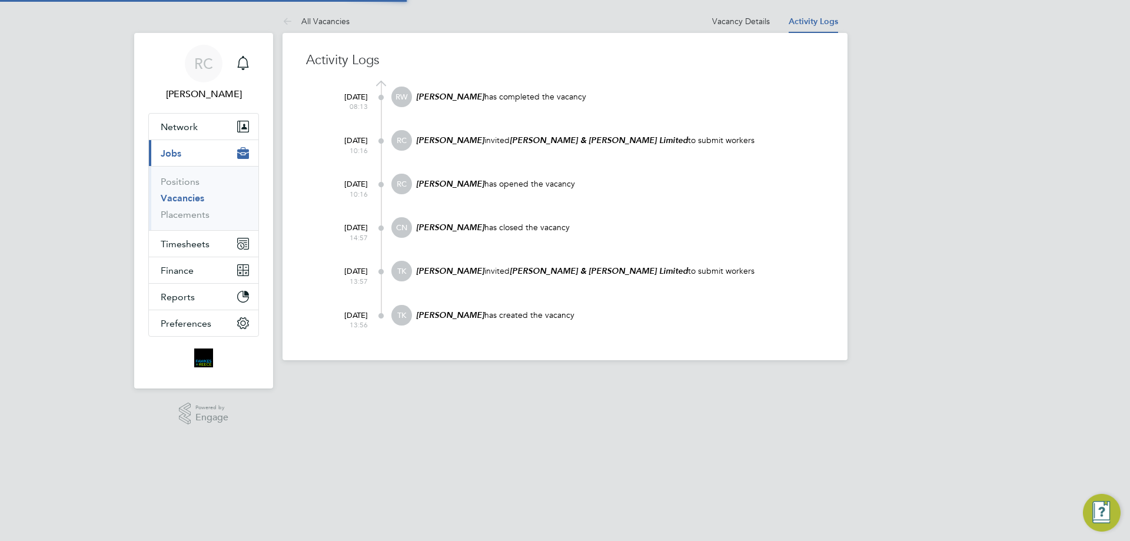
click at [742, 18] on link "Vacancy Details" at bounding box center [741, 21] width 58 height 11
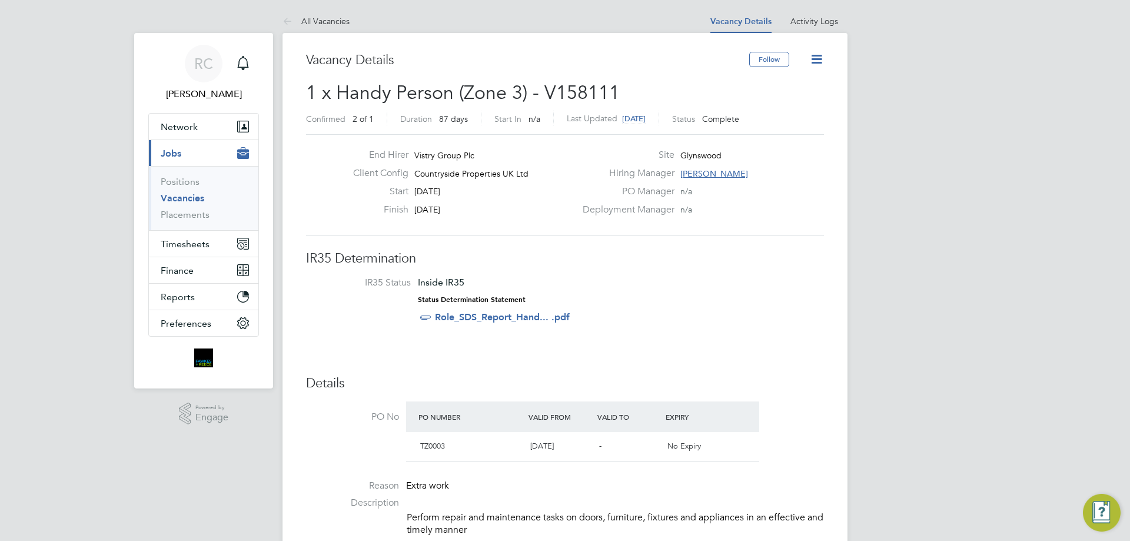
scroll to position [20, 111]
click at [326, 21] on link "All Vacancies" at bounding box center [315, 21] width 67 height 11
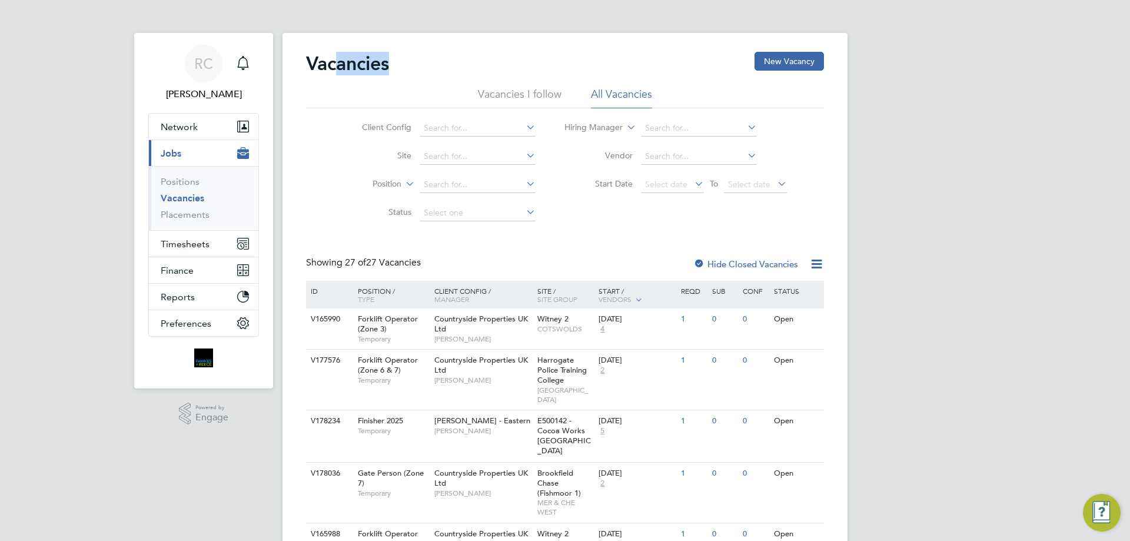
drag, startPoint x: 387, startPoint y: 66, endPoint x: 328, endPoint y: 65, distance: 58.8
click at [329, 65] on h2 "Vacancies" at bounding box center [347, 64] width 83 height 24
click at [328, 65] on h2 "Vacancies" at bounding box center [347, 64] width 83 height 24
drag, startPoint x: 316, startPoint y: 64, endPoint x: 379, endPoint y: 63, distance: 63.0
click at [379, 63] on h2 "Vacancies" at bounding box center [347, 64] width 83 height 24
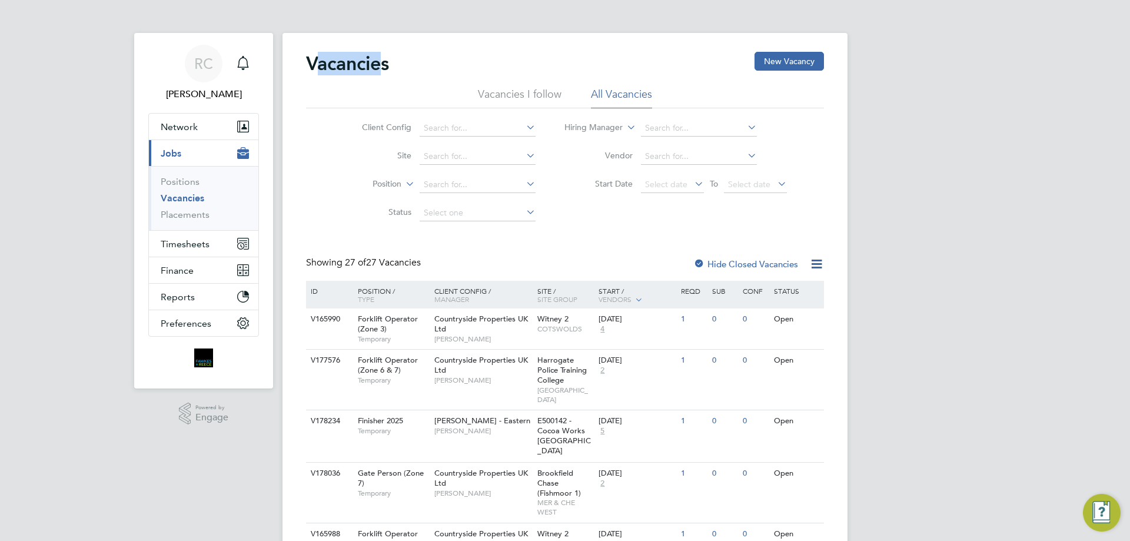
click at [355, 68] on h2 "Vacancies" at bounding box center [347, 64] width 83 height 24
click at [205, 242] on span "Timesheets" at bounding box center [185, 243] width 49 height 11
drag, startPoint x: 784, startPoint y: 63, endPoint x: 758, endPoint y: 72, distance: 28.1
click at [785, 64] on button "New Vacancy" at bounding box center [788, 61] width 69 height 19
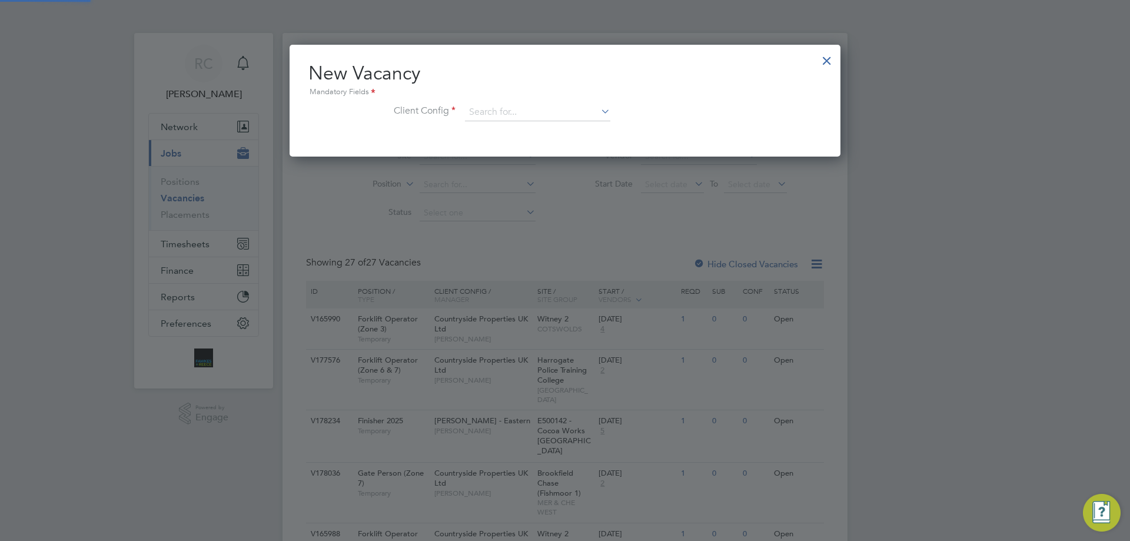
scroll to position [112, 551]
click at [826, 58] on div at bounding box center [826, 57] width 21 height 21
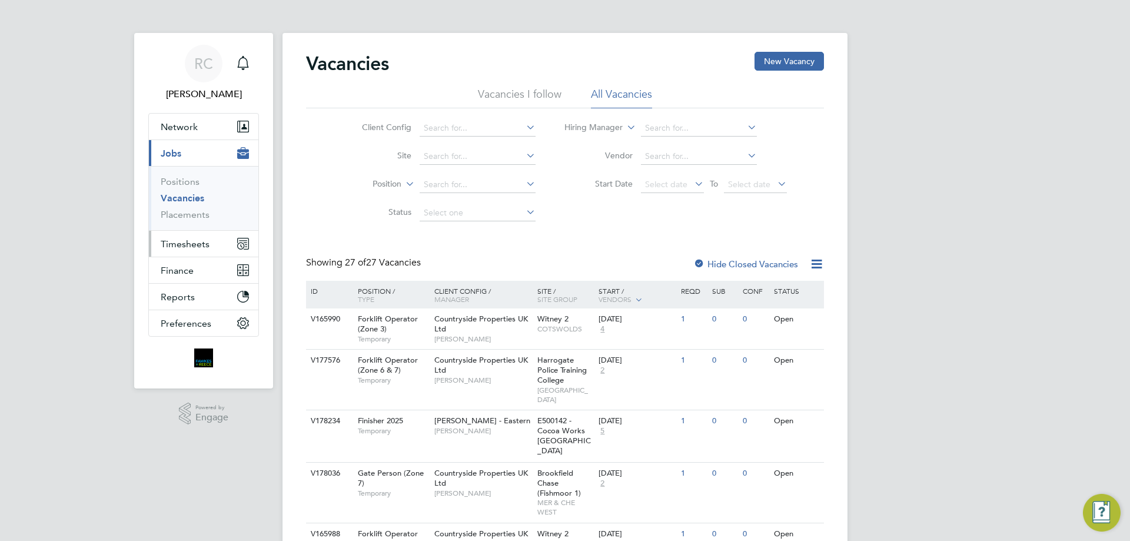
click at [194, 240] on span "Timesheets" at bounding box center [185, 243] width 49 height 11
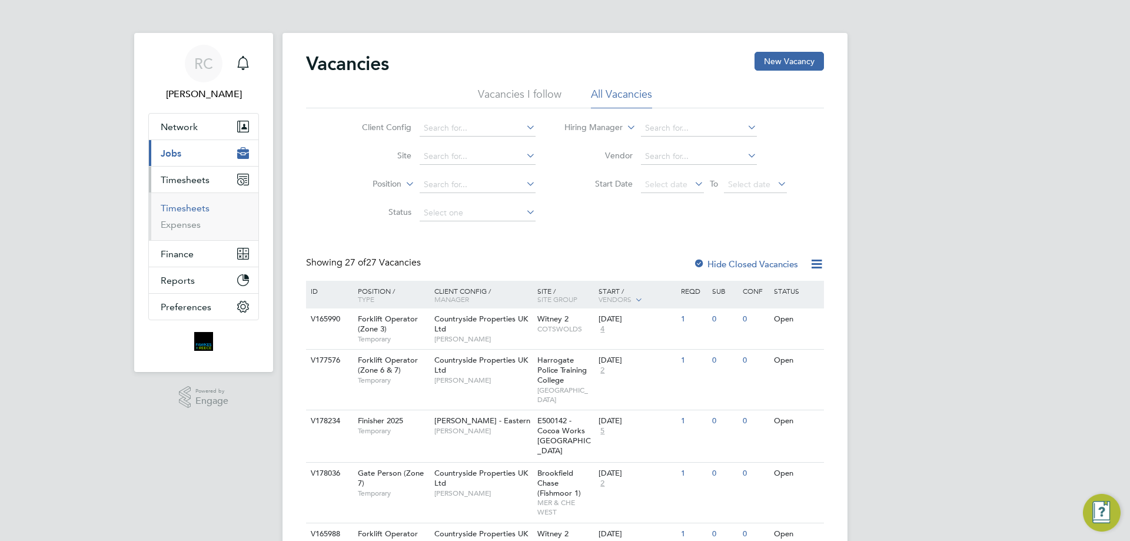
click at [198, 208] on link "Timesheets" at bounding box center [185, 207] width 49 height 11
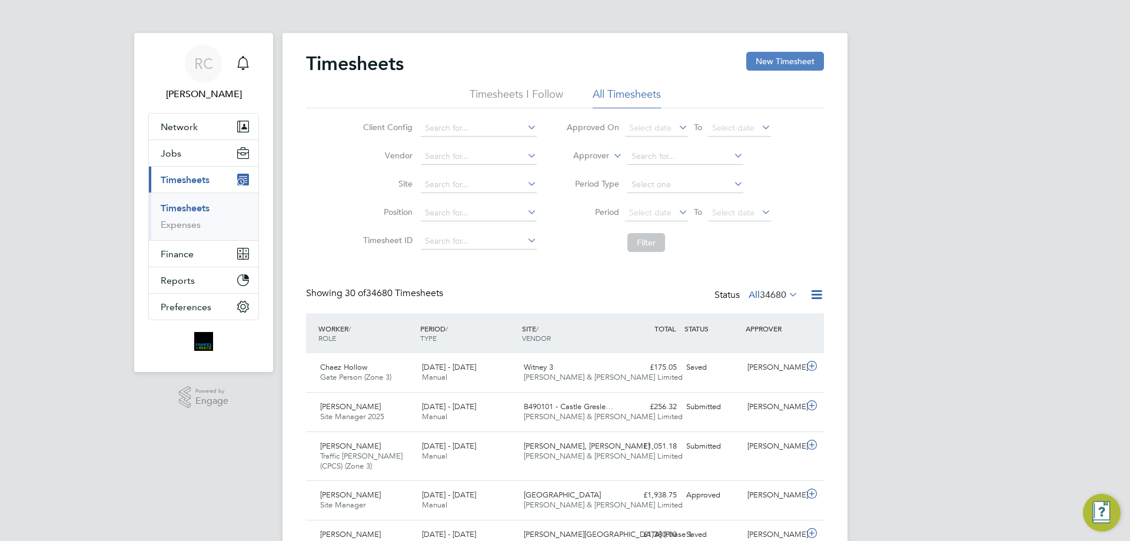
scroll to position [39, 102]
click at [686, 364] on div "Saved" at bounding box center [711, 367] width 61 height 19
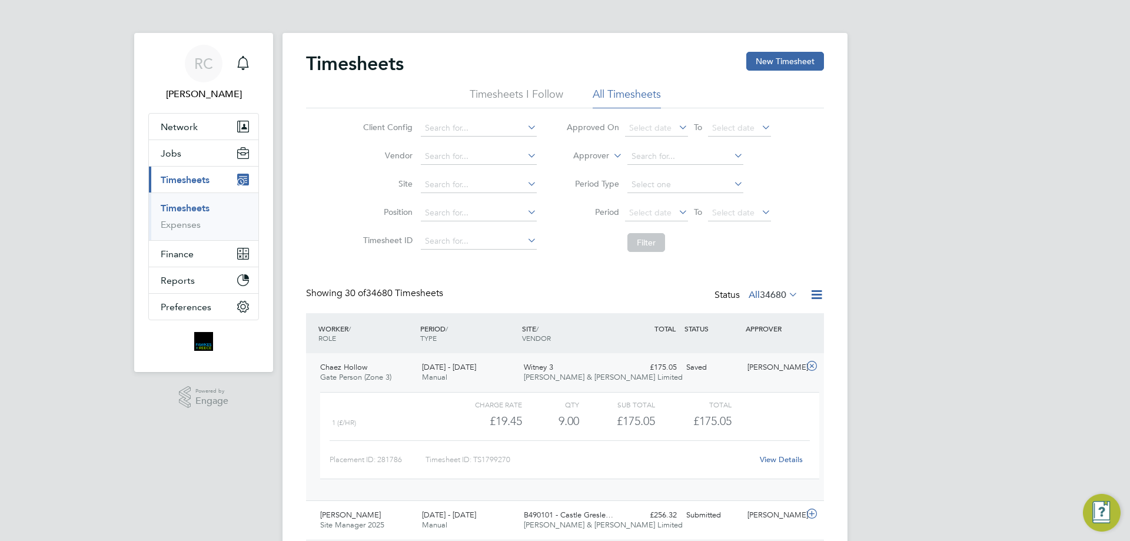
click at [780, 457] on link "View Details" at bounding box center [781, 459] width 43 height 10
click at [578, 377] on span "[PERSON_NAME] & [PERSON_NAME] Limited" at bounding box center [603, 377] width 159 height 10
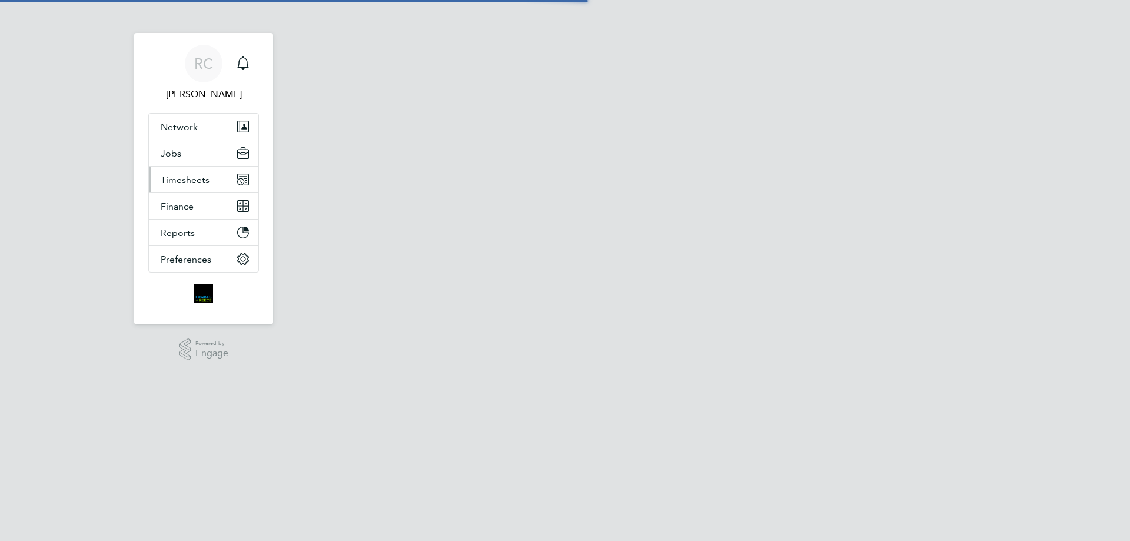
select select "30"
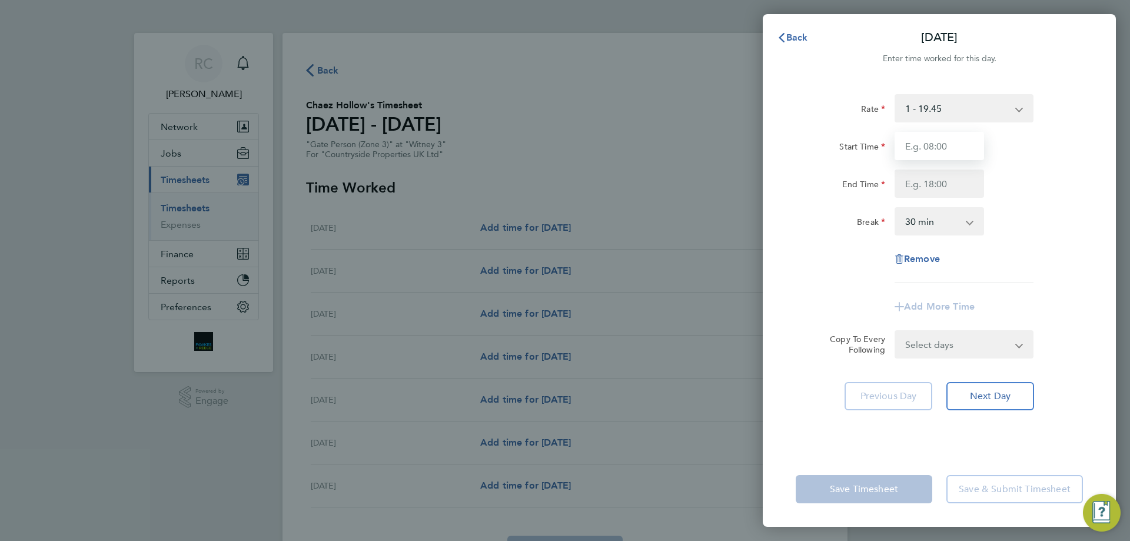
click at [942, 156] on input "Start Time" at bounding box center [938, 146] width 89 height 28
type input "07:30"
type input "16:30"
click at [910, 234] on select "0 min 15 min 30 min 45 min 60 min 75 min 90 min" at bounding box center [931, 221] width 73 height 26
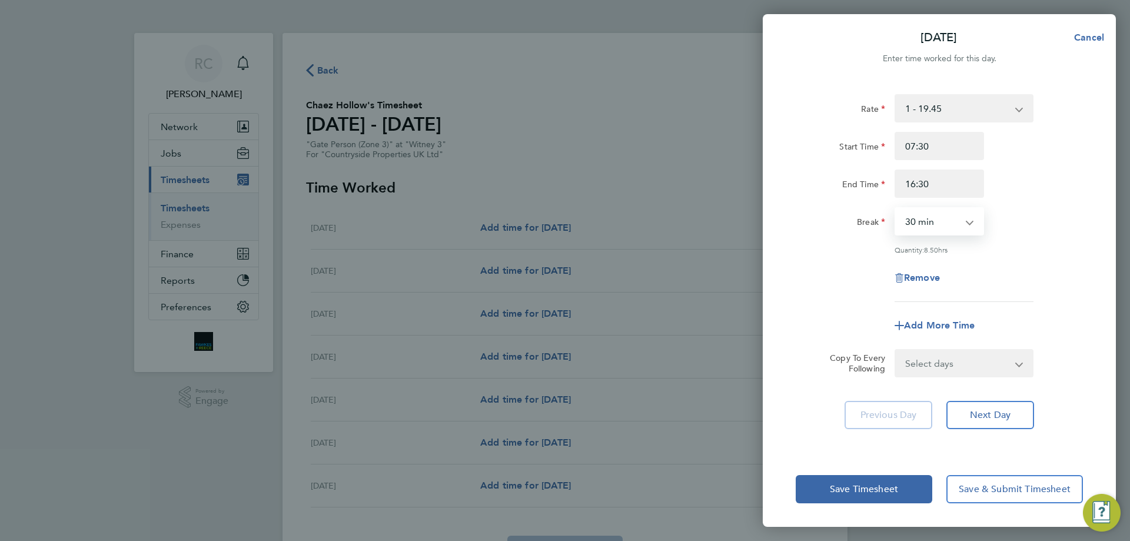
select select "0"
click at [895, 208] on select "0 min 15 min 30 min 45 min 60 min 75 min 90 min" at bounding box center [931, 221] width 73 height 26
click at [1021, 267] on div "Remove" at bounding box center [939, 278] width 297 height 28
click at [975, 362] on select "Select days Day Weekday (Mon-Fri) Weekend (Sat-Sun) Tuesday Wednesday Thursday …" at bounding box center [957, 363] width 124 height 26
select select "WEEKDAY"
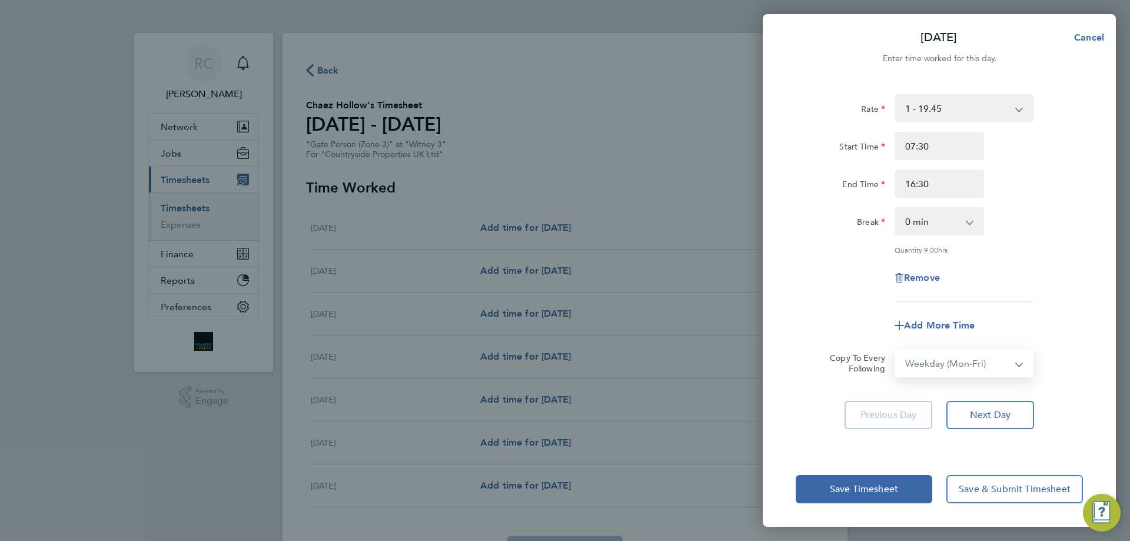
click at [895, 350] on select "Select days Day Weekday (Mon-Fri) Weekend (Sat-Sun) Tuesday Wednesday Thursday …" at bounding box center [957, 363] width 124 height 26
select select "2025-08-10"
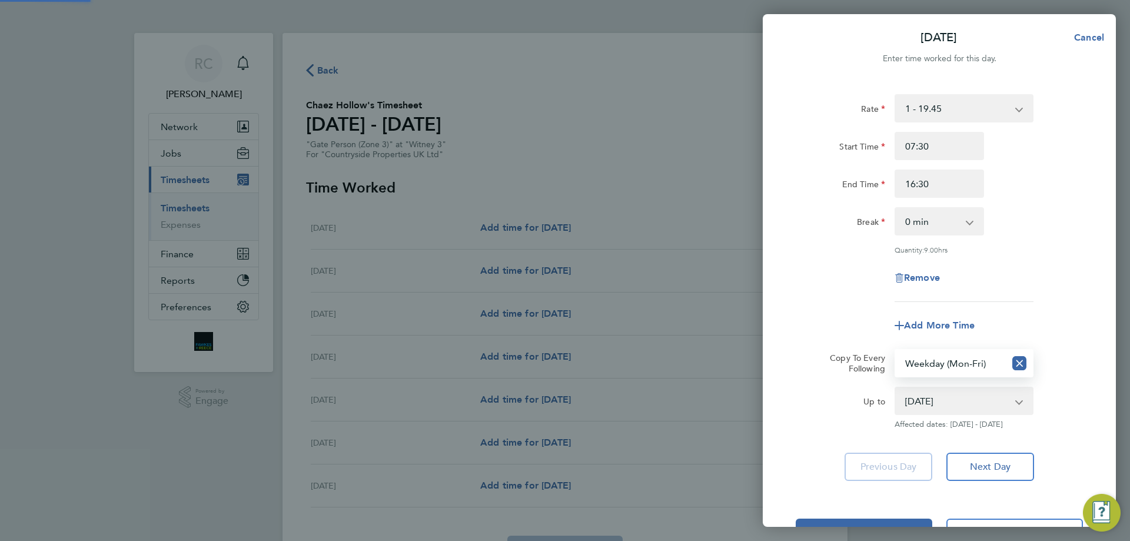
scroll to position [42, 0]
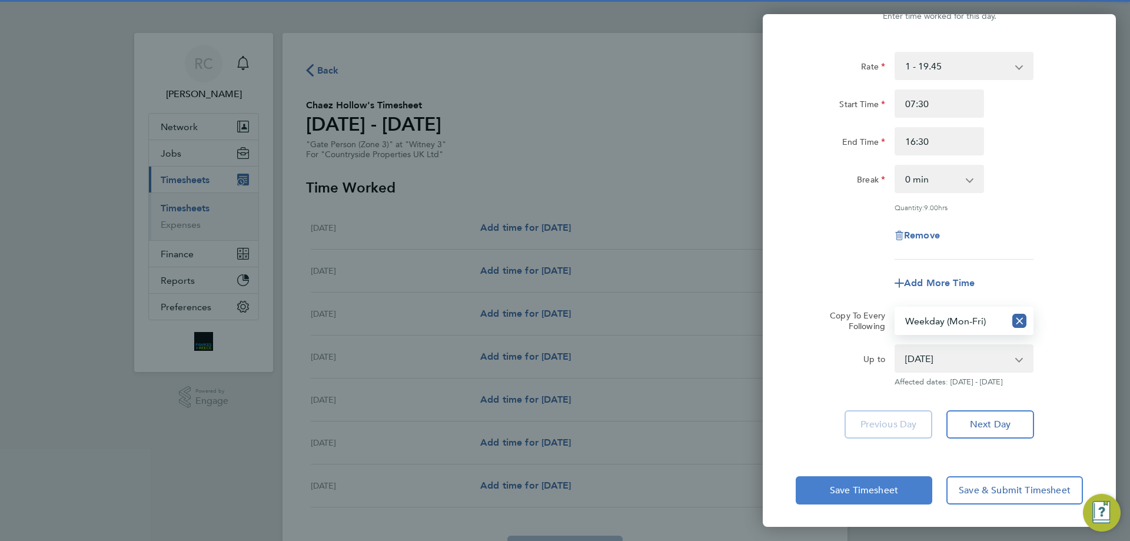
click at [882, 478] on button "Save Timesheet" at bounding box center [863, 490] width 136 height 28
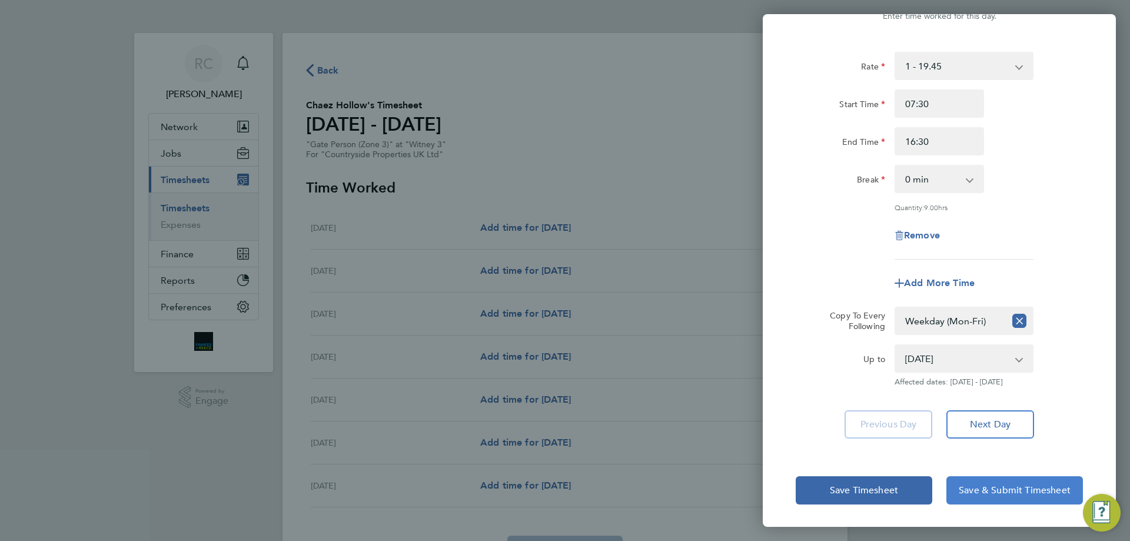
click at [1004, 493] on span "Save & Submit Timesheet" at bounding box center [1014, 490] width 112 height 12
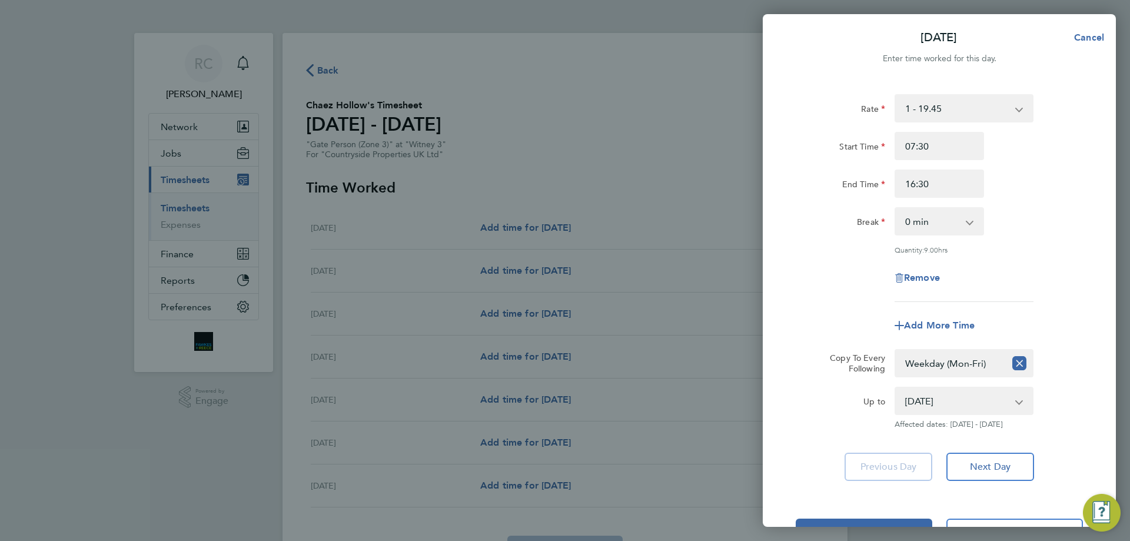
click at [651, 170] on div "Mon 04 Aug Cancel Enter time worked for this day. Rate 1 - 19.45 Start Time 07:…" at bounding box center [565, 270] width 1130 height 541
click at [1102, 45] on button "Cancel" at bounding box center [1085, 38] width 61 height 24
select select "0: null"
select select "30"
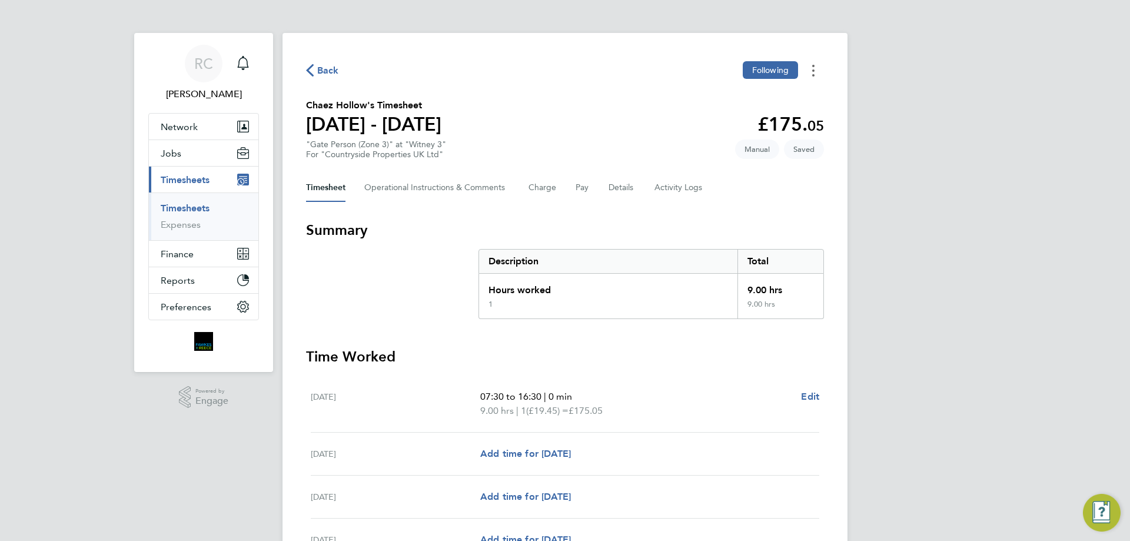
click at [817, 72] on button "Timesheets Menu" at bounding box center [812, 70] width 21 height 18
click at [903, 175] on div "RC [PERSON_NAME] Notifications Applications: Network Team Members Businesses Si…" at bounding box center [565, 397] width 1130 height 794
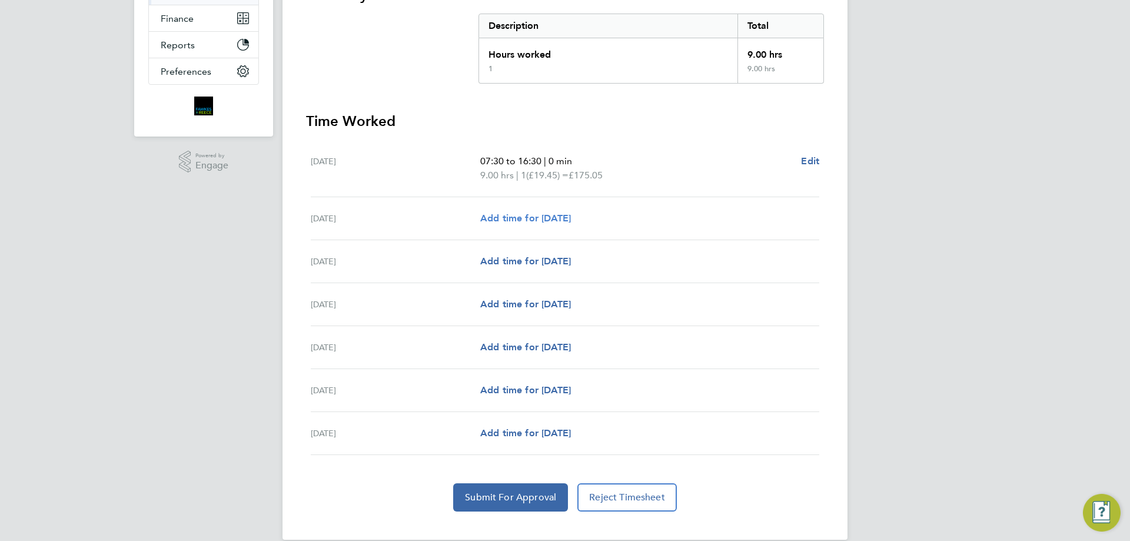
click at [544, 218] on span "Add time for [DATE]" at bounding box center [525, 217] width 91 height 11
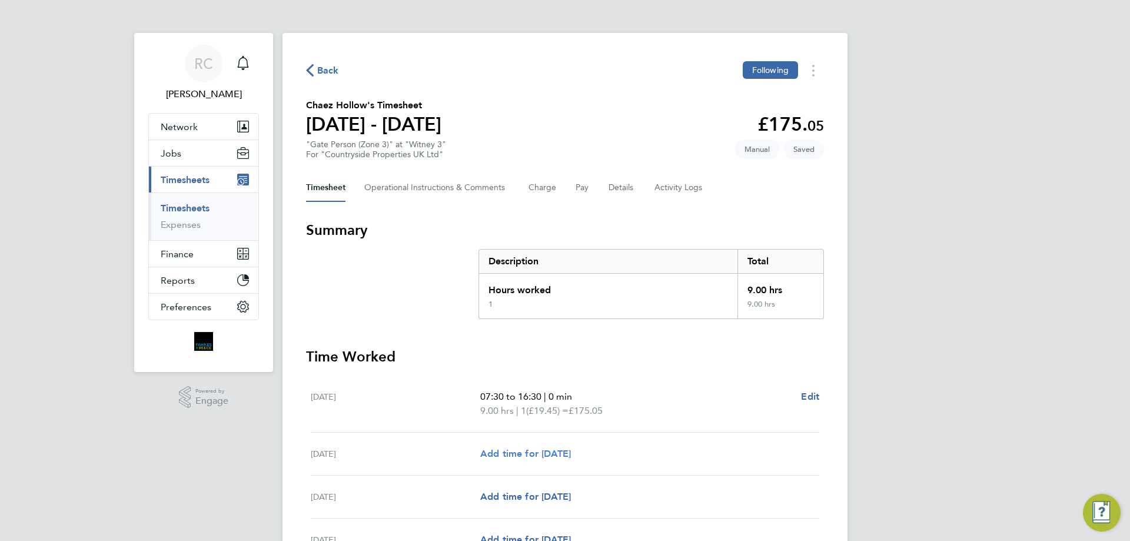
select select "30"
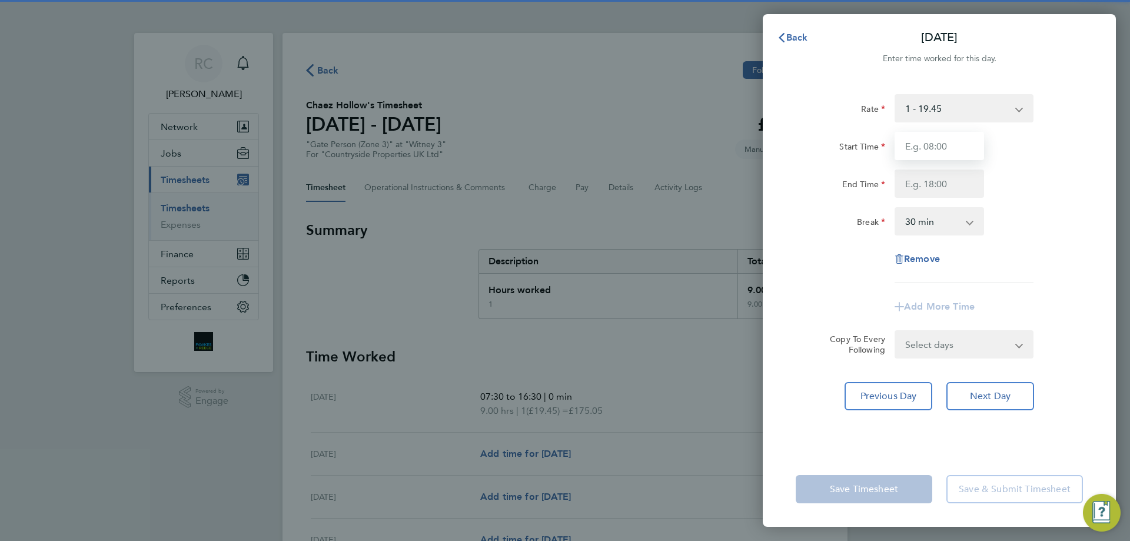
click at [946, 145] on input "Start Time" at bounding box center [938, 146] width 89 height 28
type input "07:30"
type input "16:30"
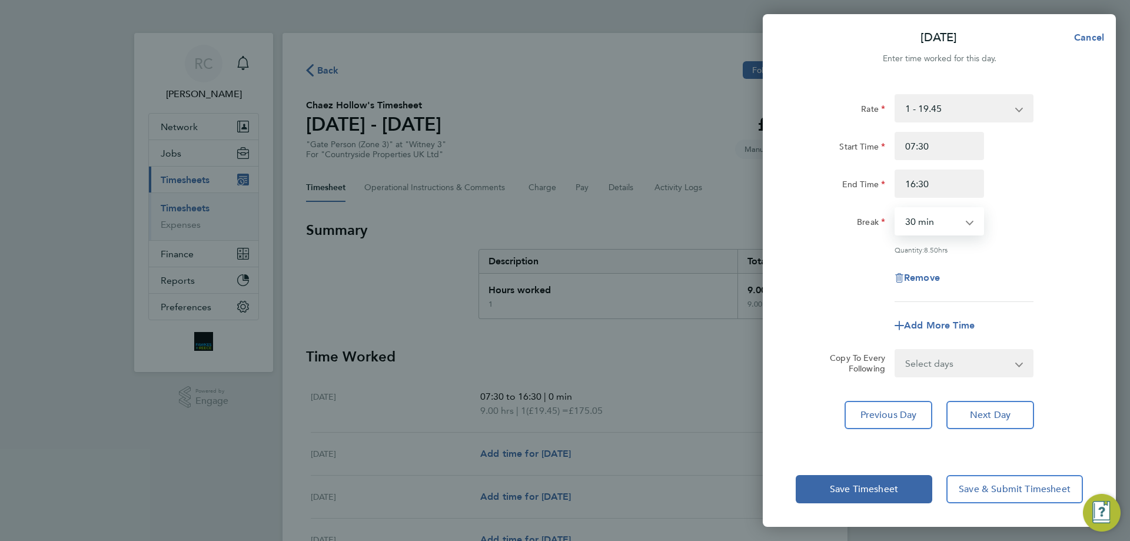
click at [923, 229] on select "0 min 15 min 30 min 45 min 60 min 75 min 90 min" at bounding box center [931, 221] width 73 height 26
select select "0"
click at [895, 208] on select "0 min 15 min 30 min 45 min 60 min 75 min 90 min" at bounding box center [931, 221] width 73 height 26
click at [1010, 255] on div "Rate 1 - 19.45 Start Time 07:30 End Time 16:30 Break 0 min 15 min 30 min 45 min…" at bounding box center [938, 198] width 287 height 208
click at [981, 365] on select "Select days Day Weekday (Mon-Fri) Weekend (Sat-Sun) [DATE] [DATE] [DATE] [DATE]…" at bounding box center [957, 363] width 124 height 26
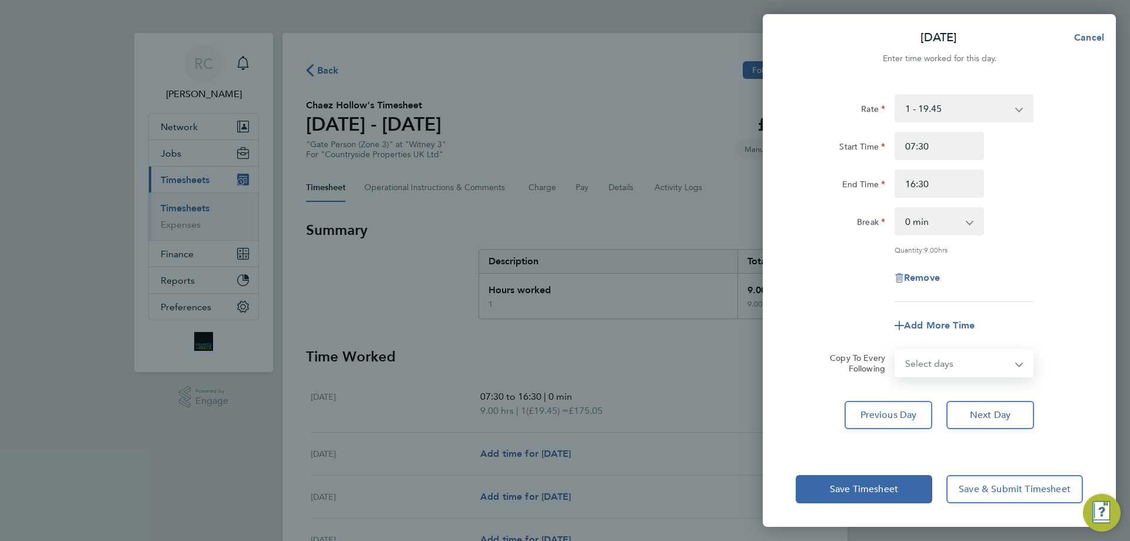
select select "WEEKDAY"
click at [895, 350] on select "Select days Day Weekday (Mon-Fri) Weekend (Sat-Sun) [DATE] [DATE] [DATE] [DATE]…" at bounding box center [957, 363] width 124 height 26
select select "[DATE]"
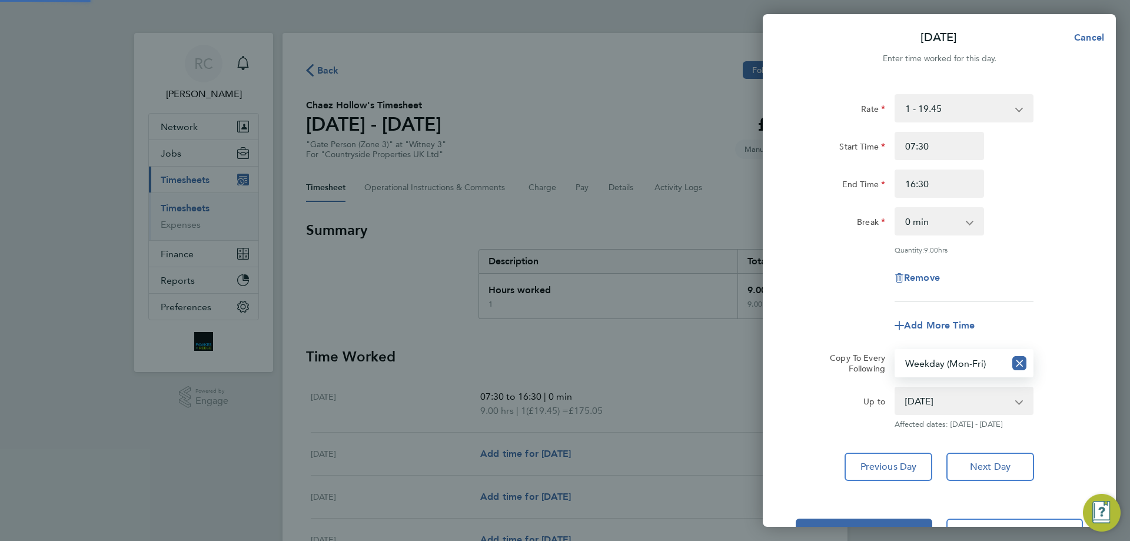
scroll to position [42, 0]
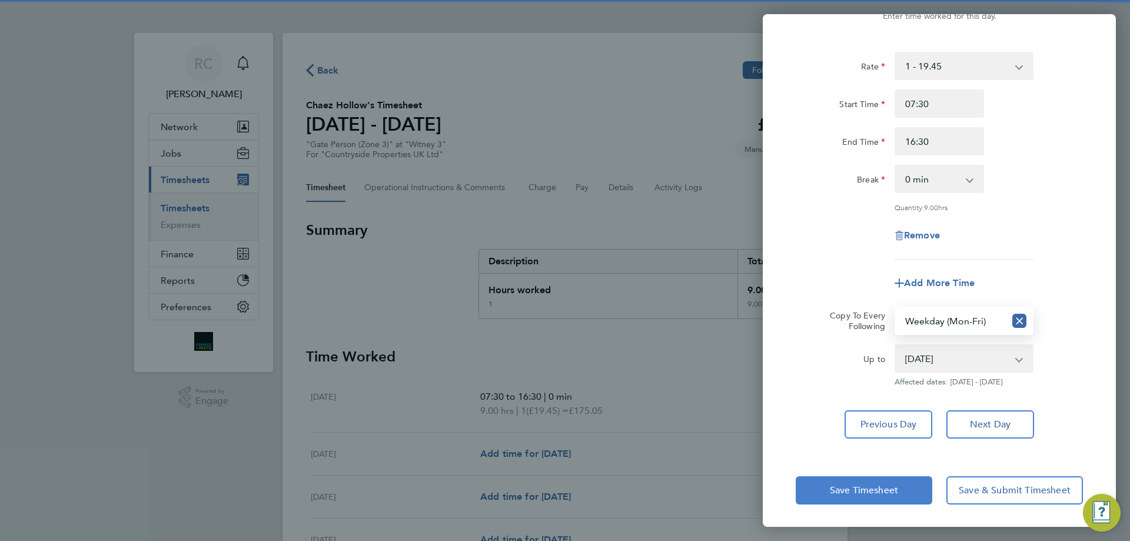
click at [902, 495] on button "Save Timesheet" at bounding box center [863, 490] width 136 height 28
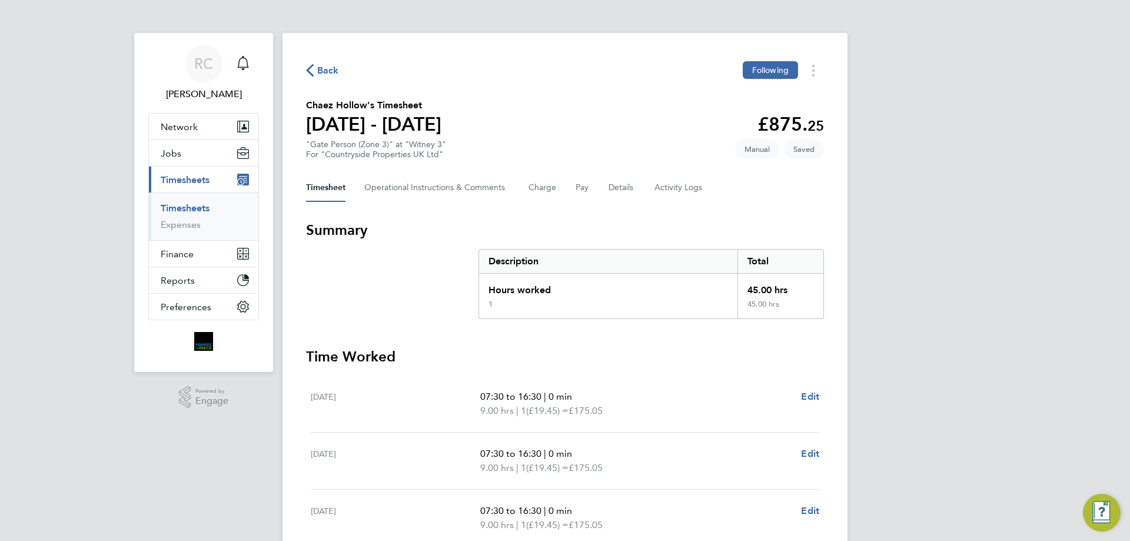
scroll to position [309, 0]
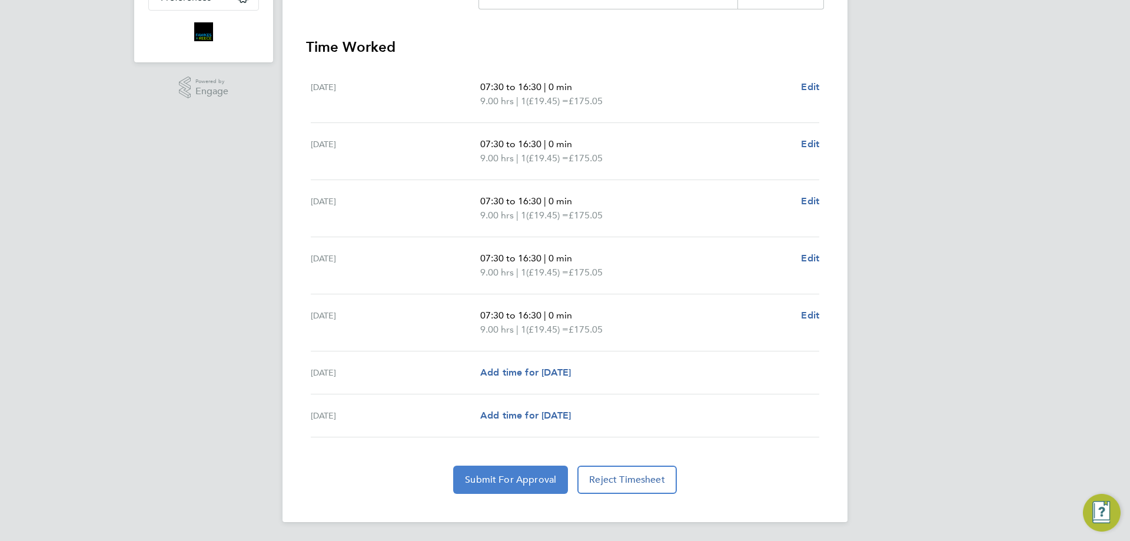
click at [501, 480] on span "Submit For Approval" at bounding box center [510, 480] width 91 height 12
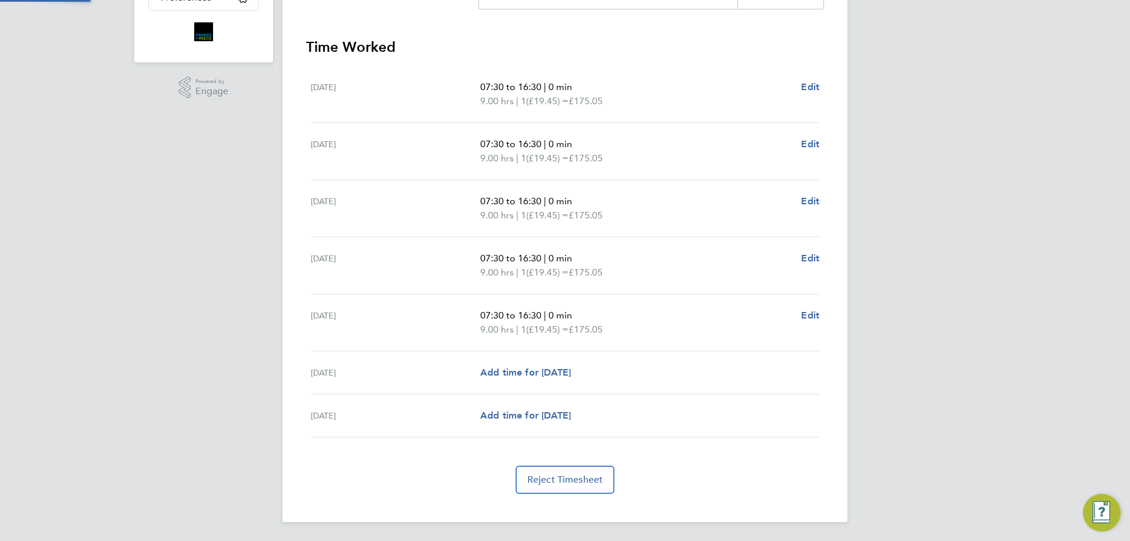
scroll to position [0, 0]
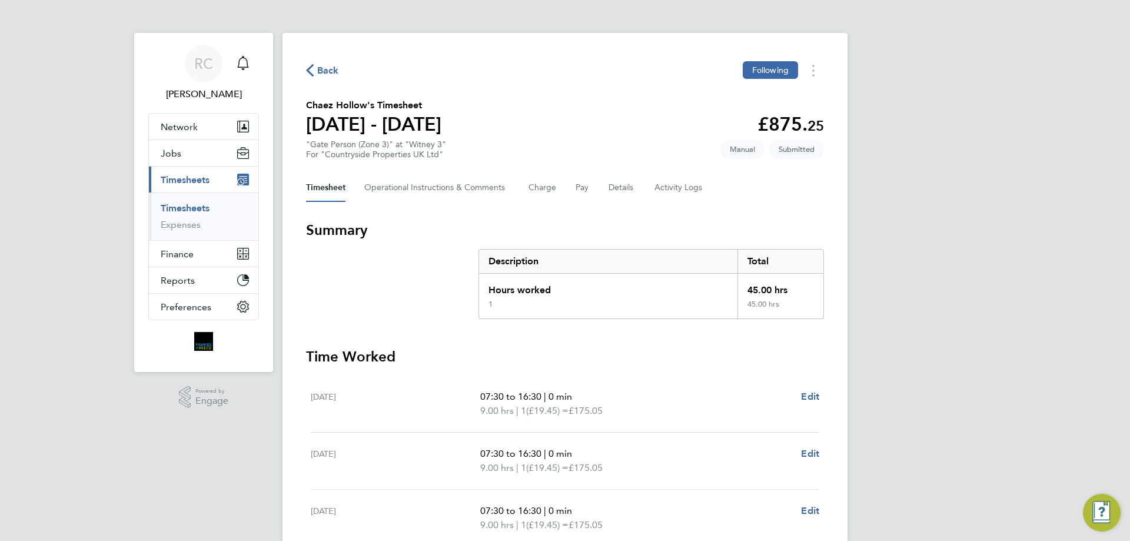
click at [202, 208] on link "Timesheets" at bounding box center [185, 207] width 49 height 11
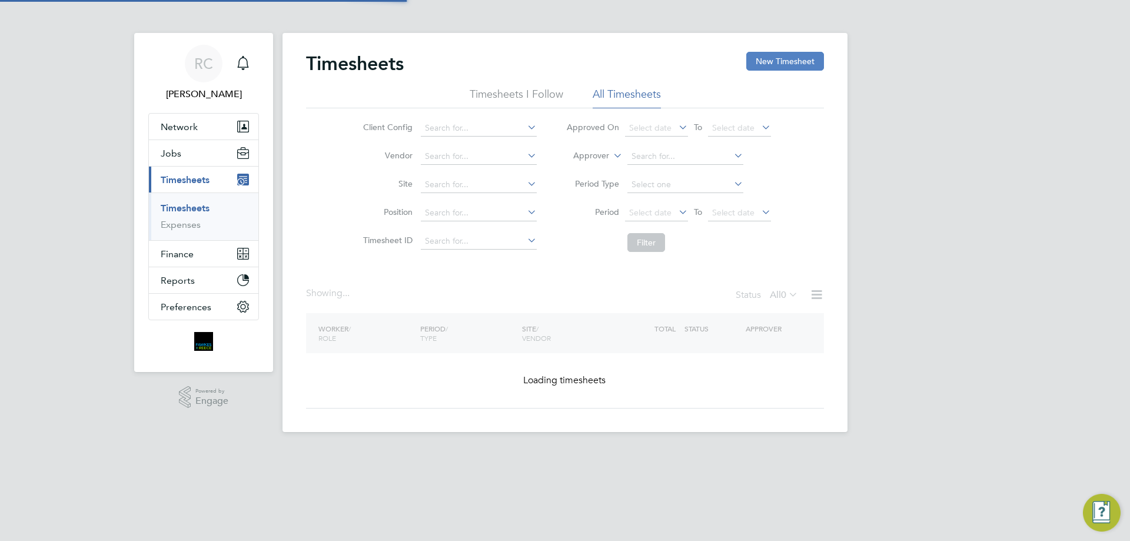
click at [789, 62] on button "New Timesheet" at bounding box center [785, 61] width 78 height 19
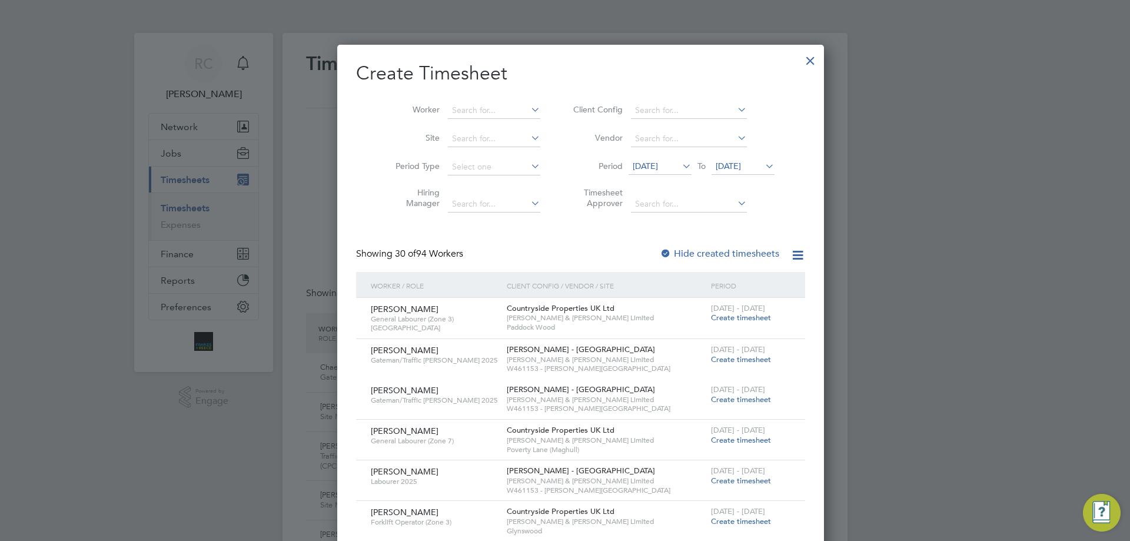
click at [468, 127] on li "Site" at bounding box center [463, 139] width 183 height 28
click at [468, 138] on input at bounding box center [494, 139] width 92 height 16
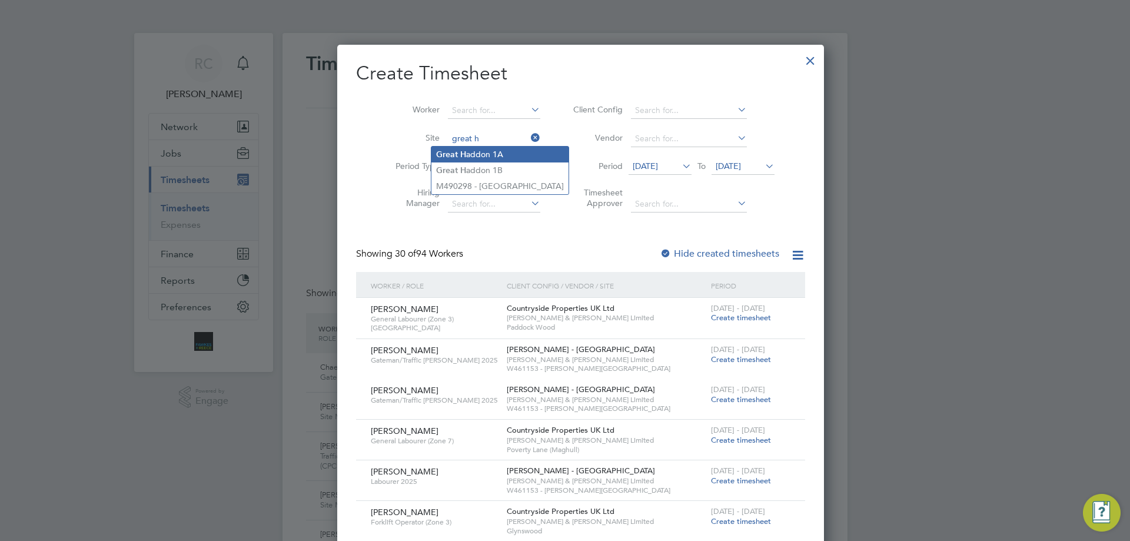
click at [509, 148] on li "Great H addon 1A" at bounding box center [499, 154] width 137 height 16
type input "Great Haddon 1A"
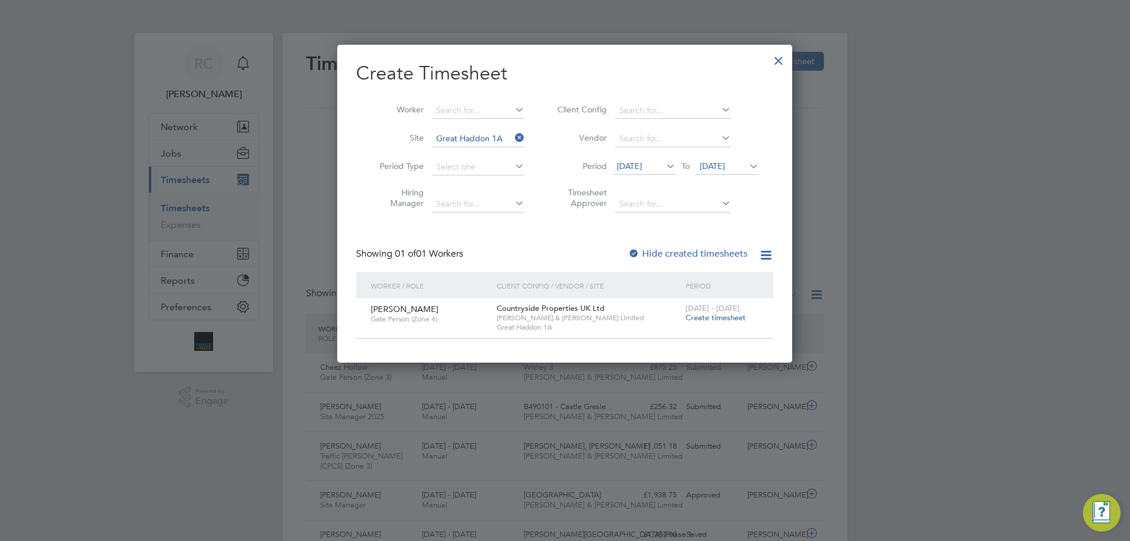
click at [720, 318] on span "Create timesheet" at bounding box center [715, 317] width 60 height 10
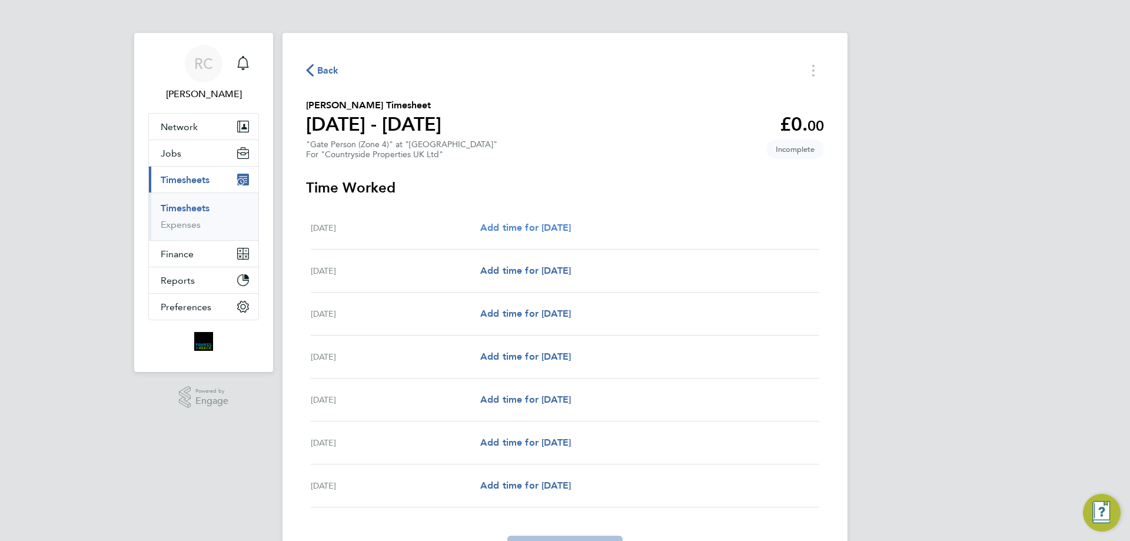
click at [559, 231] on span "Add time for [DATE]" at bounding box center [525, 227] width 91 height 11
select select "30"
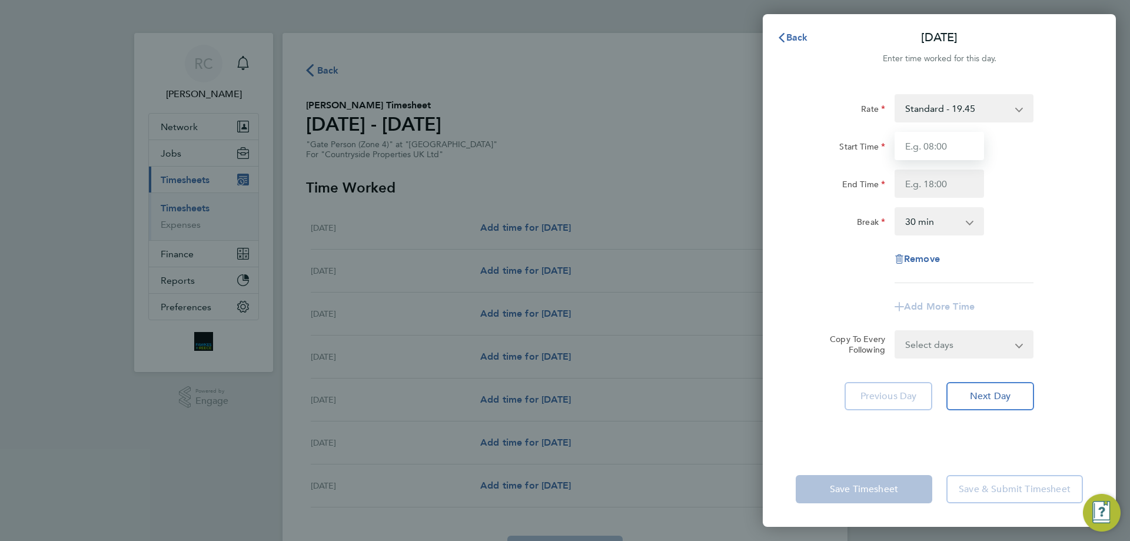
click at [923, 151] on input "Start Time" at bounding box center [938, 146] width 89 height 28
type input "07:30"
type input "16:30"
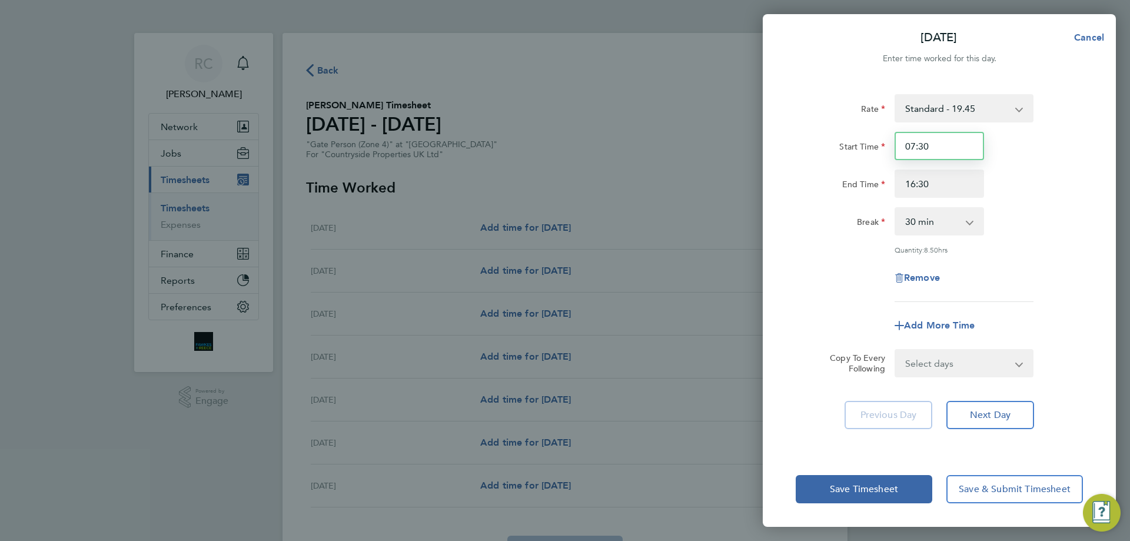
click at [930, 150] on input "07:30" at bounding box center [938, 146] width 89 height 28
type input "07:00"
click at [1038, 169] on div "End Time 16:30" at bounding box center [939, 183] width 297 height 28
click at [952, 226] on select "0 min 15 min 30 min 45 min 60 min 75 min 90 min" at bounding box center [931, 221] width 73 height 26
select select "0"
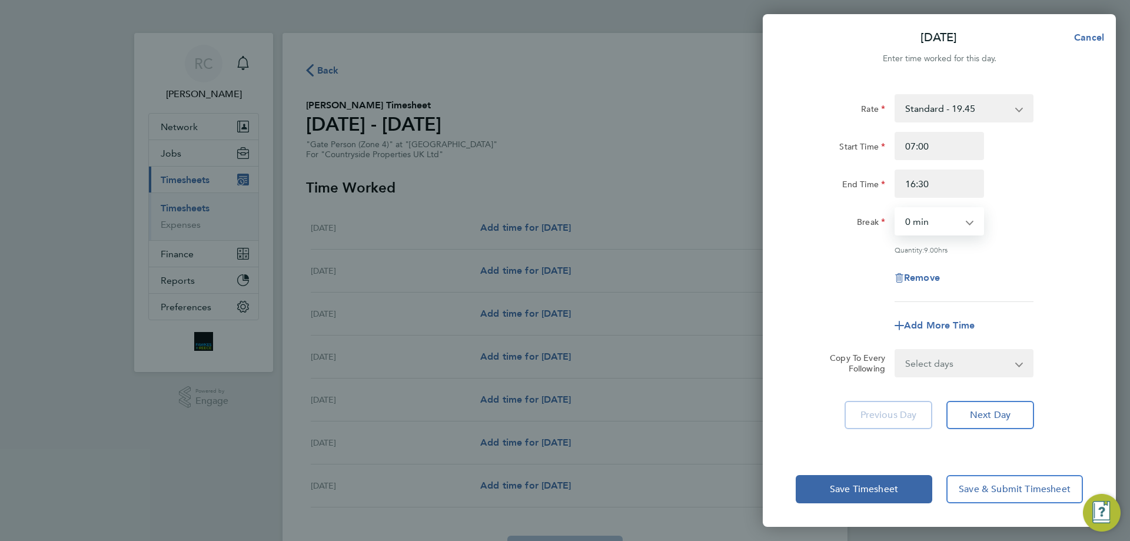
click at [895, 208] on select "0 min 15 min 30 min 45 min 60 min 75 min 90 min" at bounding box center [931, 221] width 73 height 26
click at [971, 256] on div "Rate Standard - 19.45 Start Time 07:00 End Time 16:30 Break 0 min 15 min 30 min…" at bounding box center [938, 198] width 287 height 208
click at [954, 363] on select "Select days Day Weekday (Mon-Fri) Weekend (Sat-Sun) [DATE] [DATE] [DATE] [DATE]…" at bounding box center [957, 363] width 124 height 26
select select "WEEKDAY"
click at [895, 350] on select "Select days Day Weekday (Mon-Fri) Weekend (Sat-Sun) [DATE] [DATE] [DATE] [DATE]…" at bounding box center [957, 363] width 124 height 26
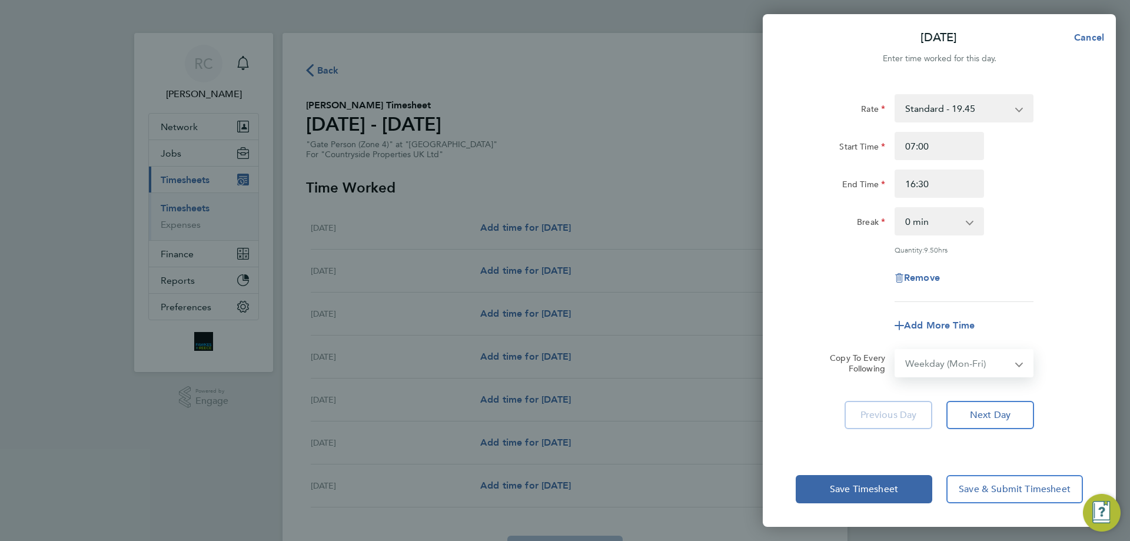
select select "[DATE]"
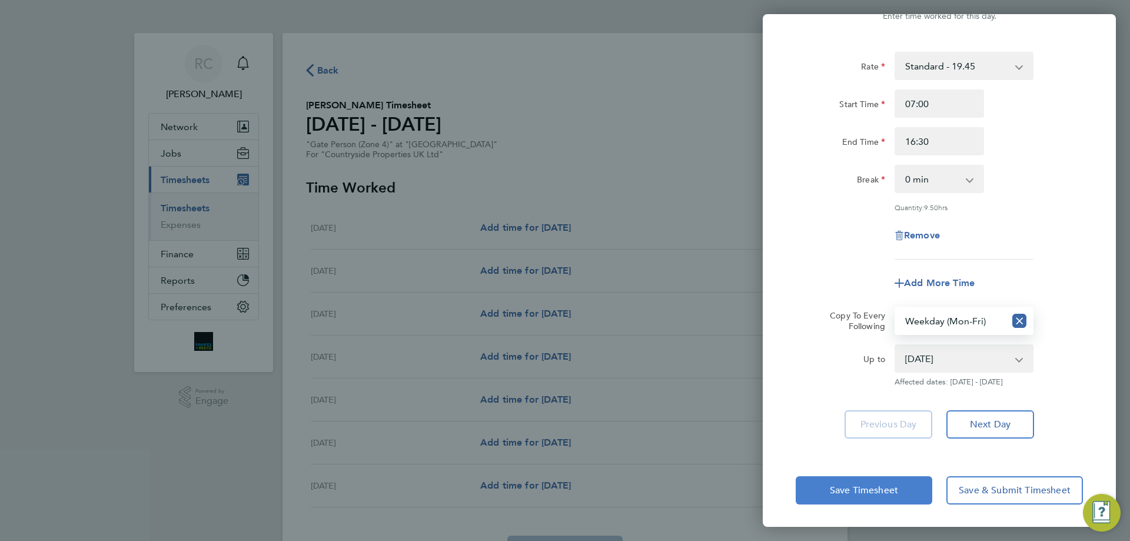
click at [884, 484] on span "Save Timesheet" at bounding box center [864, 490] width 68 height 12
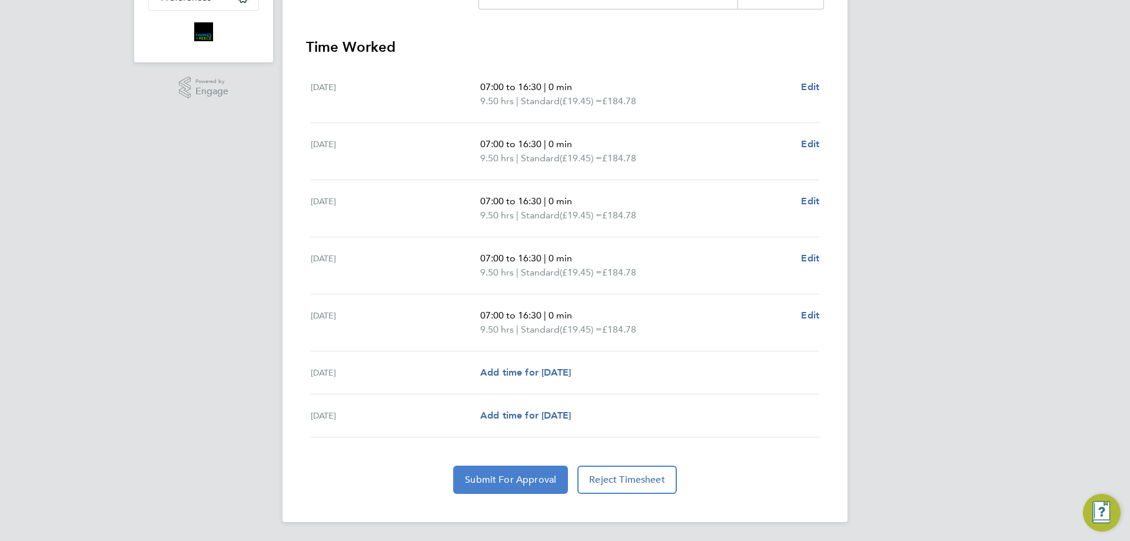
click at [517, 465] on button "Submit For Approval" at bounding box center [510, 479] width 115 height 28
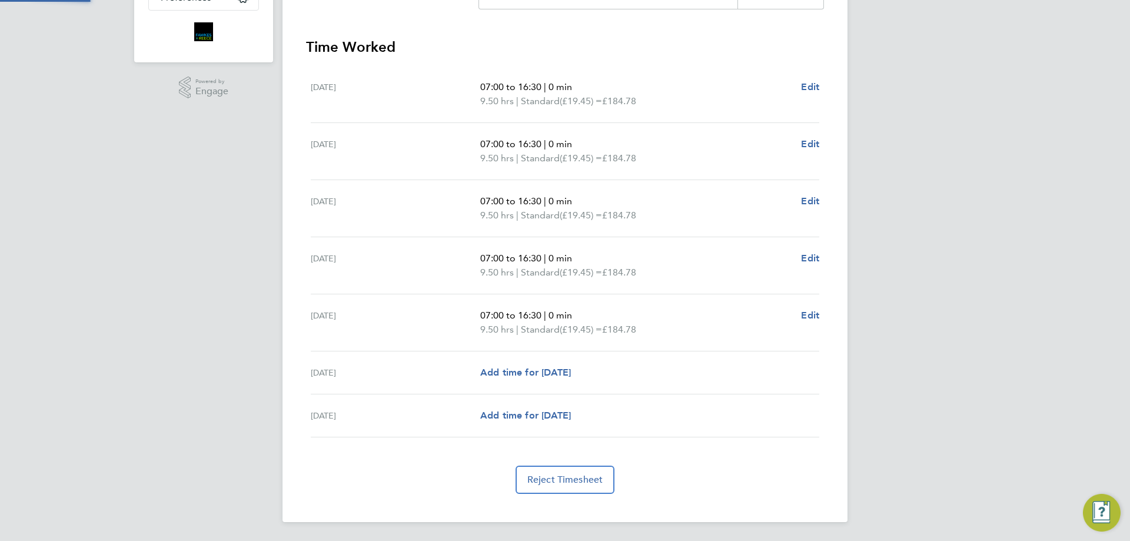
click at [515, 475] on app-form-button "Reject Timesheet" at bounding box center [565, 479] width 109 height 28
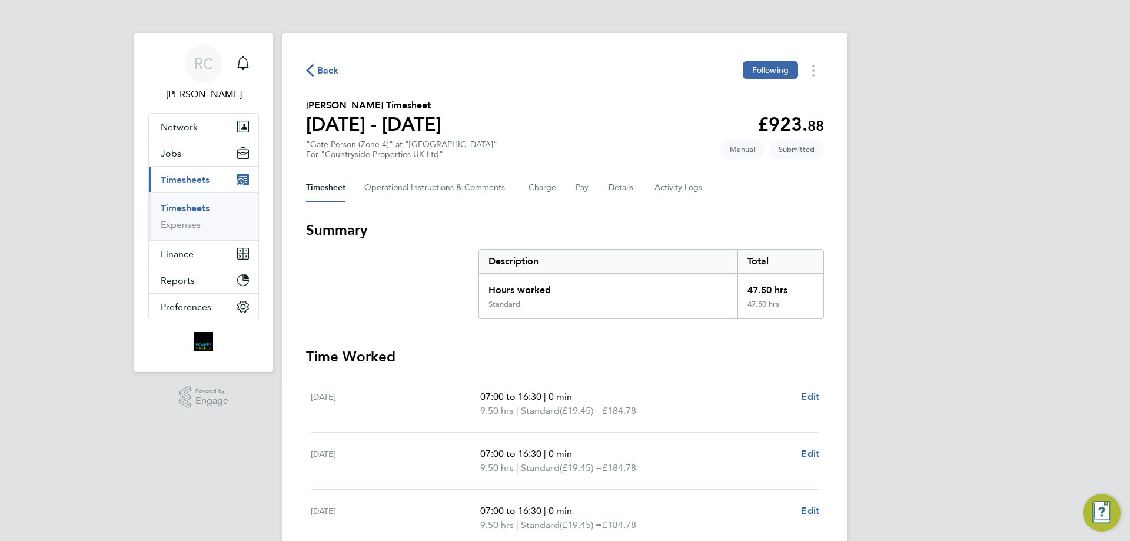
click at [325, 71] on span "Back" at bounding box center [328, 71] width 22 height 14
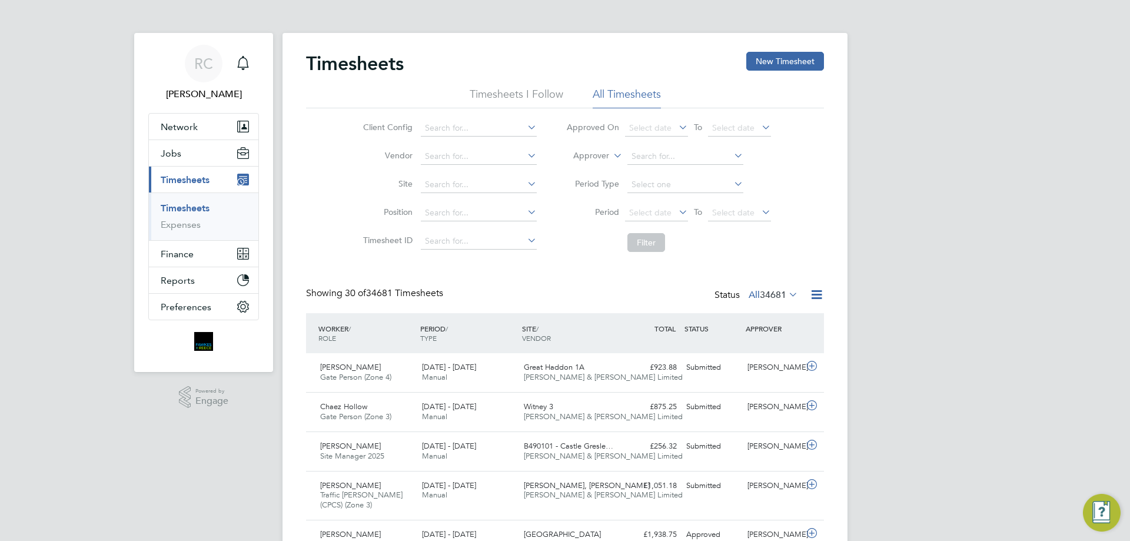
click at [765, 71] on div "Timesheets New Timesheet" at bounding box center [565, 69] width 518 height 35
click at [765, 68] on button "New Timesheet" at bounding box center [785, 61] width 78 height 19
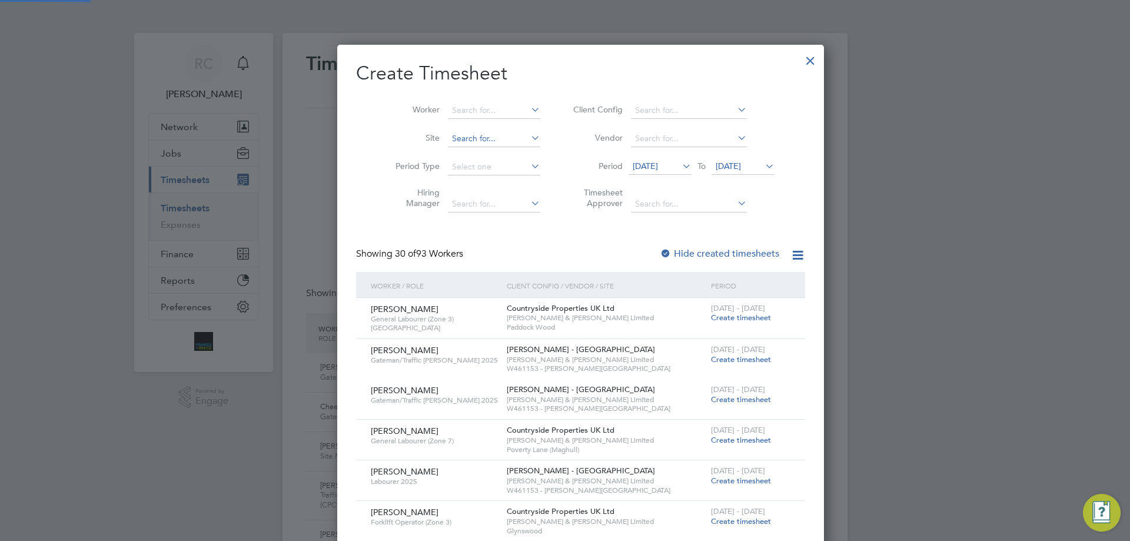
click at [474, 141] on input at bounding box center [494, 139] width 92 height 16
click at [474, 155] on li "Glyns wood" at bounding box center [478, 154] width 94 height 16
type input "Glynswood"
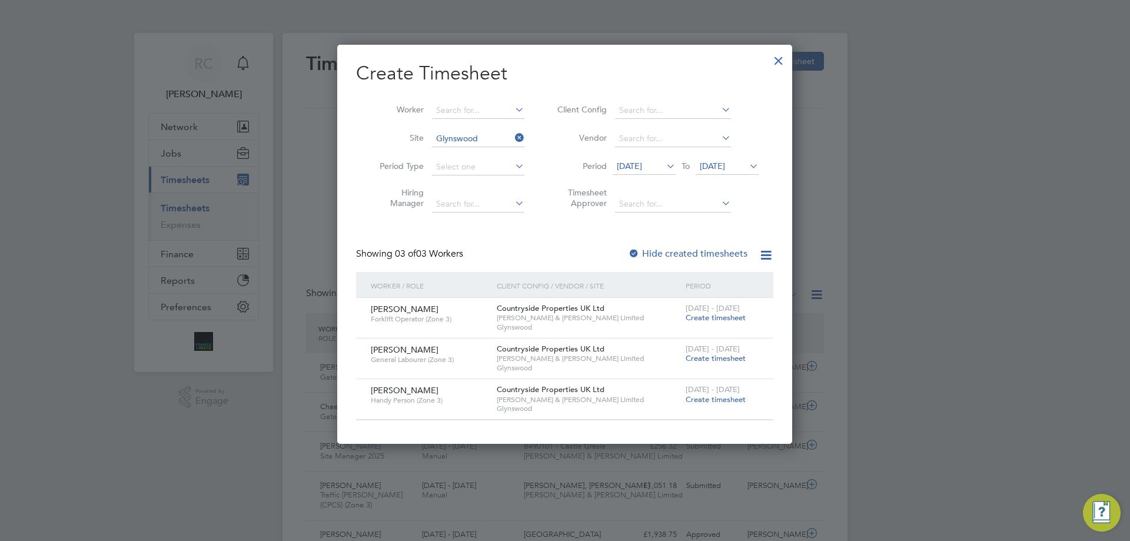
click at [721, 168] on span "[DATE]" at bounding box center [712, 166] width 25 height 11
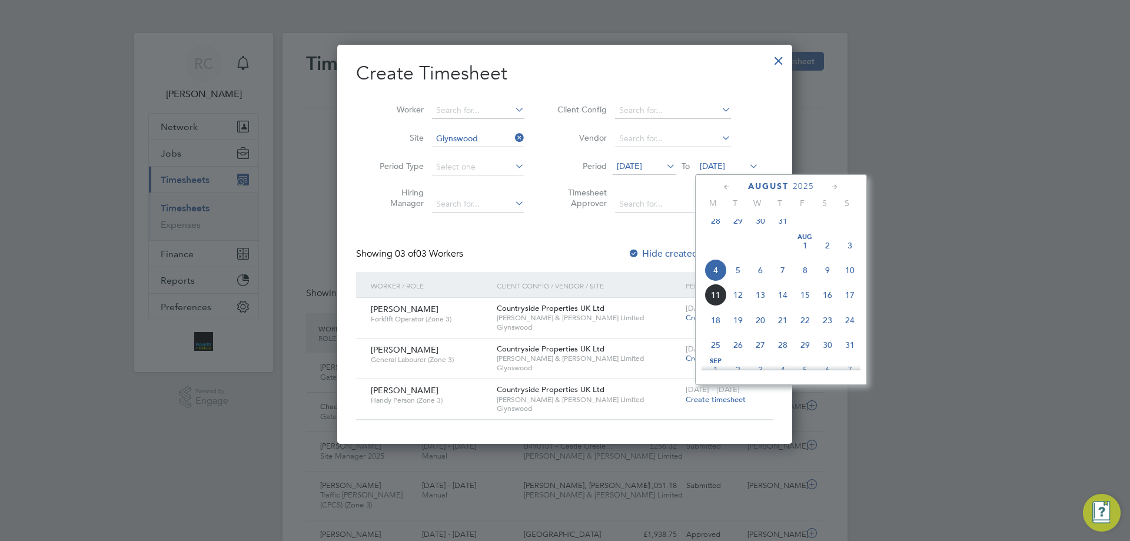
click at [488, 216] on li "Hiring Manager" at bounding box center [447, 199] width 183 height 37
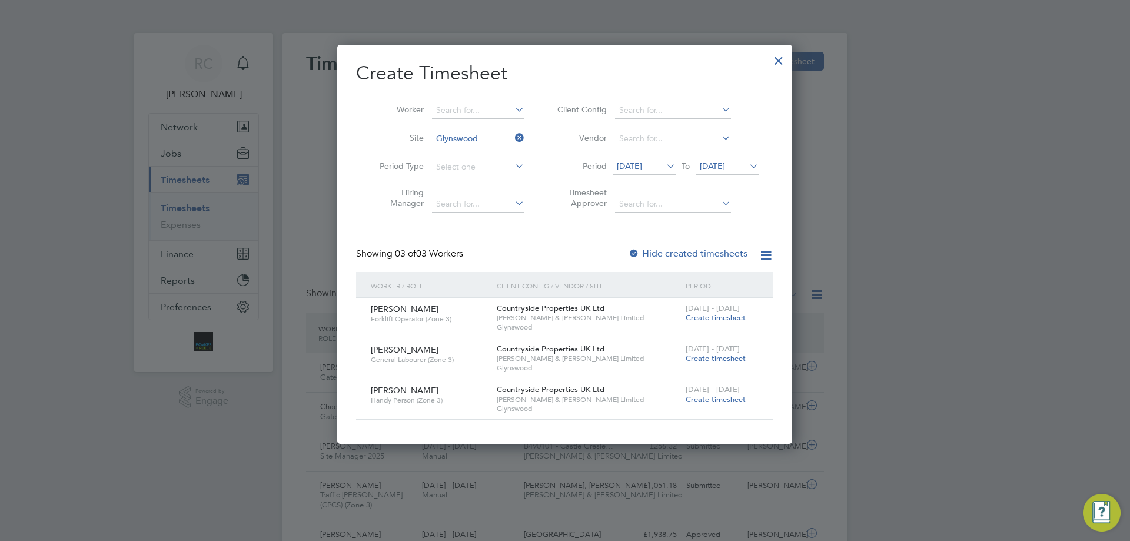
click at [704, 318] on span "Create timesheet" at bounding box center [715, 317] width 60 height 10
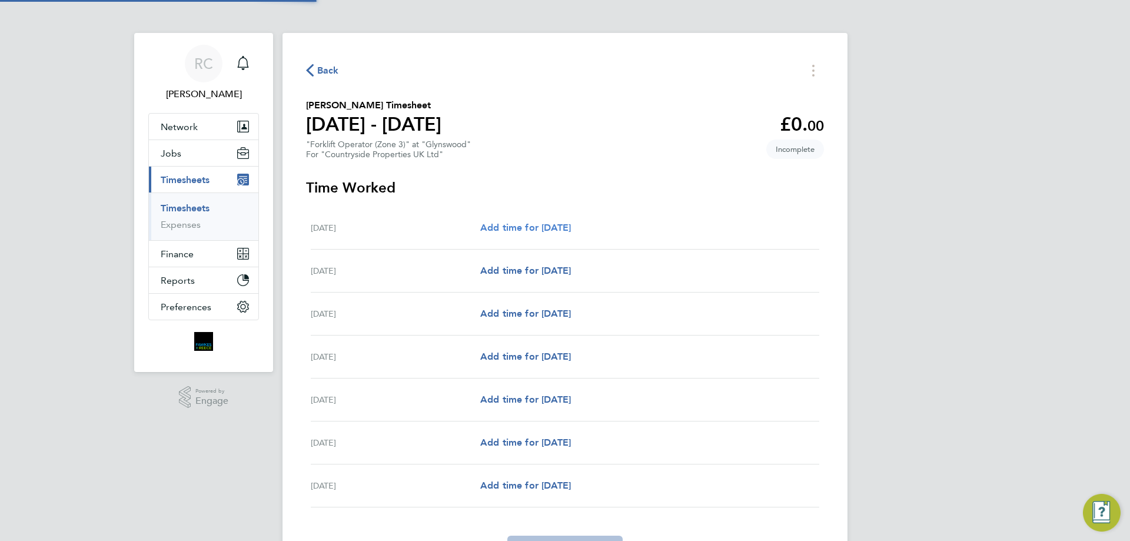
click at [549, 228] on span "Add time for [DATE]" at bounding box center [525, 227] width 91 height 11
select select "30"
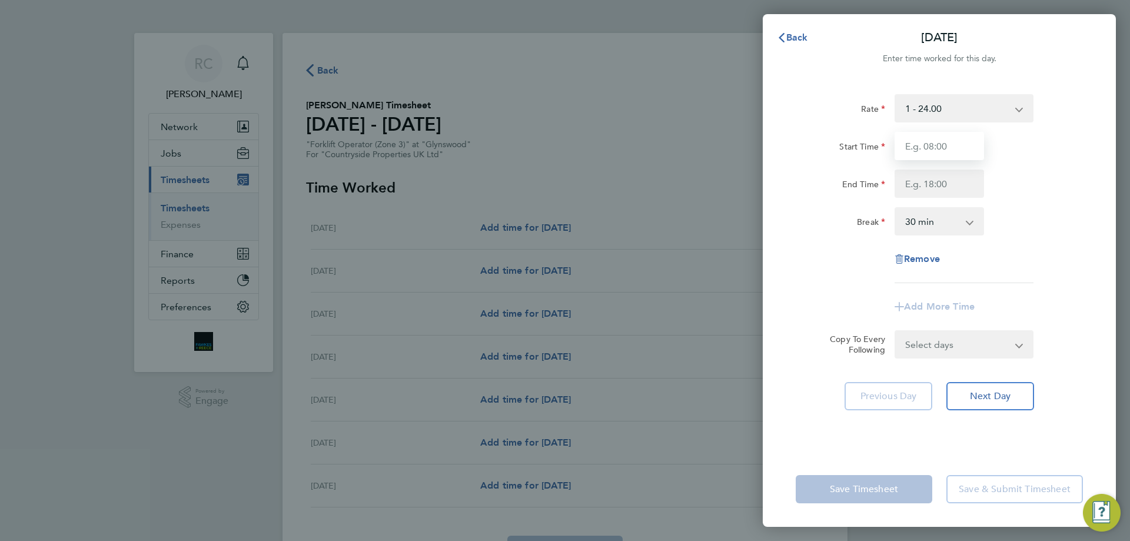
click at [944, 156] on input "Start Time" at bounding box center [938, 146] width 89 height 28
type input "07:30"
type input "17:00"
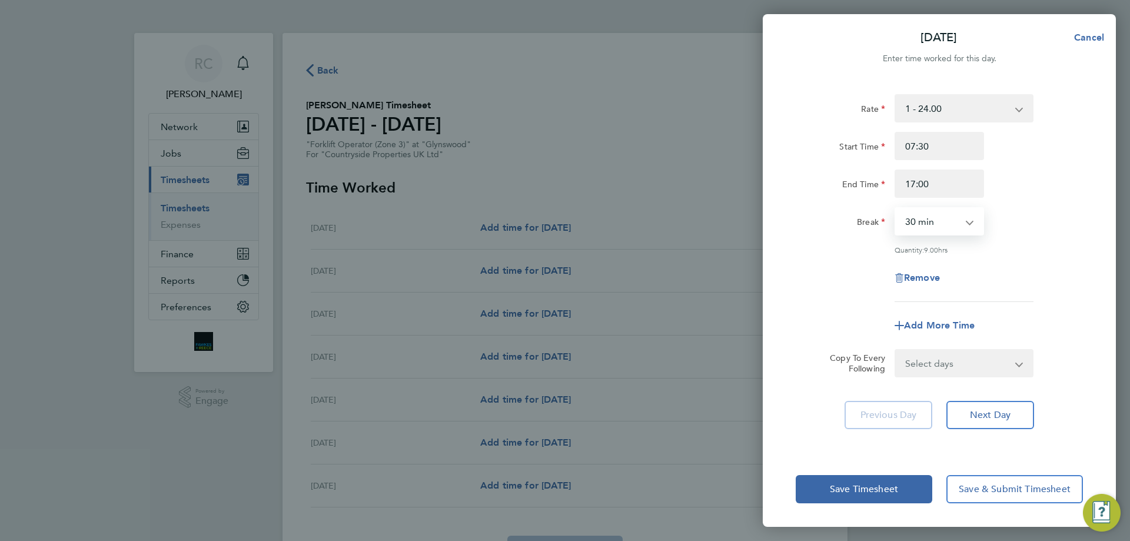
click at [944, 224] on select "0 min 15 min 30 min 45 min 60 min 75 min 90 min" at bounding box center [931, 221] width 73 height 26
select select "0"
click at [895, 208] on select "0 min 15 min 30 min 45 min 60 min 75 min 90 min" at bounding box center [931, 221] width 73 height 26
click at [1018, 268] on div "Remove" at bounding box center [939, 278] width 297 height 28
click at [980, 366] on select "Select days Day Weekday (Mon-Fri) Weekend (Sat-Sun) Tuesday Wednesday Thursday …" at bounding box center [957, 363] width 124 height 26
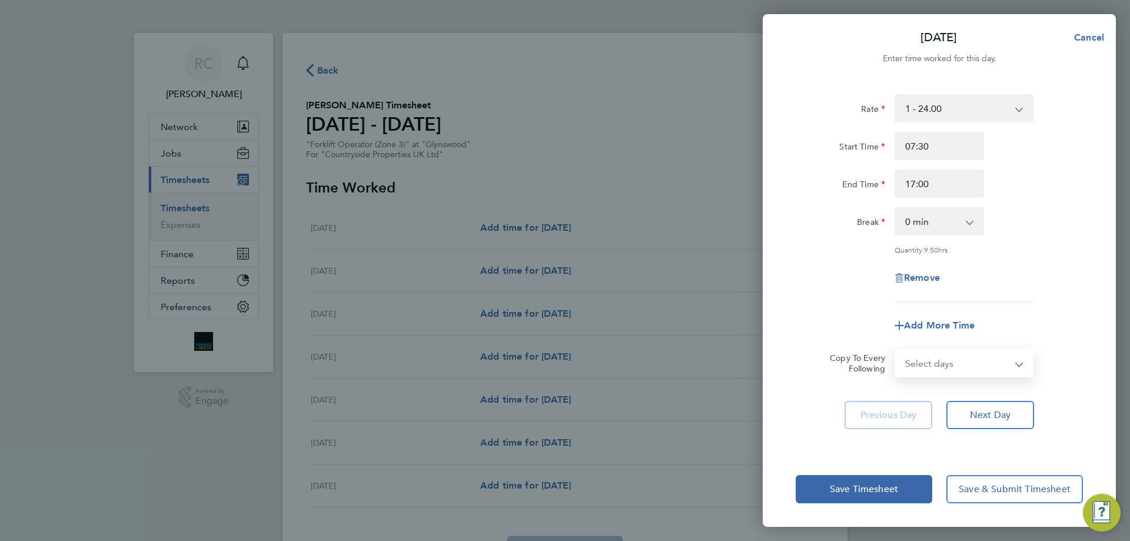
select select "WEEKDAY"
click at [895, 350] on select "Select days Day Weekday (Mon-Fri) Weekend (Sat-Sun) Tuesday Wednesday Thursday …" at bounding box center [957, 363] width 124 height 26
select select "2025-08-10"
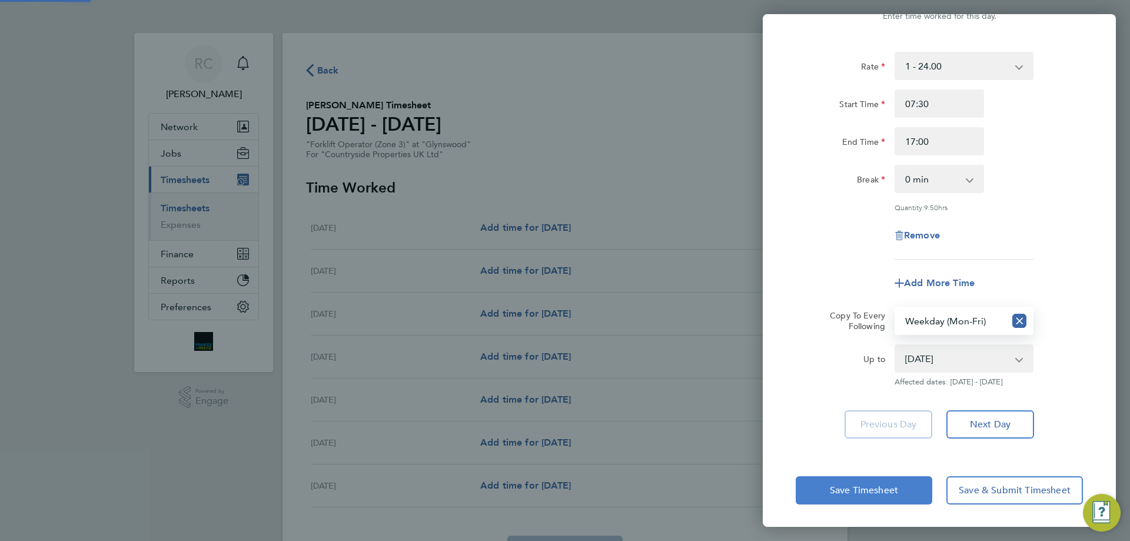
click at [881, 495] on button "Save Timesheet" at bounding box center [863, 490] width 136 height 28
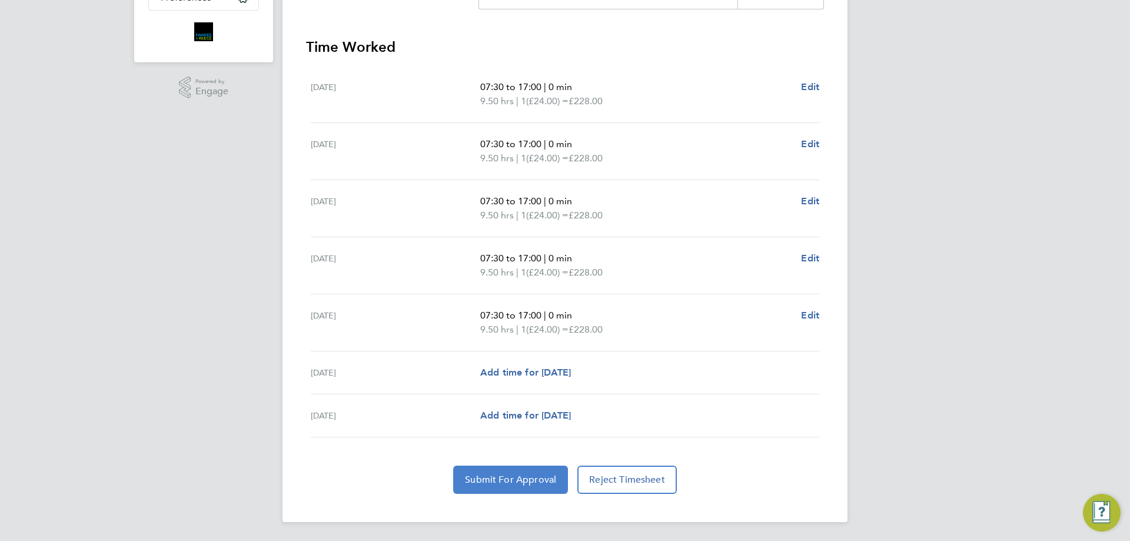
click at [527, 481] on span "Submit For Approval" at bounding box center [510, 480] width 91 height 12
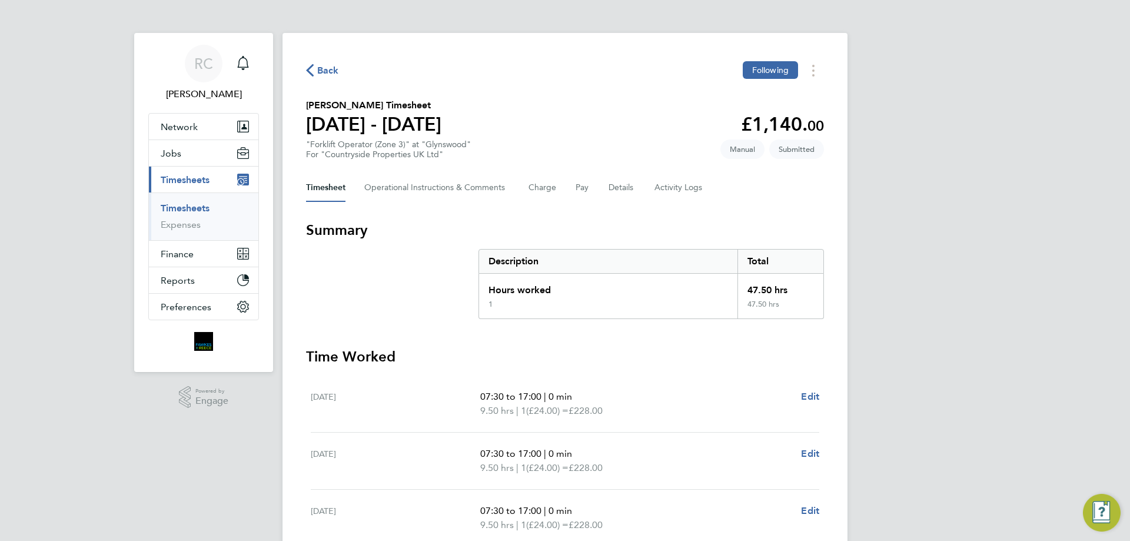
click at [198, 206] on link "Timesheets" at bounding box center [185, 207] width 49 height 11
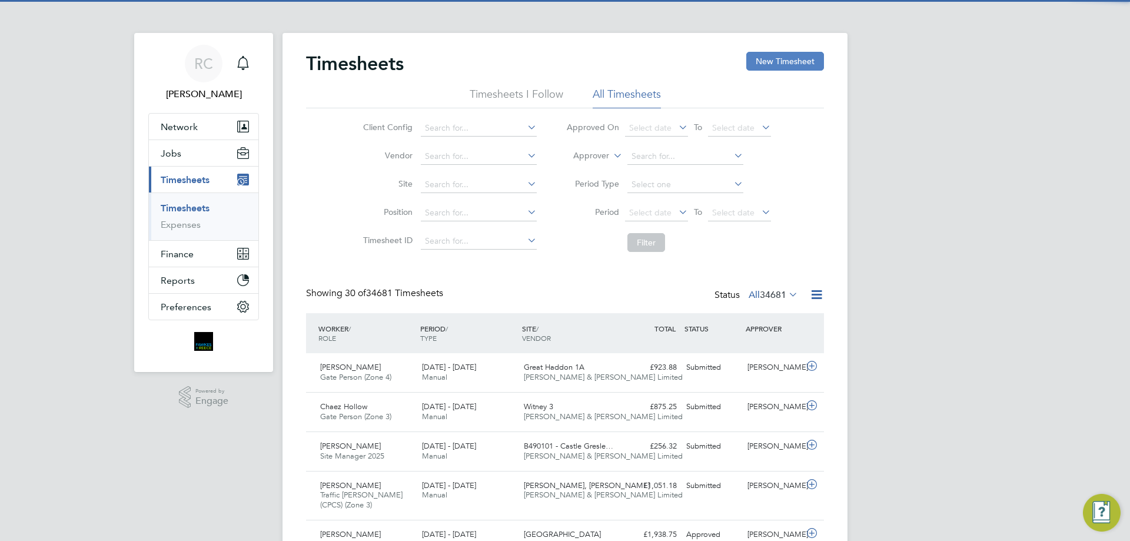
click at [792, 65] on button "New Timesheet" at bounding box center [785, 61] width 78 height 19
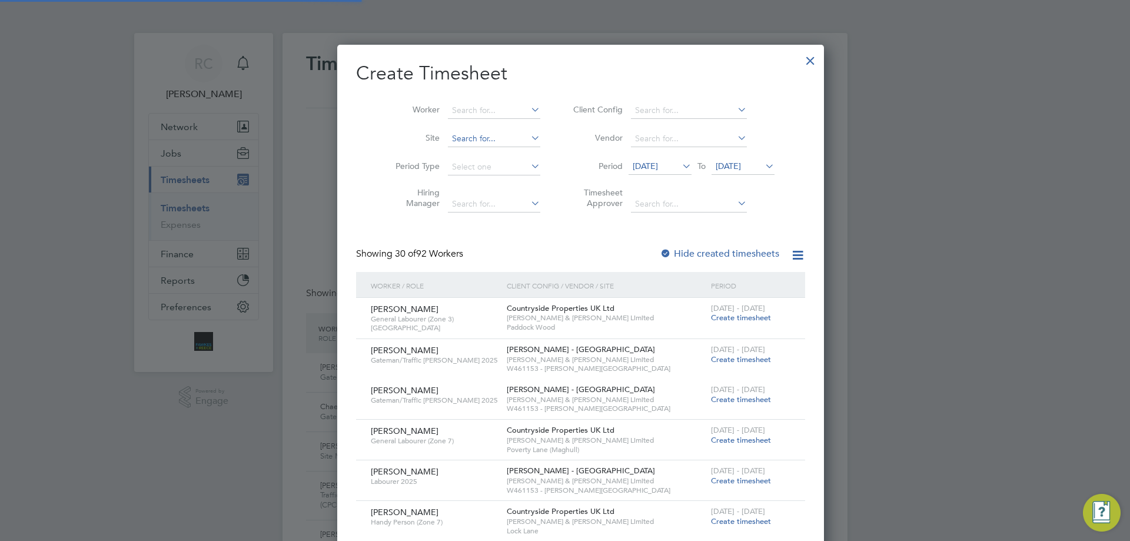
click at [472, 136] on input at bounding box center [494, 139] width 92 height 16
click at [461, 149] on b "Glynsw" at bounding box center [450, 154] width 28 height 10
type input "Glynswood"
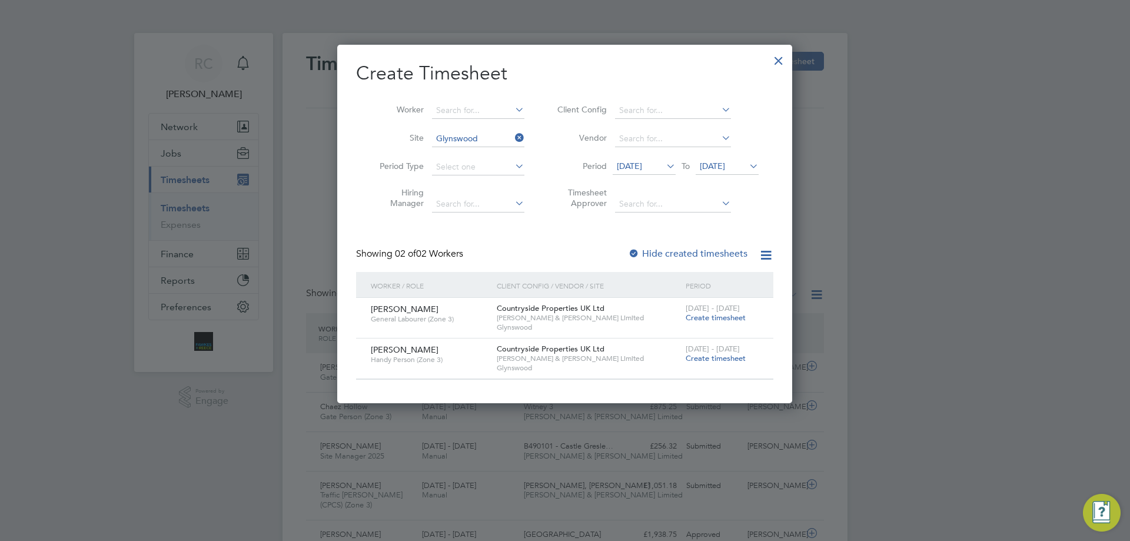
click at [729, 314] on span "Create timesheet" at bounding box center [715, 317] width 60 height 10
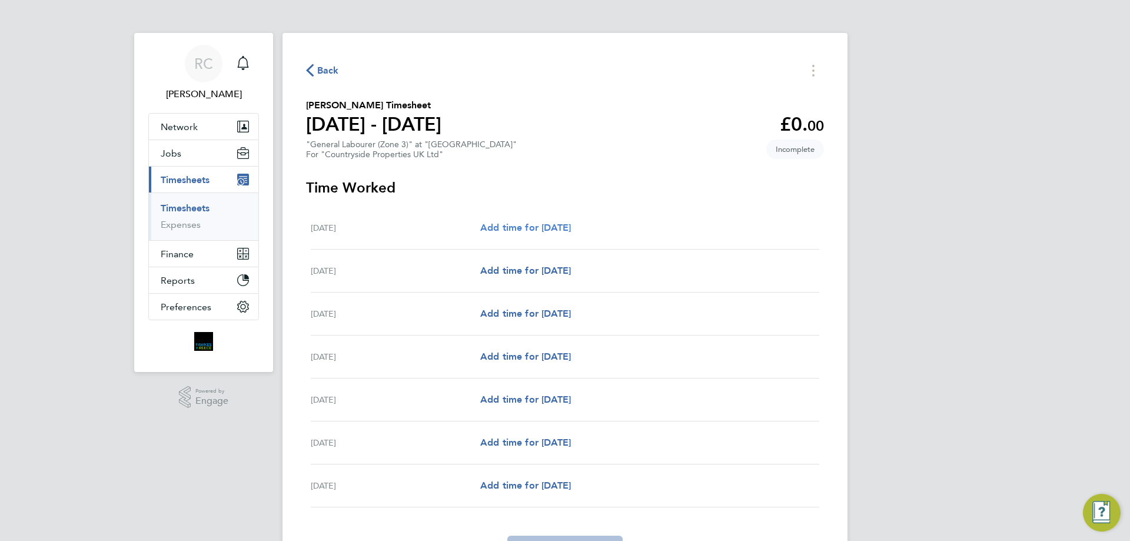
click at [555, 237] on div "Mon 04 Aug Add time for Mon 04 Aug Add time for Mon 04 Aug" at bounding box center [565, 227] width 508 height 43
click at [558, 230] on span "Add time for Mon 04 Aug" at bounding box center [525, 227] width 91 height 11
select select "30"
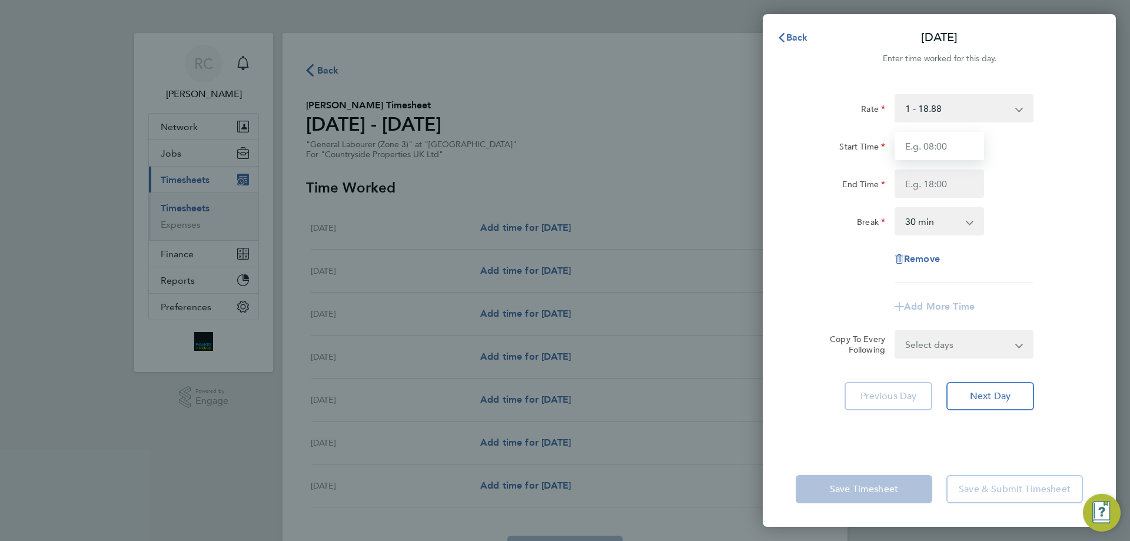
click at [918, 152] on input "Start Time" at bounding box center [938, 146] width 89 height 28
type input "07:30"
type input "17:00"
click at [927, 225] on select "0 min 15 min 30 min 45 min 60 min 75 min 90 min" at bounding box center [931, 221] width 73 height 26
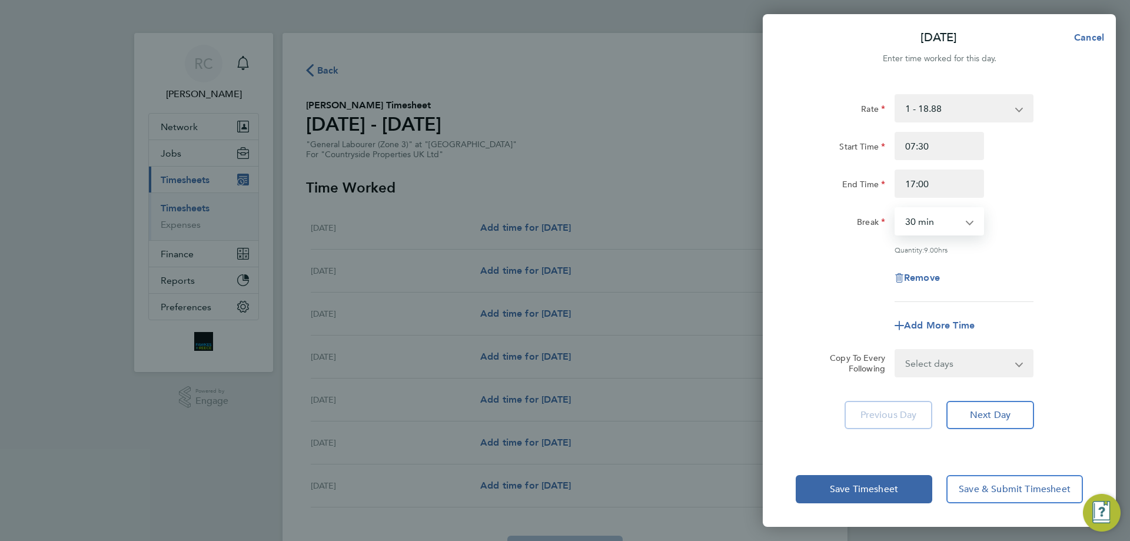
select select "0"
click at [895, 208] on select "0 min 15 min 30 min 45 min 60 min 75 min 90 min" at bounding box center [931, 221] width 73 height 26
click at [1032, 241] on div "Rate 1 - 18.88 Start Time 07:30 End Time 17:00 Break 0 min 15 min 30 min 45 min…" at bounding box center [938, 198] width 287 height 208
click at [958, 367] on select "Select days Day Weekday (Mon-Fri) Weekend (Sat-Sun) Tuesday Wednesday Thursday …" at bounding box center [957, 363] width 124 height 26
select select "WEEKDAY"
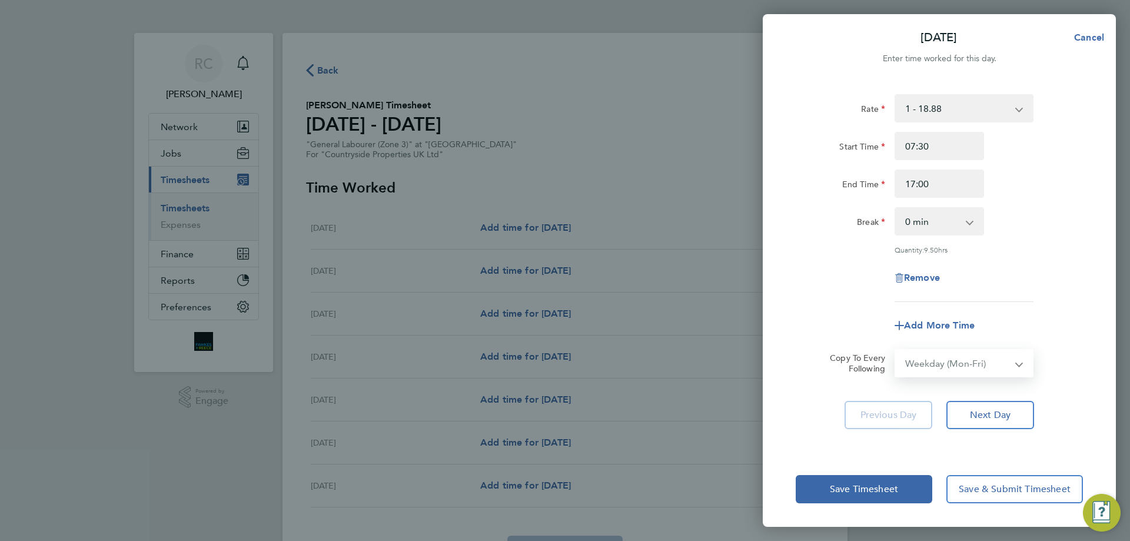
click at [895, 350] on select "Select days Day Weekday (Mon-Fri) Weekend (Sat-Sun) Tuesday Wednesday Thursday …" at bounding box center [957, 363] width 124 height 26
select select "2025-08-10"
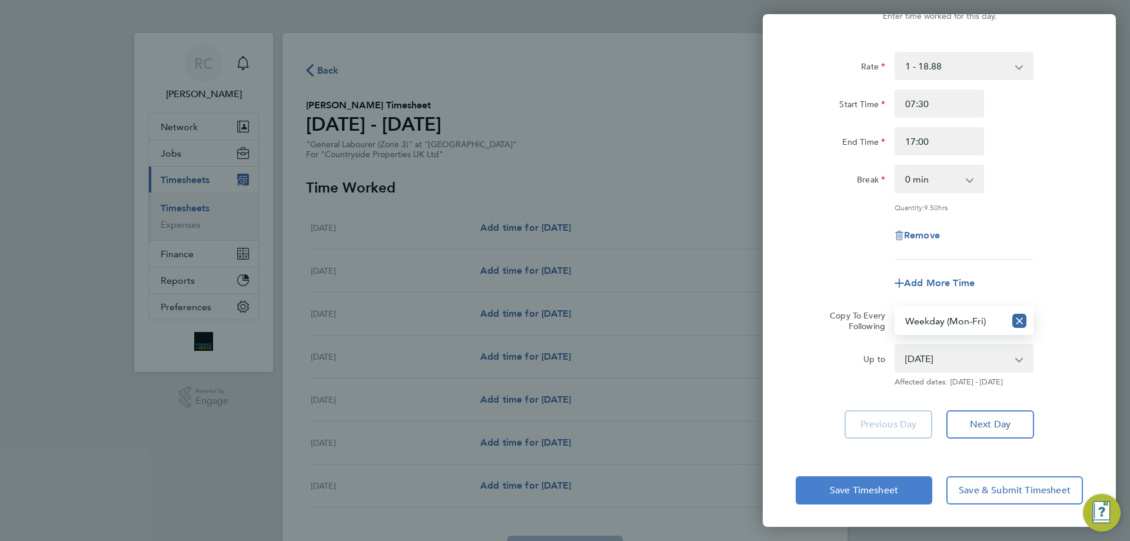
click at [876, 477] on button "Save Timesheet" at bounding box center [863, 490] width 136 height 28
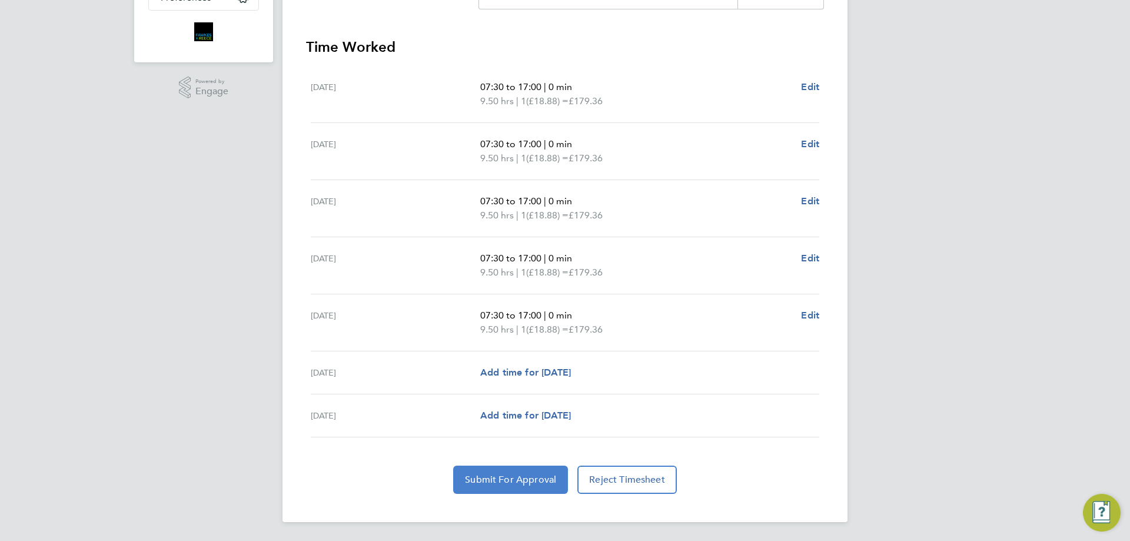
click at [521, 484] on span "Submit For Approval" at bounding box center [510, 480] width 91 height 12
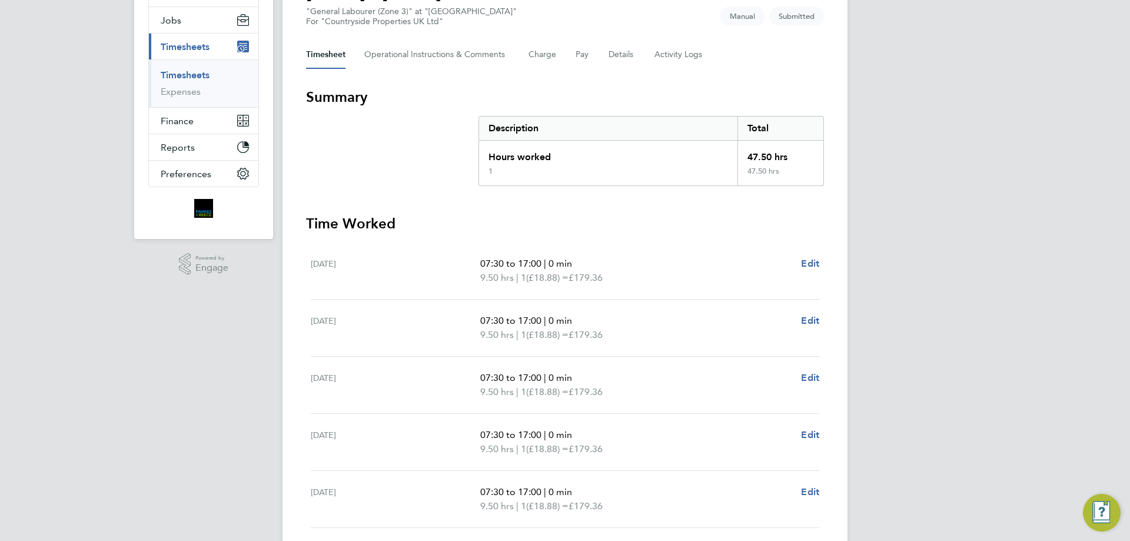
click at [175, 72] on link "Timesheets" at bounding box center [185, 74] width 49 height 11
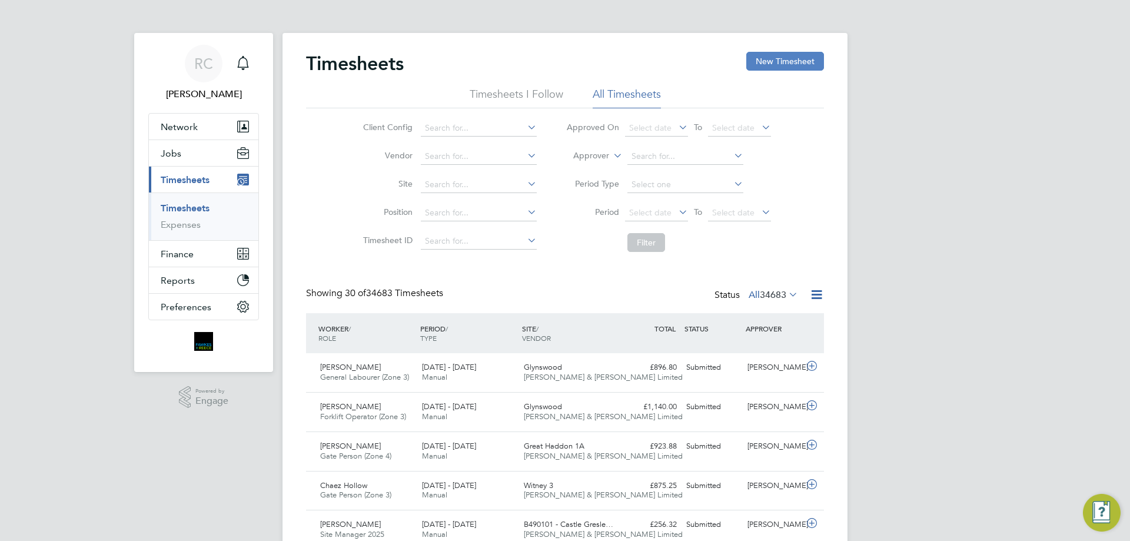
click at [764, 56] on button "New Timesheet" at bounding box center [785, 61] width 78 height 19
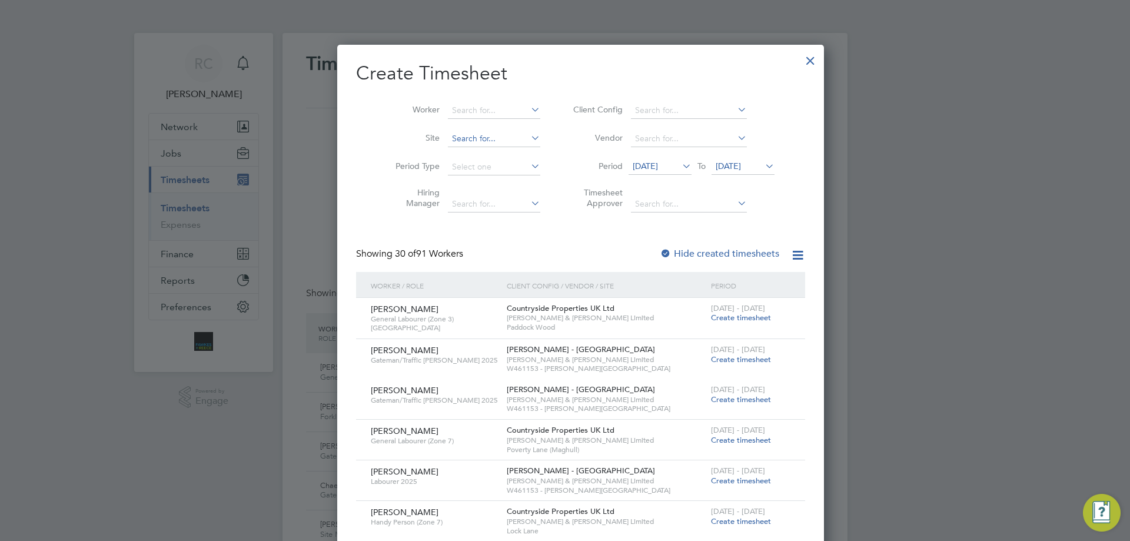
click at [477, 155] on li "Paddoc k Wood" at bounding box center [478, 154] width 94 height 16
type input "Paddock Wood"
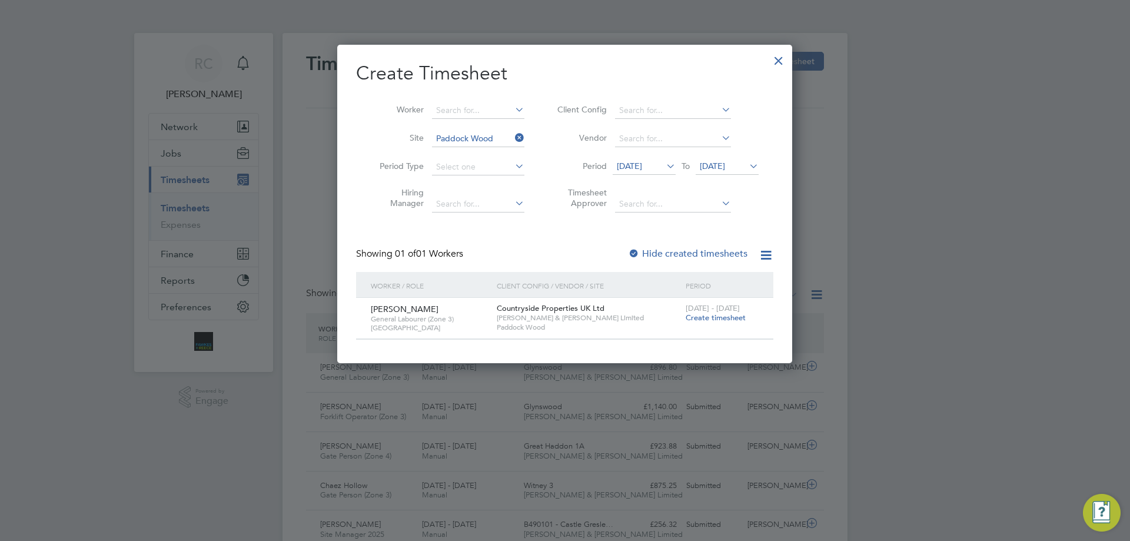
click at [721, 320] on span "Create timesheet" at bounding box center [715, 317] width 60 height 10
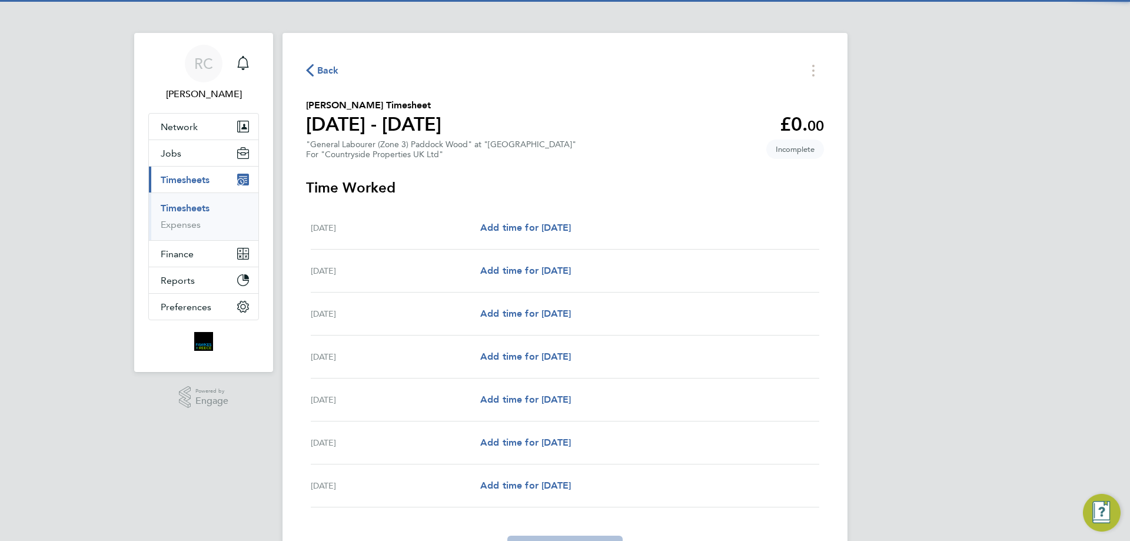
click at [547, 218] on div "Mon 04 Aug Add time for Mon 04 Aug Add time for Mon 04 Aug" at bounding box center [565, 227] width 508 height 43
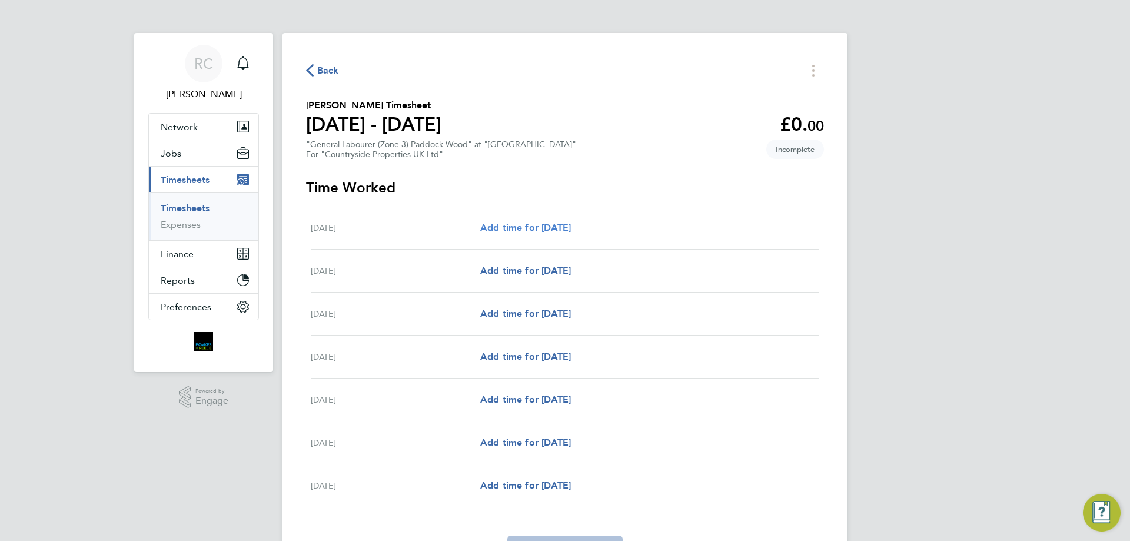
click at [542, 226] on span "Add time for Mon 04 Aug" at bounding box center [525, 227] width 91 height 11
select select "30"
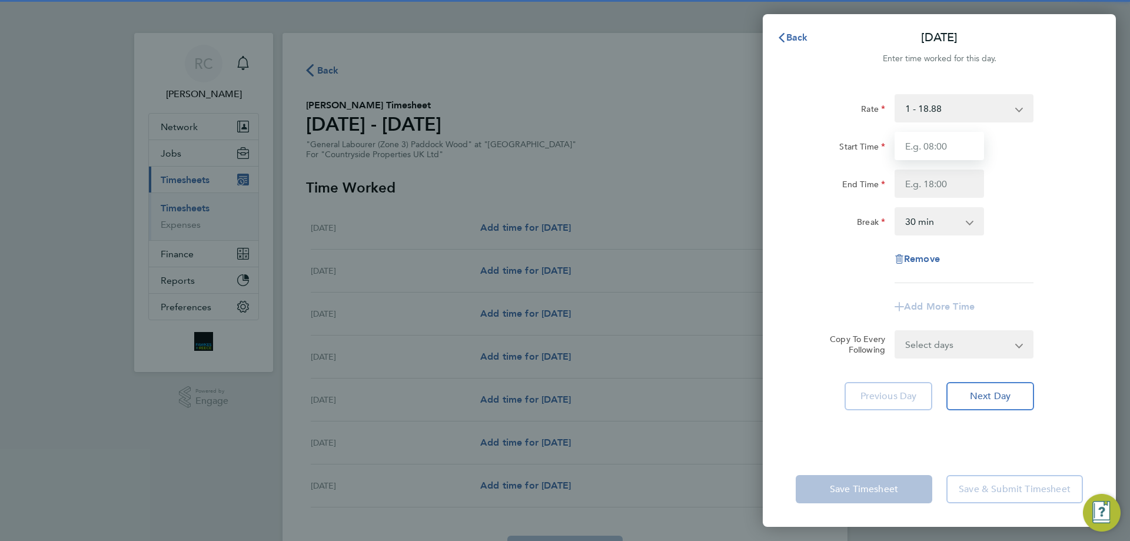
click at [936, 136] on input "Start Time" at bounding box center [938, 146] width 89 height 28
type input "07:00"
type input "18:00"
click at [1093, 182] on div "Rate 1 - 18.88 PAY - 17.39 Start Time 07:00 End Time 18:00 Break 0 min 15 min 3…" at bounding box center [938, 265] width 353 height 371
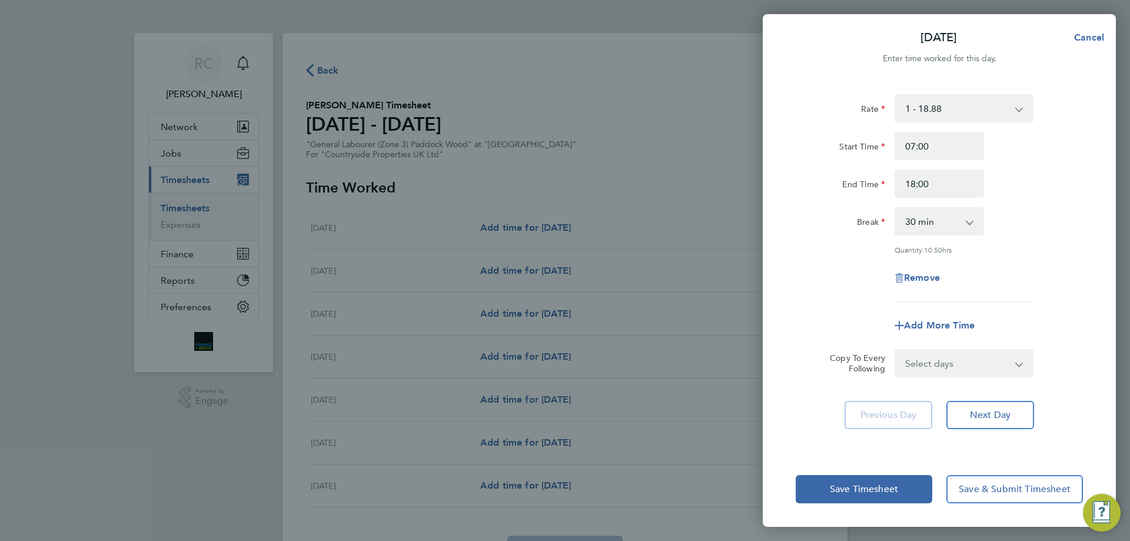
click at [945, 226] on select "0 min 15 min 30 min 45 min 60 min 75 min 90 min" at bounding box center [931, 221] width 73 height 26
select select "0"
click at [895, 208] on select "0 min 15 min 30 min 45 min 60 min 75 min 90 min" at bounding box center [931, 221] width 73 height 26
click at [954, 359] on select "Select days Day Weekday (Mon-Fri) Weekend (Sat-Sun) Tuesday Wednesday Thursday …" at bounding box center [957, 363] width 124 height 26
select select "WEEKDAY"
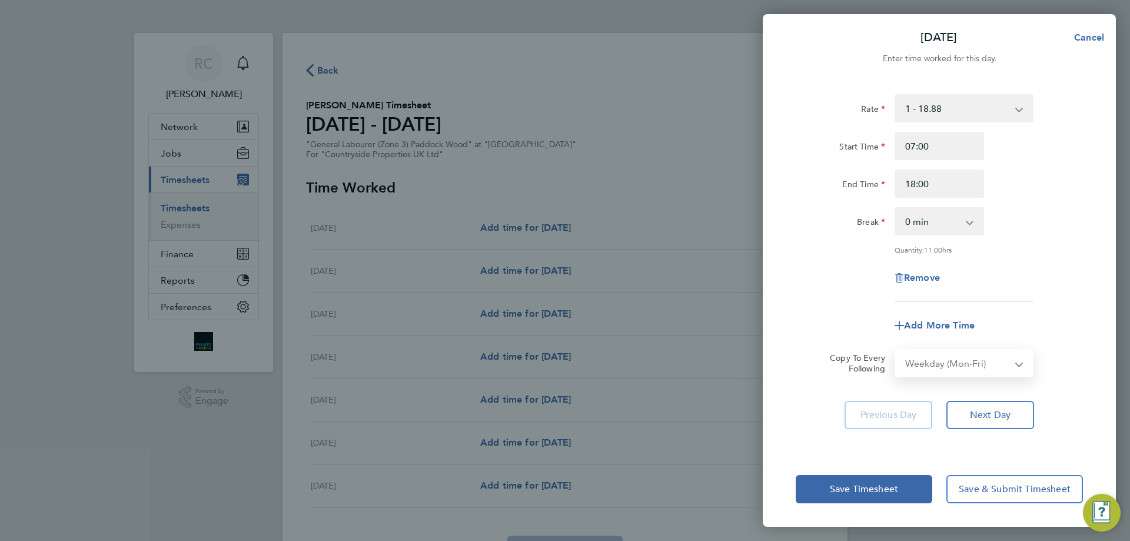
click at [895, 350] on select "Select days Day Weekday (Mon-Fri) Weekend (Sat-Sun) Tuesday Wednesday Thursday …" at bounding box center [957, 363] width 124 height 26
select select "2025-08-10"
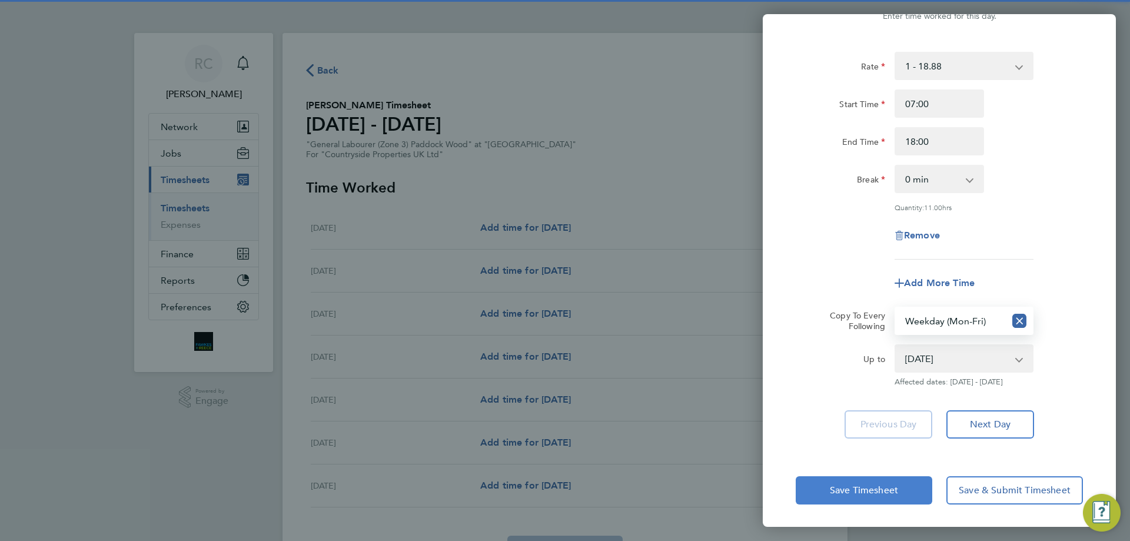
click at [872, 489] on span "Save Timesheet" at bounding box center [864, 490] width 68 height 12
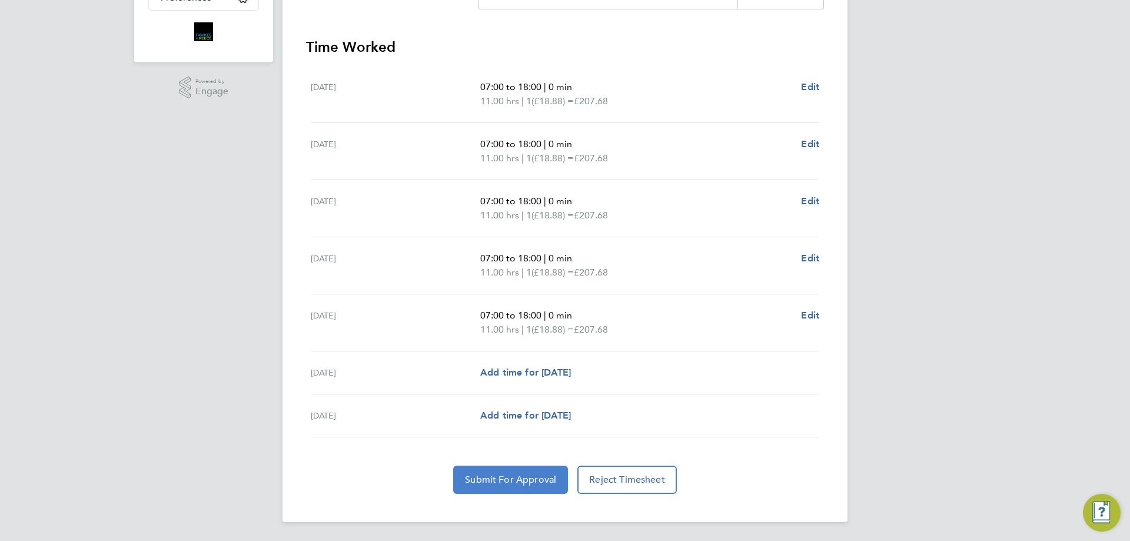
click at [497, 481] on span "Submit For Approval" at bounding box center [510, 480] width 91 height 12
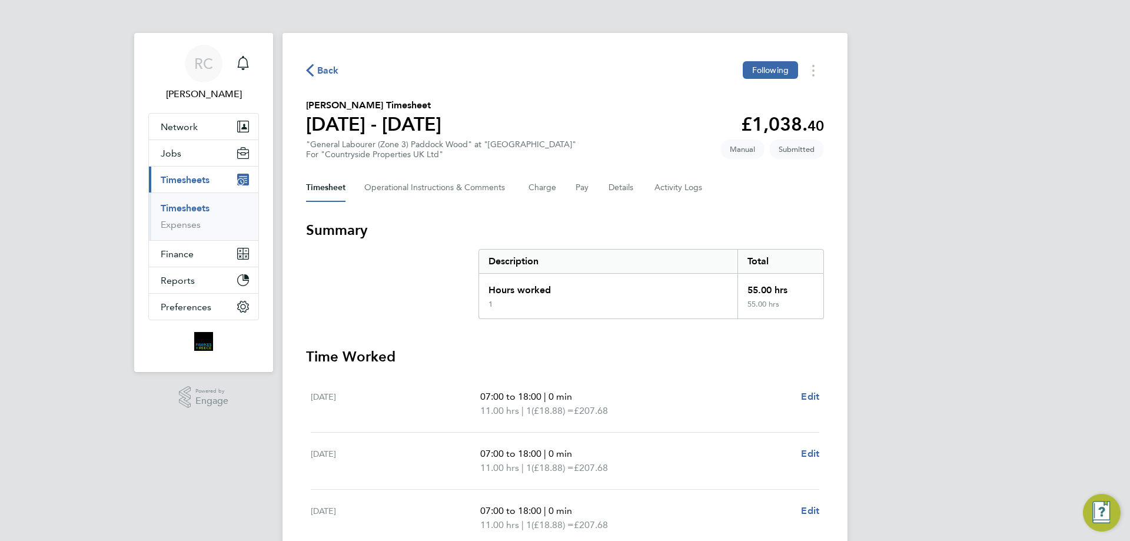
click at [176, 206] on link "Timesheets" at bounding box center [185, 207] width 49 height 11
